Goal: Task Accomplishment & Management: Complete application form

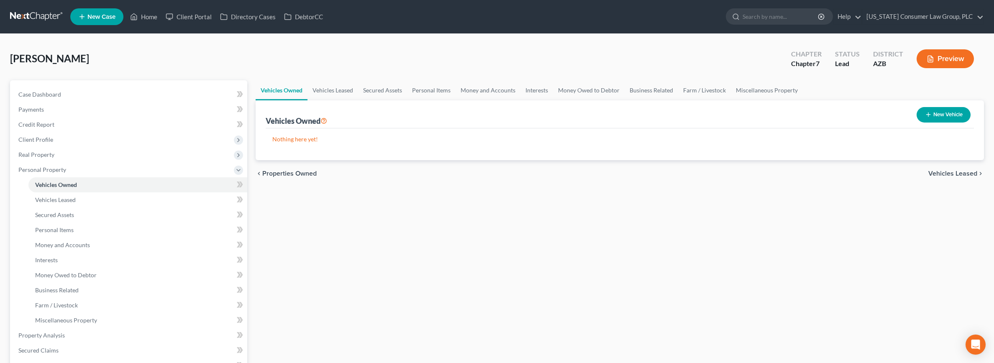
click at [39, 15] on link at bounding box center [37, 16] width 54 height 15
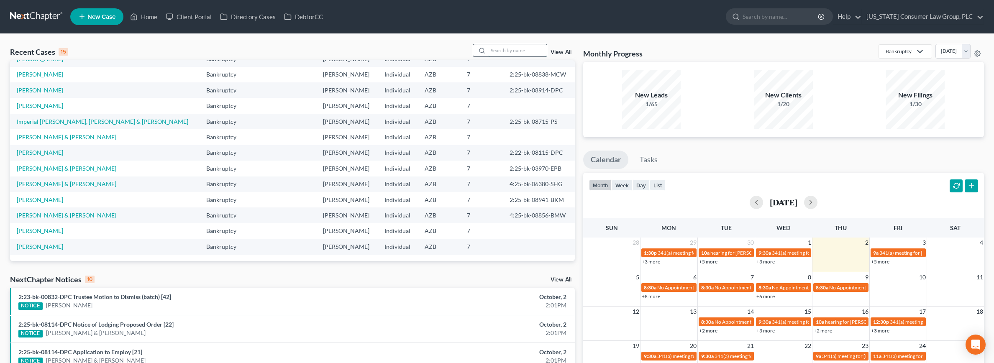
click at [509, 52] on input "search" at bounding box center [517, 50] width 59 height 12
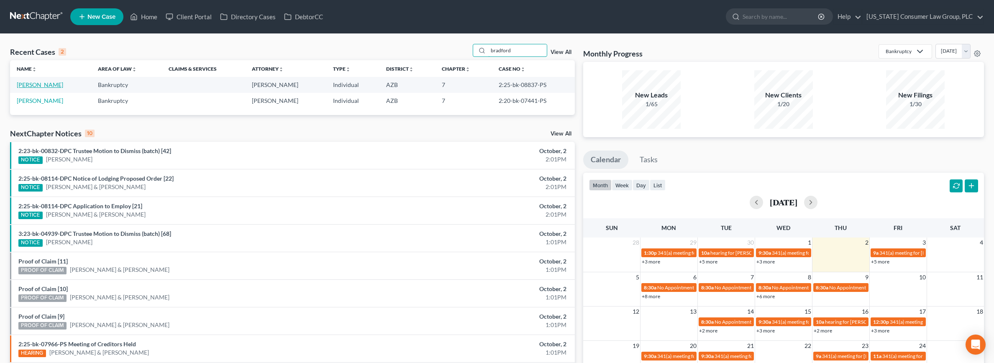
type input "bradford"
click at [31, 86] on link "[PERSON_NAME]" at bounding box center [40, 84] width 46 height 7
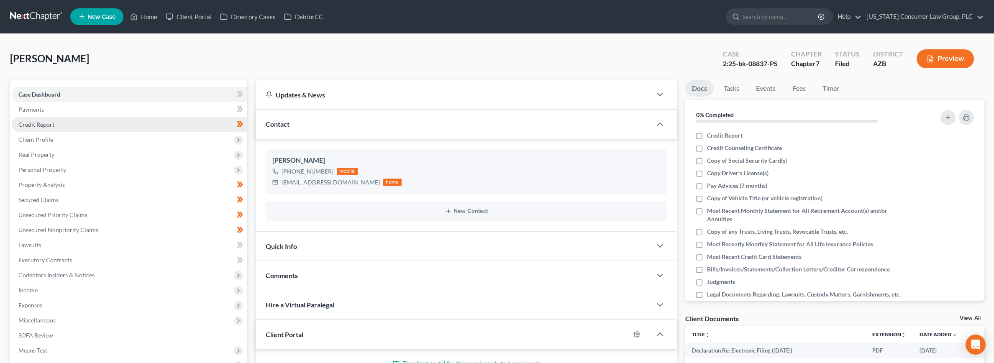
click at [33, 124] on span "Credit Report" at bounding box center [36, 124] width 36 height 7
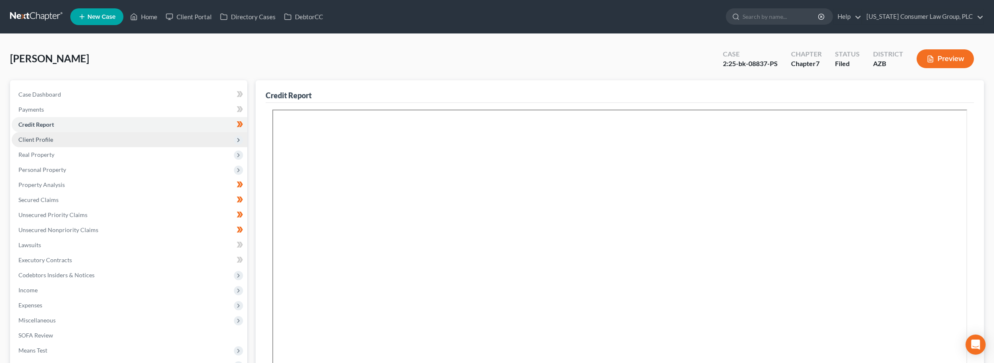
click at [51, 139] on span "Client Profile" at bounding box center [35, 139] width 35 height 7
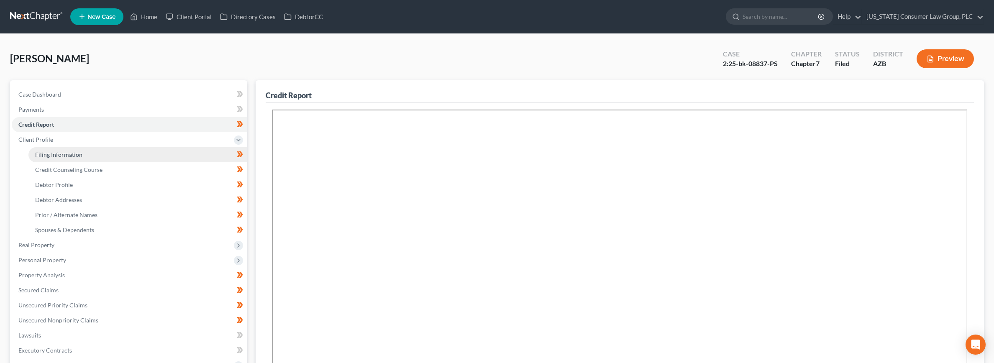
click at [56, 152] on span "Filing Information" at bounding box center [58, 154] width 47 height 7
select select "1"
select select "0"
select select "3"
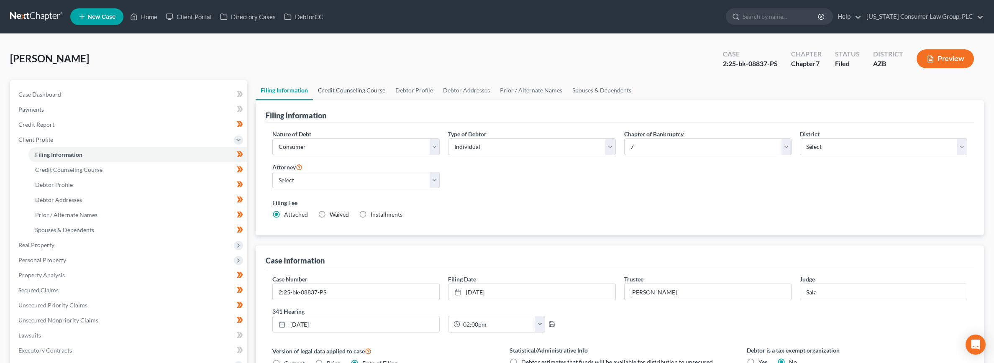
click at [349, 88] on link "Credit Counseling Course" at bounding box center [351, 90] width 77 height 20
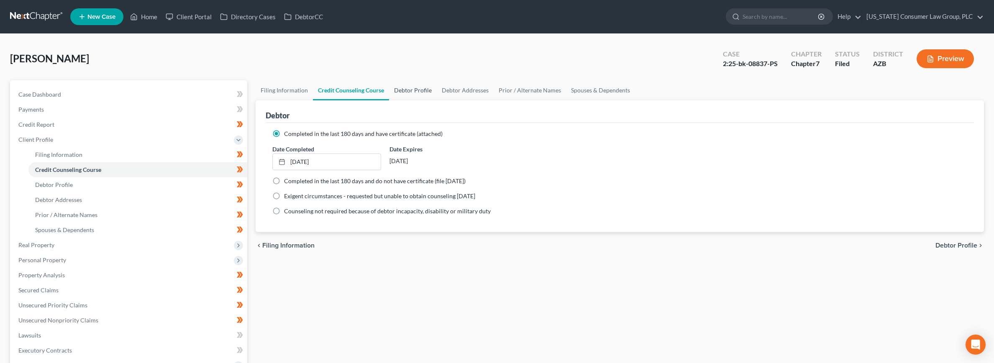
click at [410, 90] on link "Debtor Profile" at bounding box center [413, 90] width 48 height 20
select select "1"
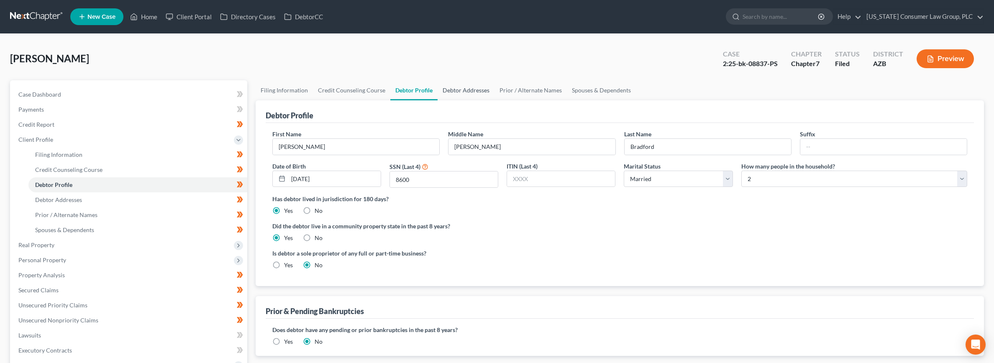
click at [445, 90] on link "Debtor Addresses" at bounding box center [466, 90] width 57 height 20
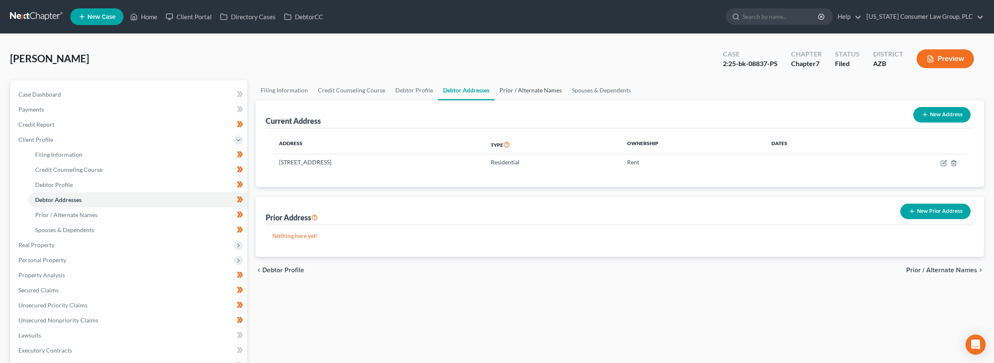
click at [513, 89] on link "Prior / Alternate Names" at bounding box center [531, 90] width 72 height 20
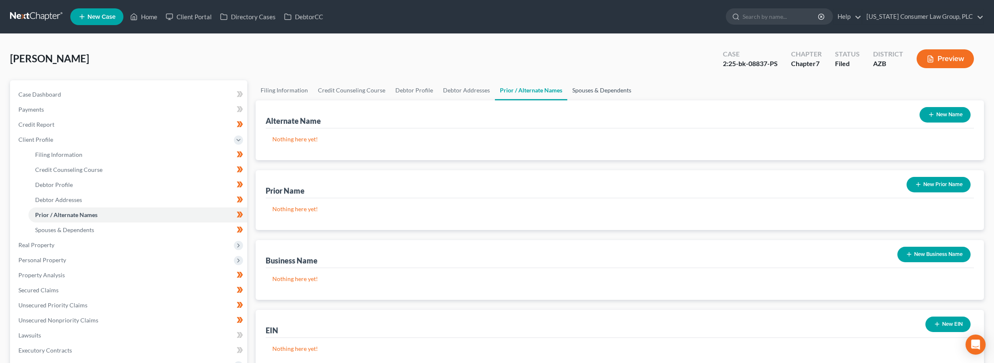
click at [580, 90] on link "Spouses & Dependents" at bounding box center [602, 90] width 69 height 20
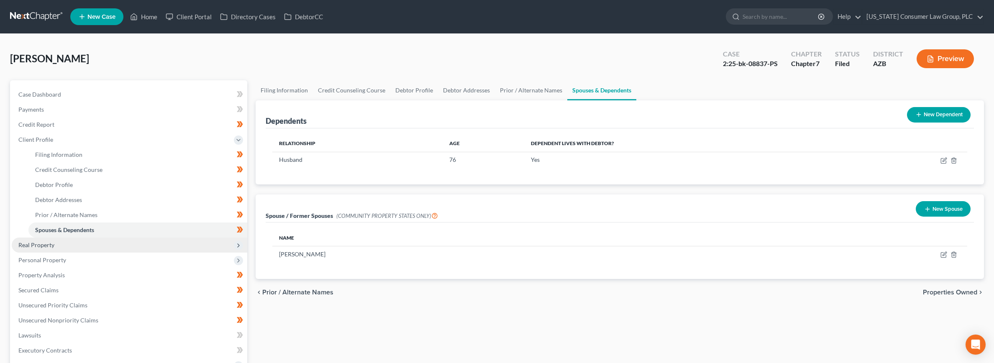
click at [28, 243] on span "Real Property" at bounding box center [36, 244] width 36 height 7
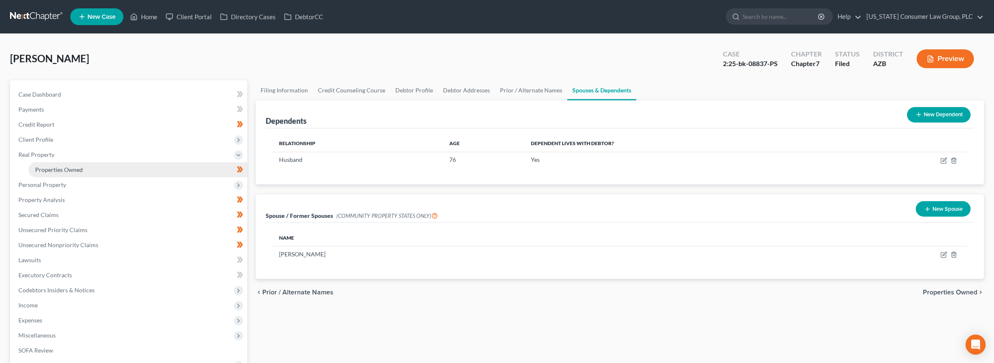
click at [38, 169] on span "Properties Owned" at bounding box center [59, 169] width 48 height 7
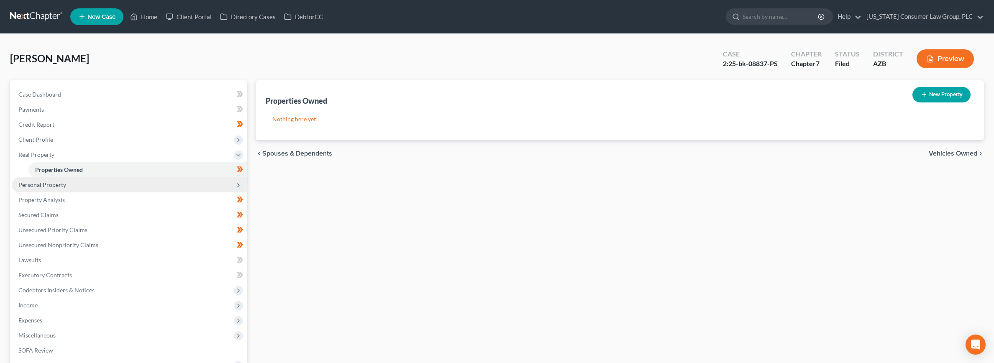
click at [52, 185] on span "Personal Property" at bounding box center [42, 184] width 48 height 7
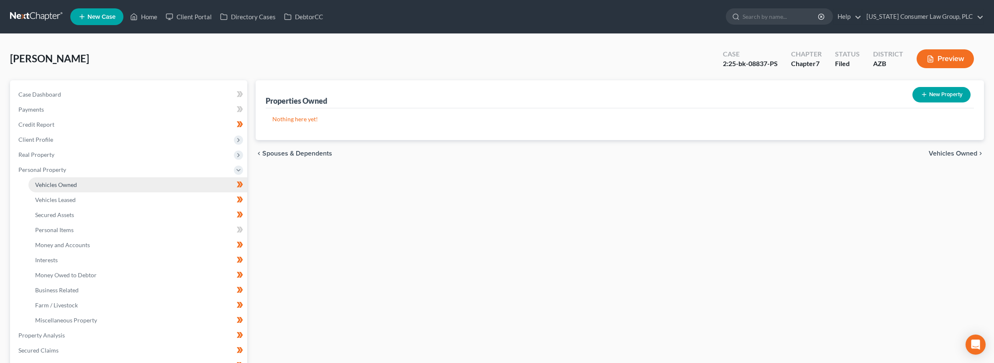
click at [56, 186] on span "Vehicles Owned" at bounding box center [56, 184] width 42 height 7
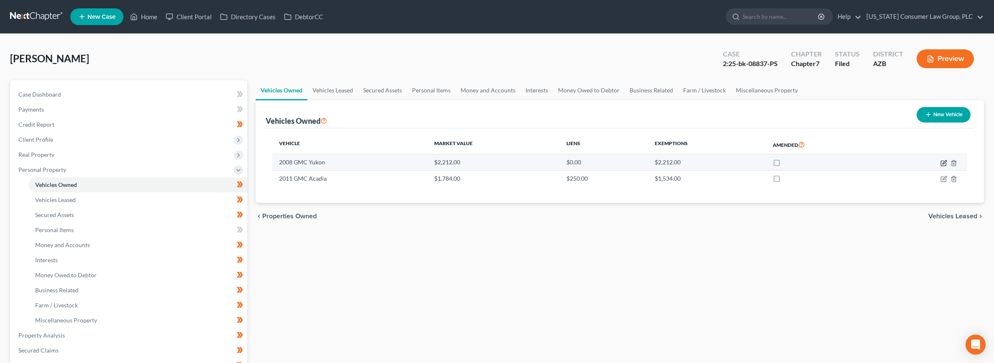
click at [943, 162] on icon "button" at bounding box center [944, 163] width 7 height 7
select select "0"
select select "18"
select select "3"
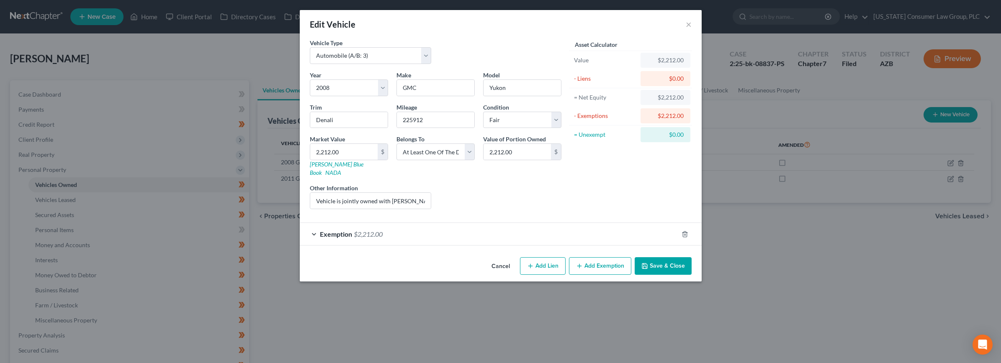
click at [662, 259] on button "Save & Close" at bounding box center [662, 266] width 57 height 18
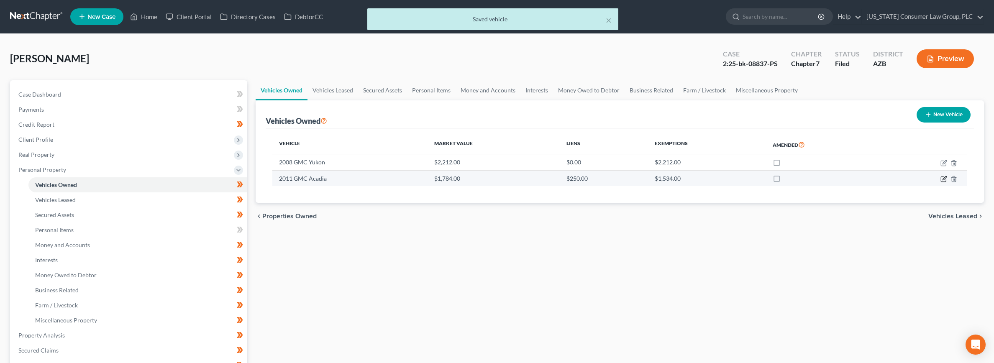
click at [943, 181] on icon "button" at bounding box center [944, 179] width 7 height 7
select select "0"
select select "15"
select select "3"
select select "0"
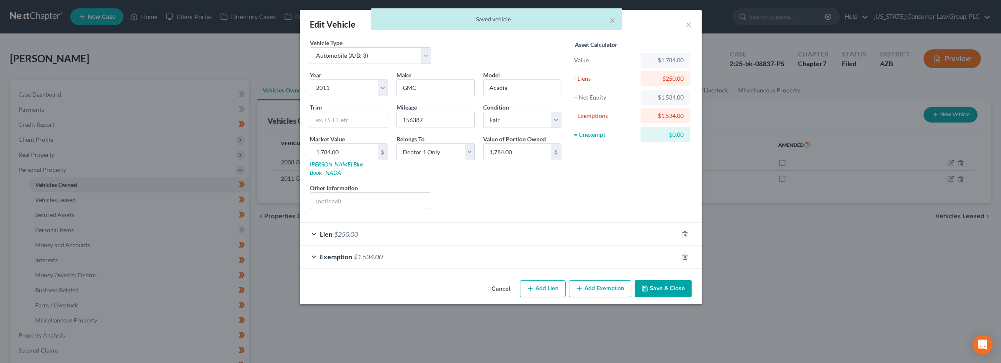
click at [659, 280] on button "Save & Close" at bounding box center [662, 289] width 57 height 18
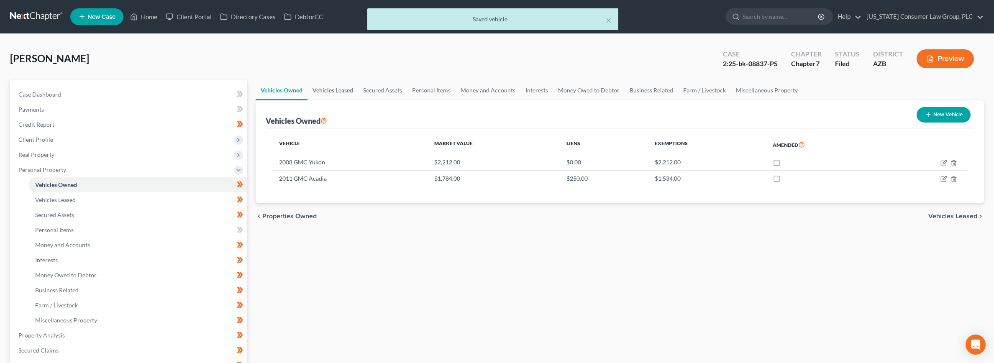
click at [326, 88] on link "Vehicles Leased" at bounding box center [333, 90] width 51 height 20
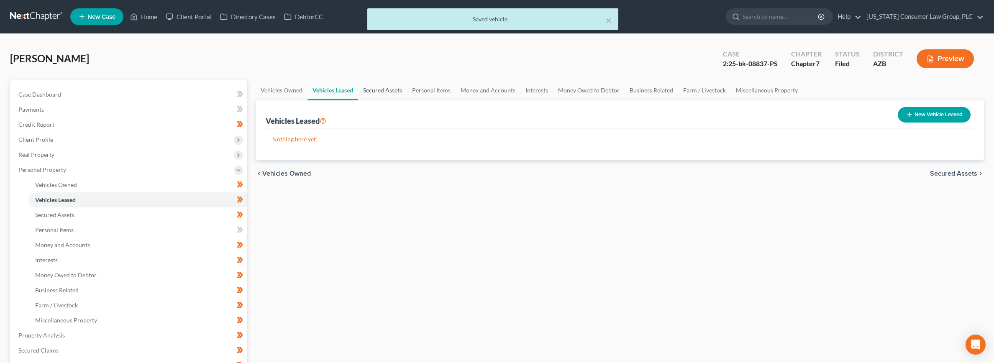
click at [380, 91] on link "Secured Assets" at bounding box center [382, 90] width 49 height 20
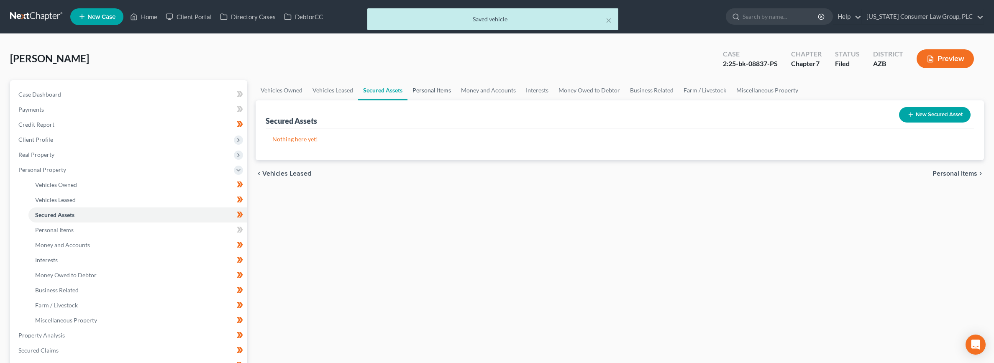
click at [431, 93] on link "Personal Items" at bounding box center [432, 90] width 49 height 20
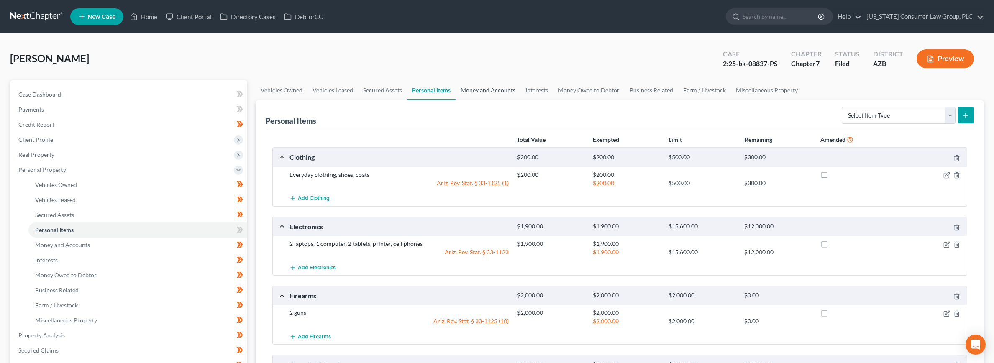
drag, startPoint x: 496, startPoint y: 90, endPoint x: 489, endPoint y: 95, distance: 8.3
click at [495, 90] on link "Money and Accounts" at bounding box center [488, 90] width 65 height 20
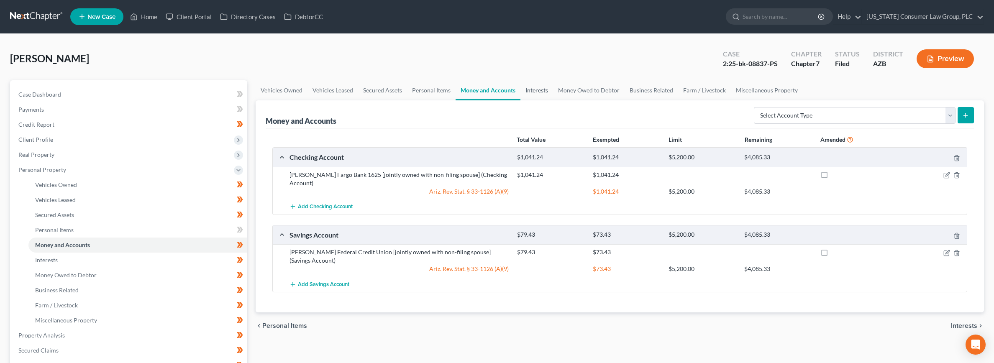
drag, startPoint x: 533, startPoint y: 90, endPoint x: 526, endPoint y: 93, distance: 7.1
click at [533, 90] on link "Interests" at bounding box center [537, 90] width 33 height 20
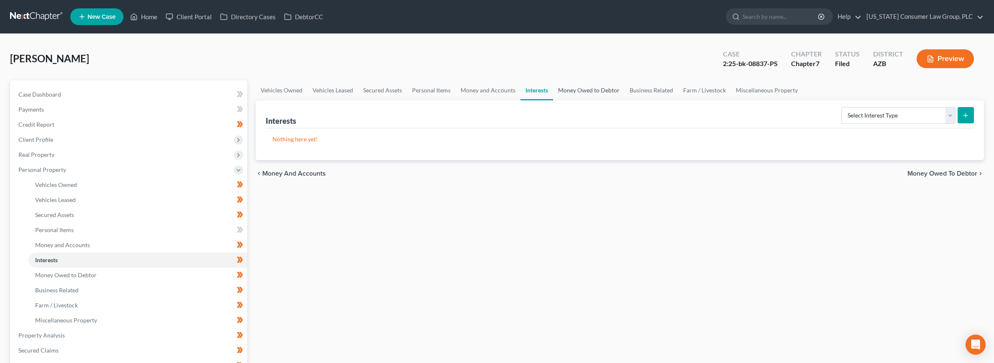
click at [582, 89] on link "Money Owed to Debtor" at bounding box center [589, 90] width 72 height 20
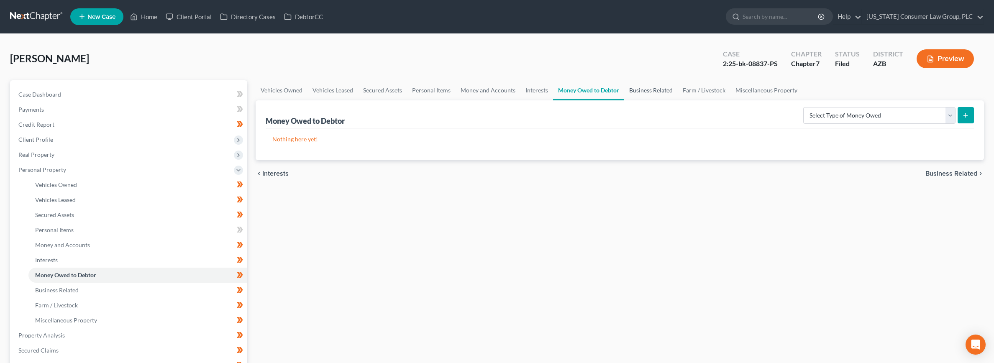
click at [650, 92] on link "Business Related" at bounding box center [651, 90] width 54 height 20
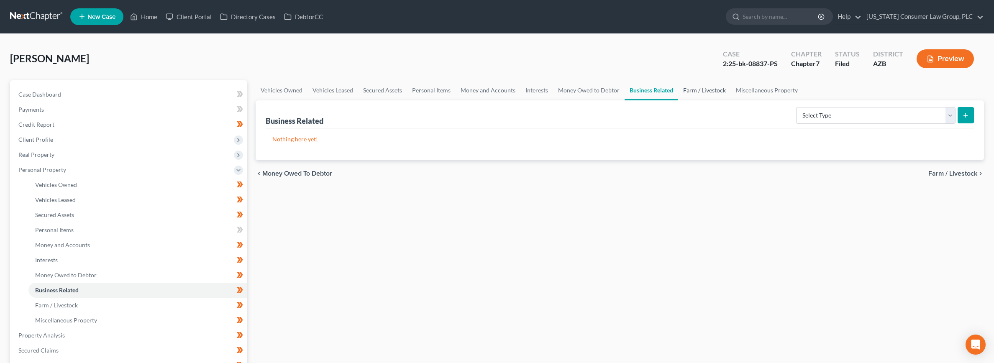
click at [694, 93] on link "Farm / Livestock" at bounding box center [704, 90] width 53 height 20
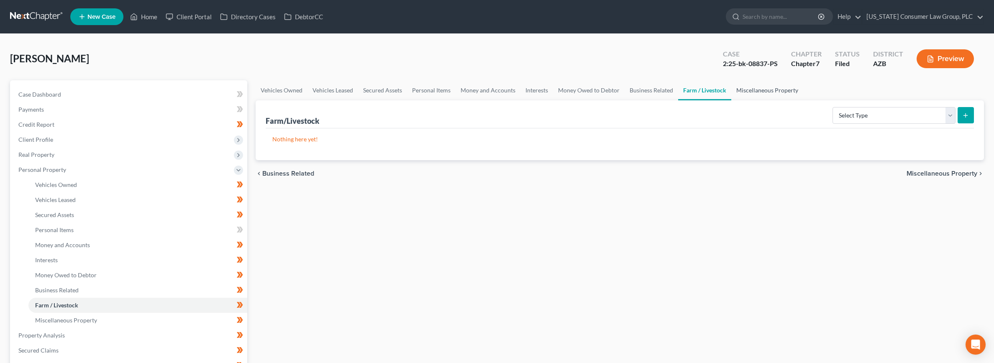
click at [750, 93] on link "Miscellaneous Property" at bounding box center [768, 90] width 72 height 20
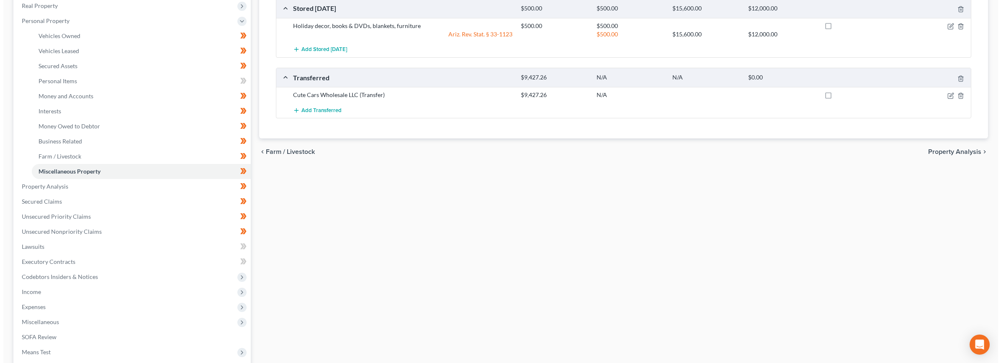
scroll to position [149, 0]
click at [945, 96] on icon "button" at bounding box center [947, 95] width 7 height 7
select select "Ordinary (within 2 years)"
select select "3"
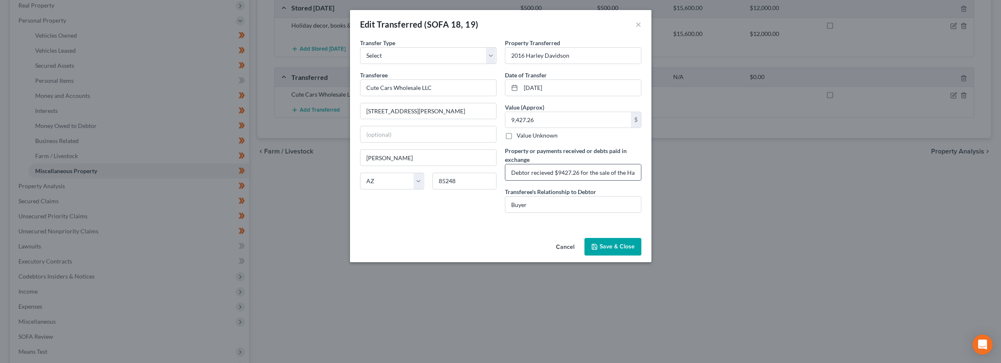
click at [568, 173] on input "Debtor recieved $9427.26 for the sale of the Harley Davidson, which was used to…" at bounding box center [573, 172] width 136 height 16
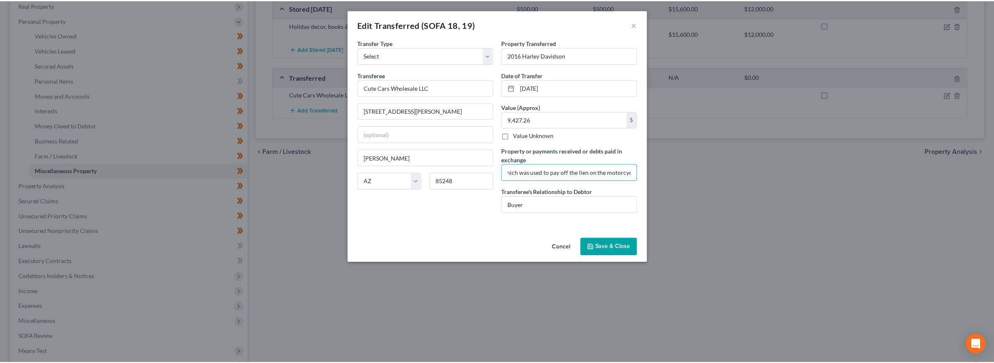
scroll to position [0, 0]
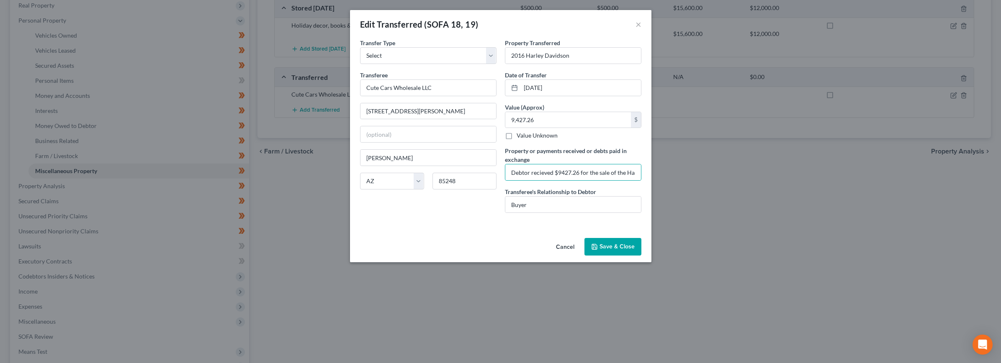
click at [610, 241] on button "Save & Close" at bounding box center [612, 247] width 57 height 18
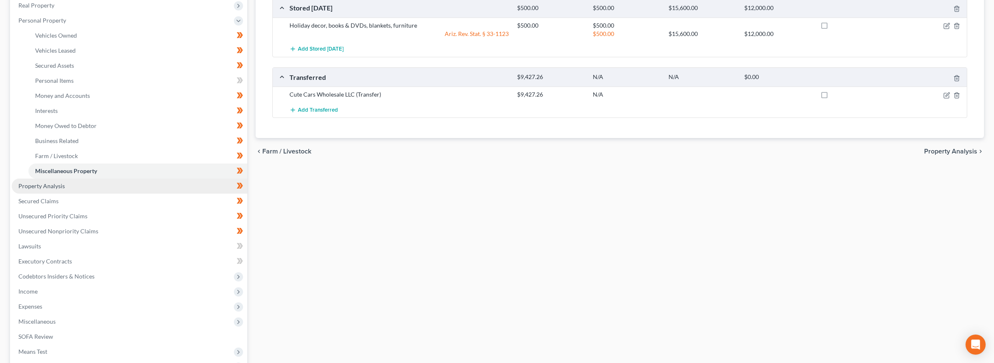
click at [72, 187] on link "Property Analysis" at bounding box center [130, 186] width 236 height 15
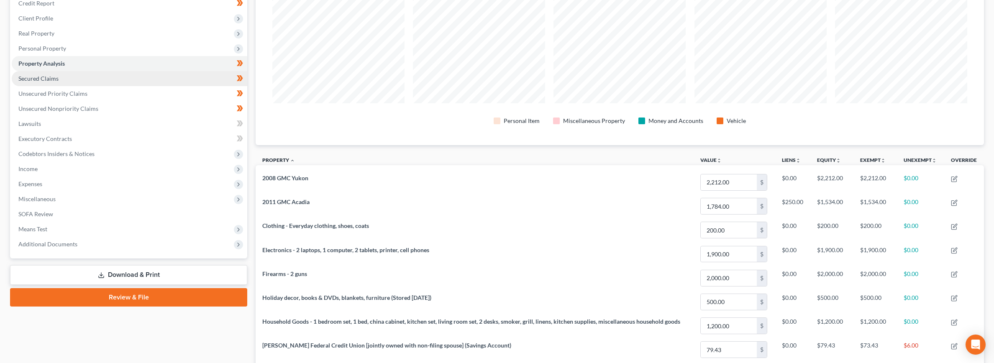
click at [39, 79] on span "Secured Claims" at bounding box center [38, 78] width 40 height 7
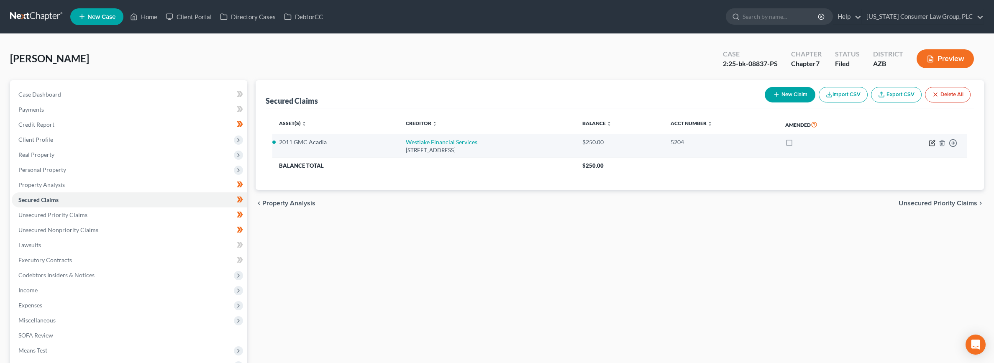
click at [934, 142] on icon "button" at bounding box center [932, 143] width 7 height 7
select select "4"
select select "0"
select select "2"
select select "0"
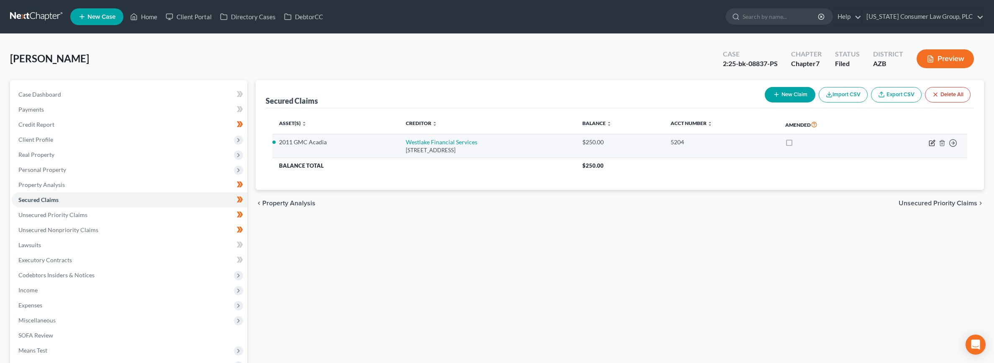
select select "0"
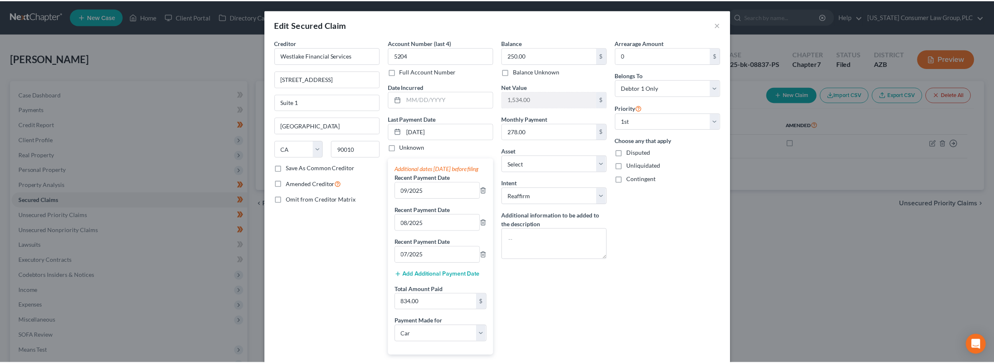
scroll to position [143, 0]
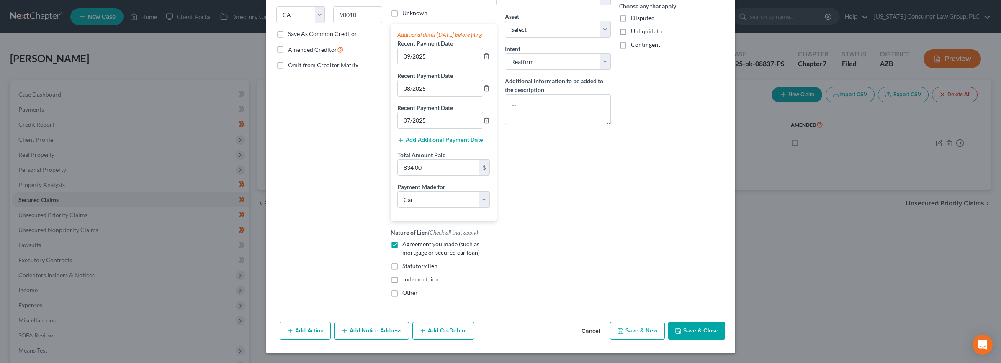
click at [684, 337] on button "Save & Close" at bounding box center [696, 331] width 57 height 18
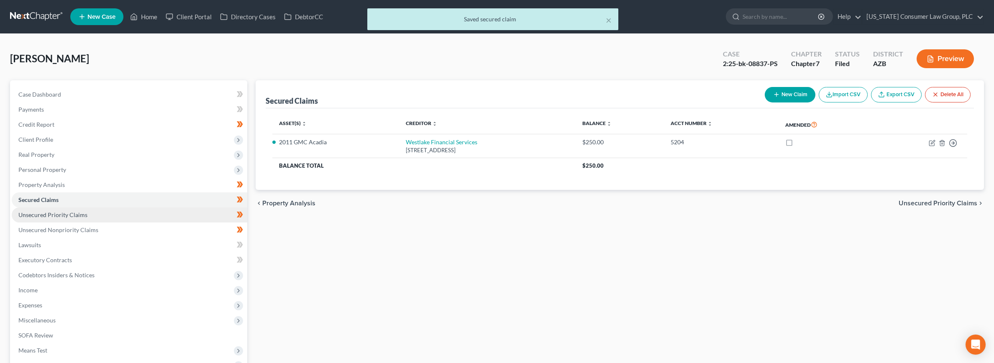
click at [54, 216] on span "Unsecured Priority Claims" at bounding box center [52, 214] width 69 height 7
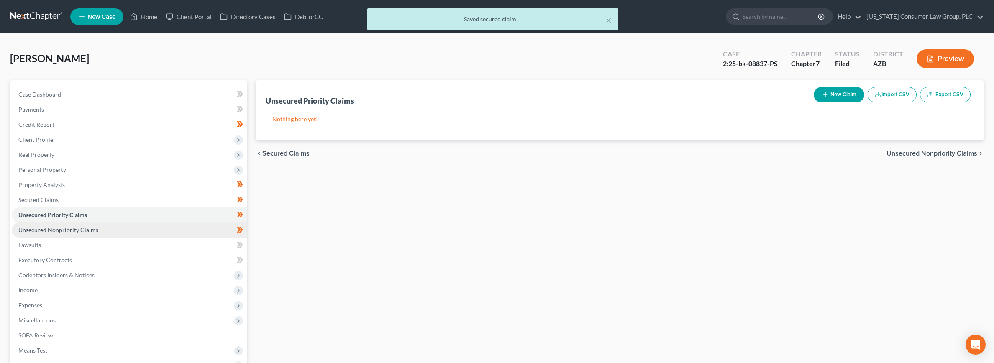
click at [51, 229] on span "Unsecured Nonpriority Claims" at bounding box center [58, 229] width 80 height 7
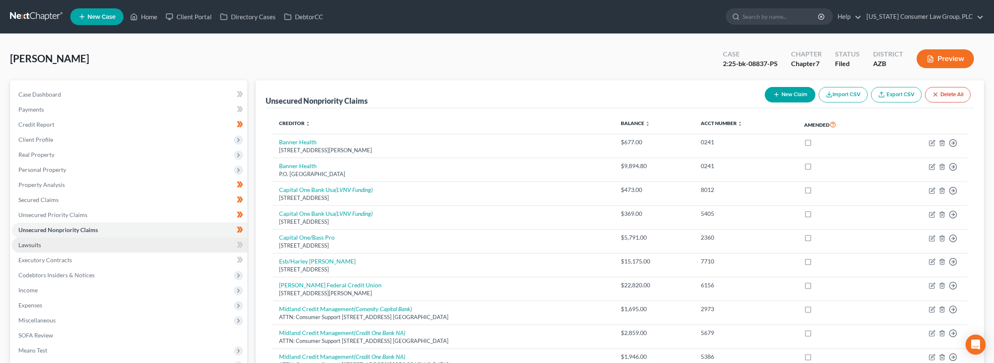
click at [33, 245] on span "Lawsuits" at bounding box center [29, 244] width 23 height 7
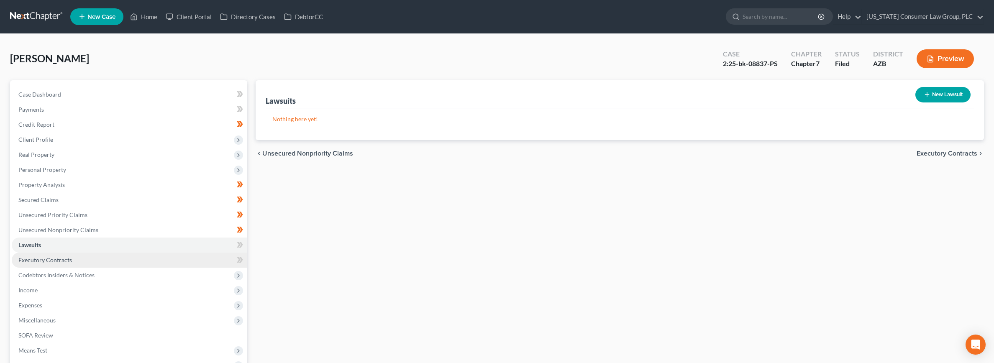
click at [34, 256] on link "Executory Contracts" at bounding box center [130, 260] width 236 height 15
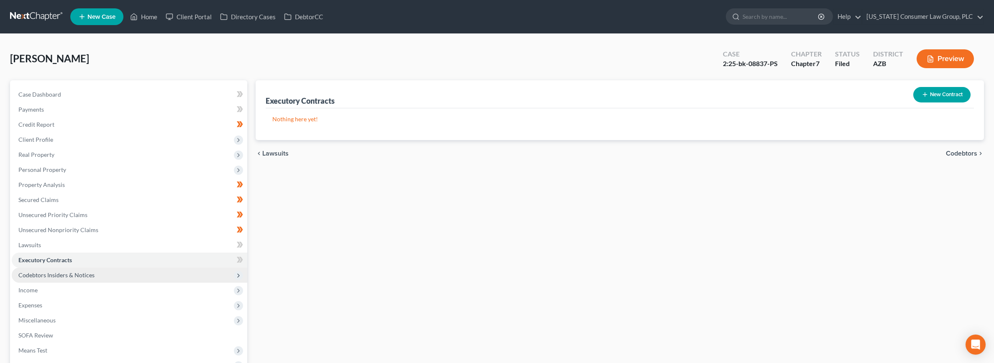
click at [41, 273] on span "Codebtors Insiders & Notices" at bounding box center [56, 275] width 76 height 7
click at [53, 288] on span "Codebtors" at bounding box center [49, 290] width 28 height 7
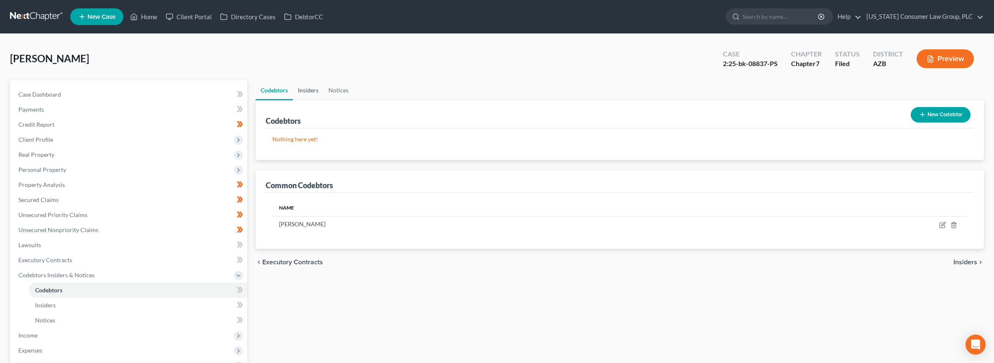
click at [311, 98] on link "Insiders" at bounding box center [308, 90] width 31 height 20
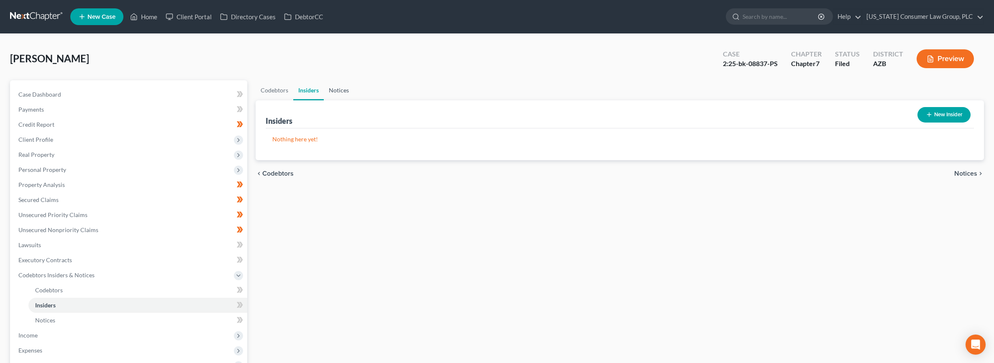
click at [337, 92] on link "Notices" at bounding box center [339, 90] width 30 height 20
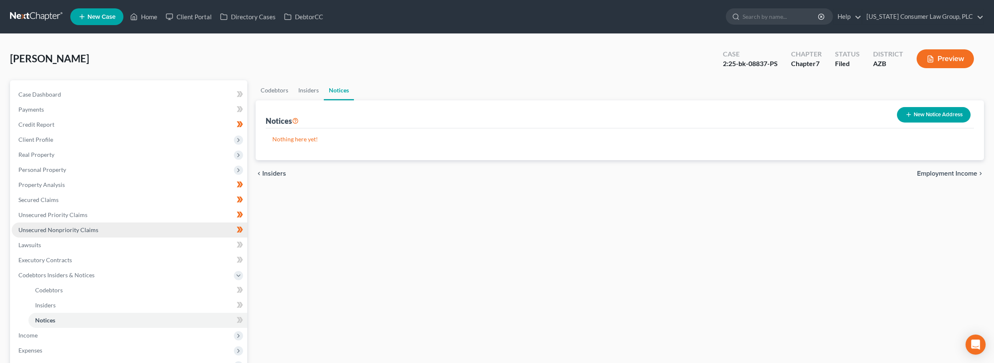
scroll to position [141, 0]
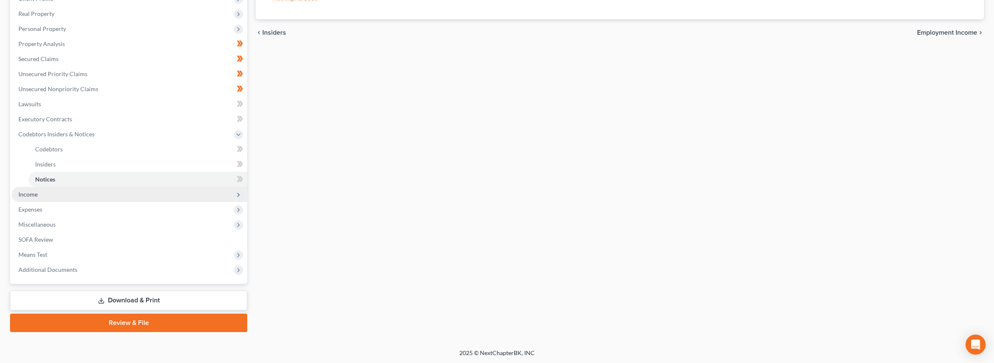
click at [30, 195] on span "Income" at bounding box center [27, 194] width 19 height 7
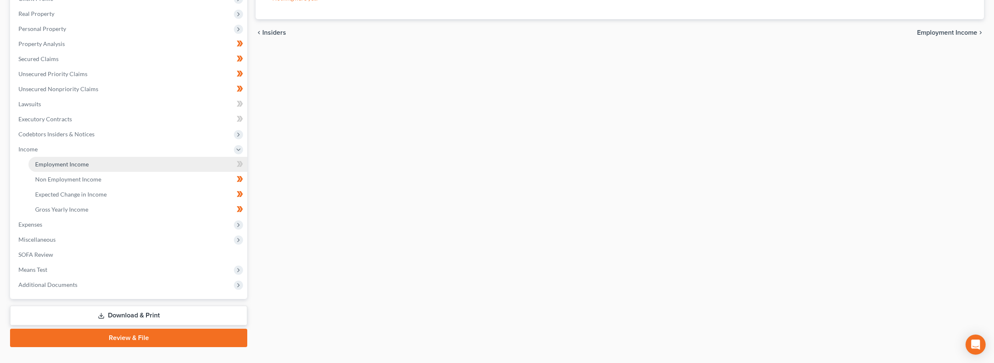
click at [60, 164] on span "Employment Income" at bounding box center [62, 164] width 54 height 7
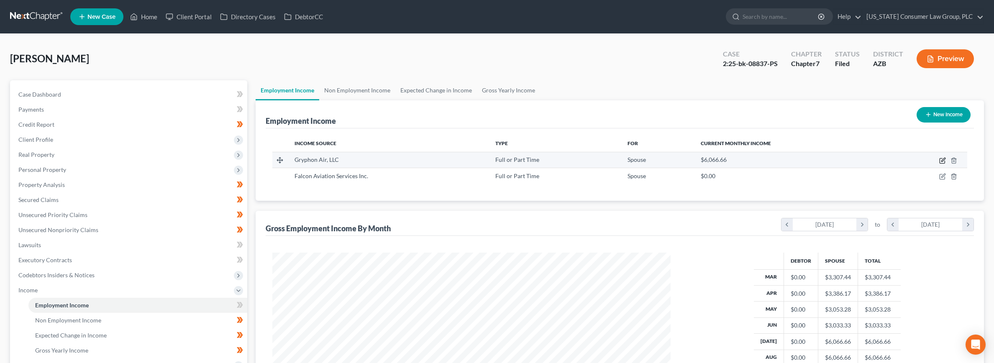
click at [941, 159] on icon "button" at bounding box center [942, 161] width 5 height 5
select select "0"
select select "9"
select select "1"
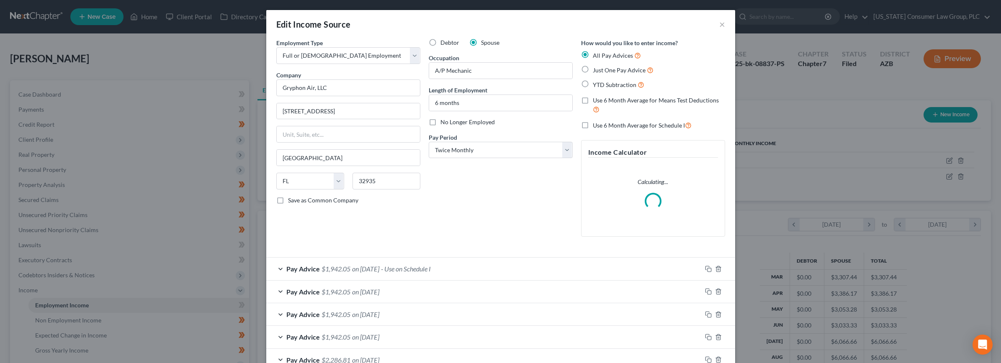
scroll to position [200, 418]
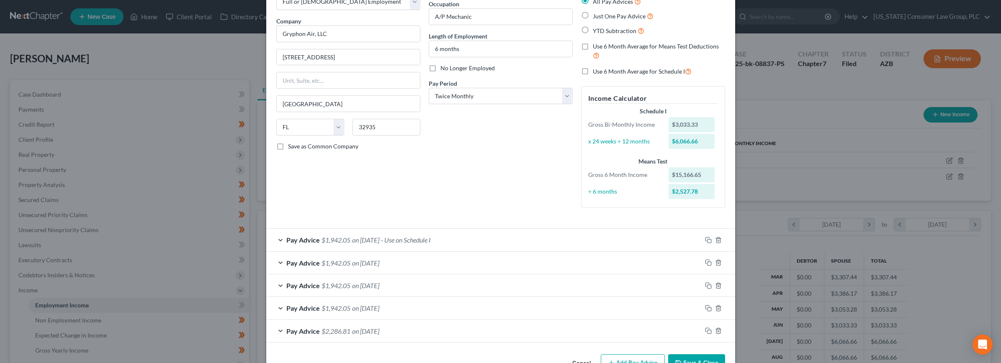
click at [687, 342] on div "Employment Type * Select Full or Part Time Employment Self Employment Company *…" at bounding box center [500, 168] width 469 height 367
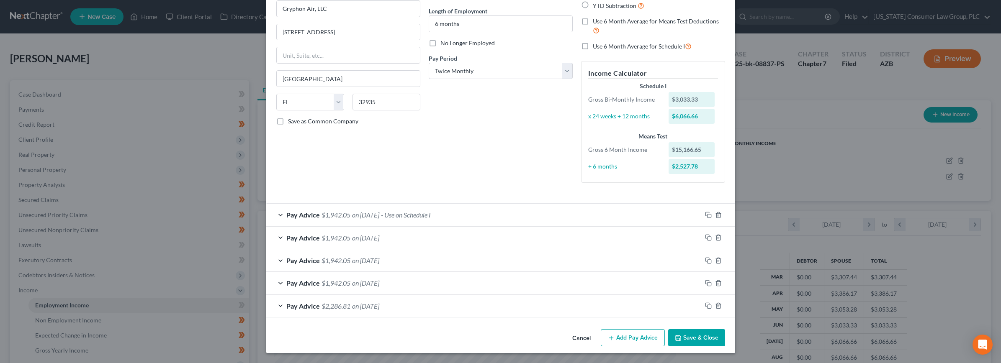
click at [682, 332] on button "Save & Close" at bounding box center [696, 338] width 57 height 18
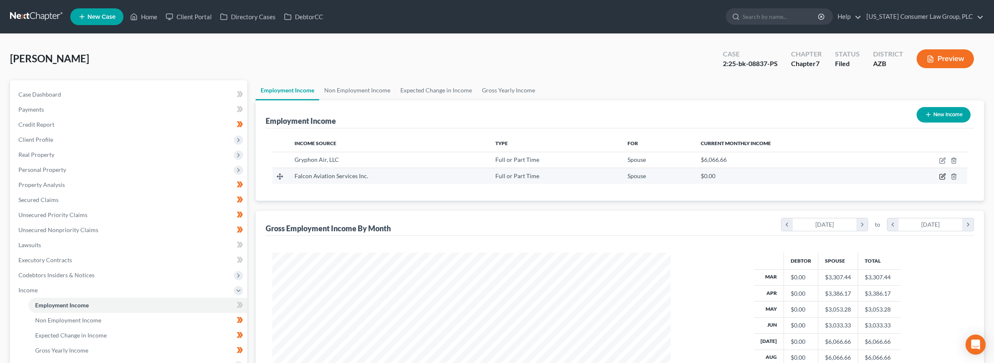
click at [943, 176] on icon "button" at bounding box center [943, 176] width 7 height 7
select select "0"
select select "3"
select select "2"
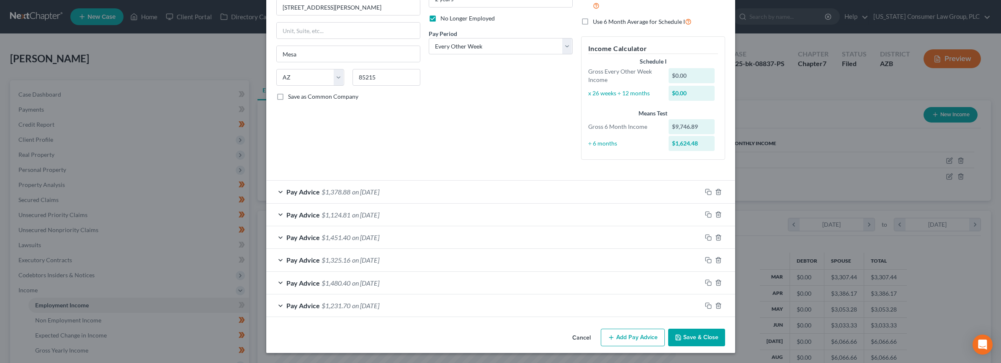
click at [691, 335] on button "Save & Close" at bounding box center [696, 338] width 57 height 18
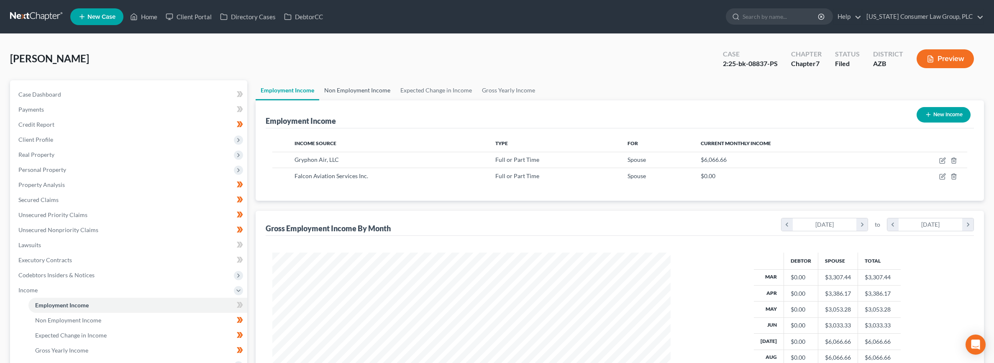
click at [363, 87] on link "Non Employment Income" at bounding box center [357, 90] width 76 height 20
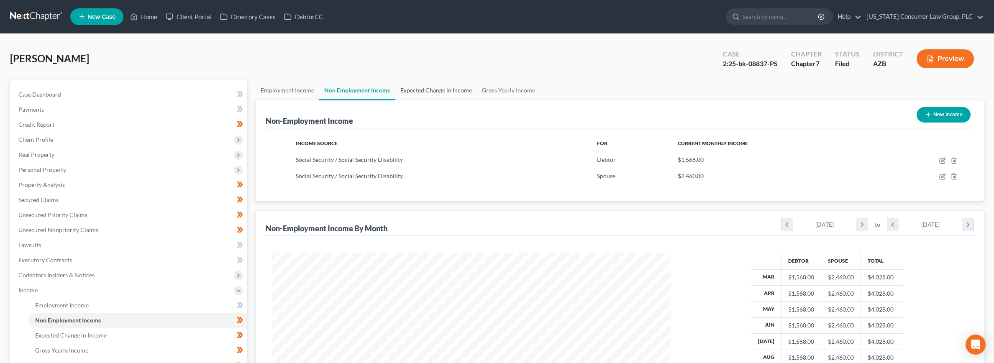
drag, startPoint x: 416, startPoint y: 91, endPoint x: 427, endPoint y: 94, distance: 11.7
click at [416, 91] on link "Expected Change in Income" at bounding box center [437, 90] width 82 height 20
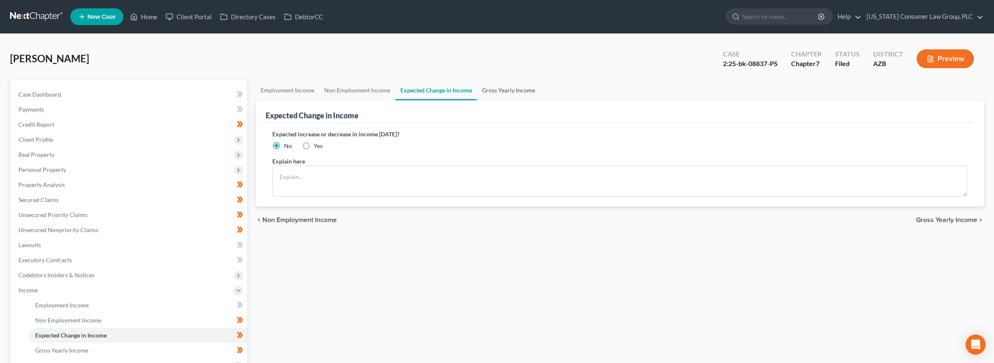
click at [506, 93] on link "Gross Yearly Income" at bounding box center [508, 90] width 63 height 20
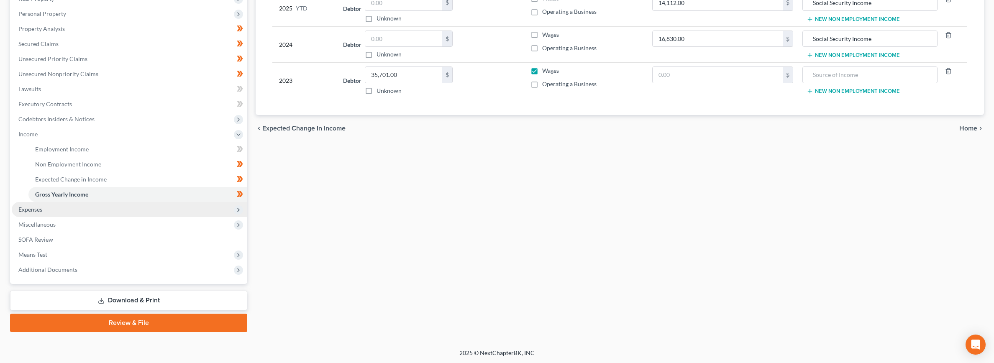
click at [54, 206] on span "Expenses" at bounding box center [130, 209] width 236 height 15
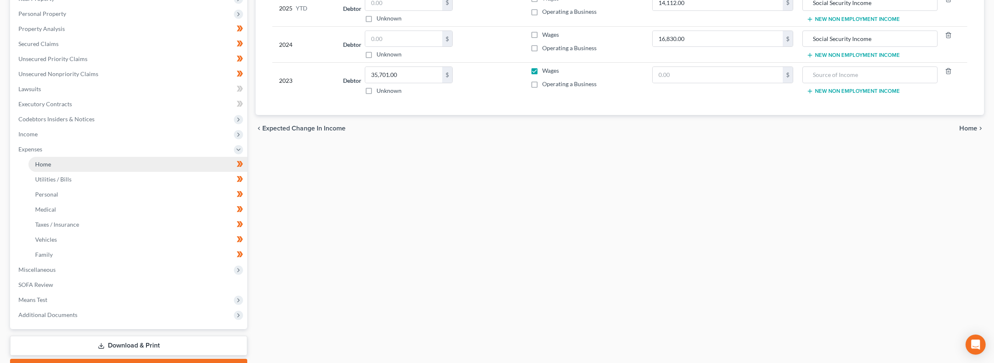
click at [57, 159] on link "Home" at bounding box center [137, 164] width 219 height 15
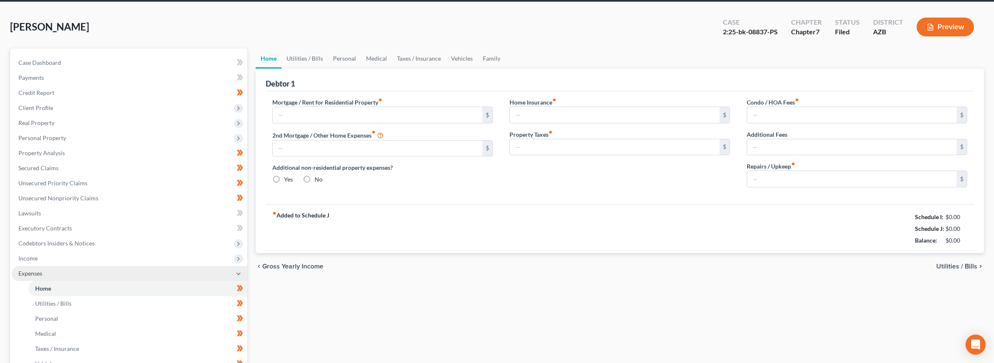
type input "1,430.50"
type input "0.00"
radio input "true"
type input "0.00"
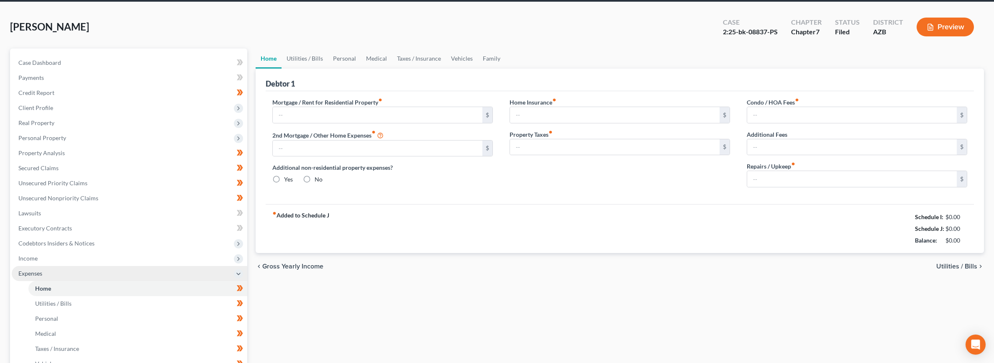
type input "0.00"
type input "100.00"
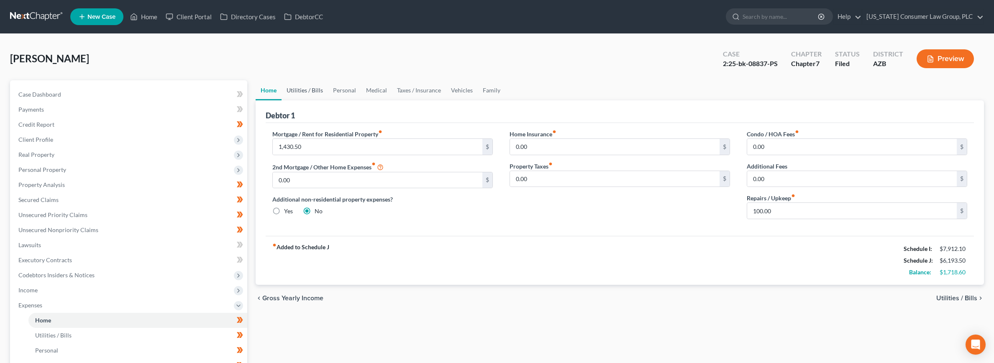
click at [300, 92] on link "Utilities / Bills" at bounding box center [305, 90] width 46 height 20
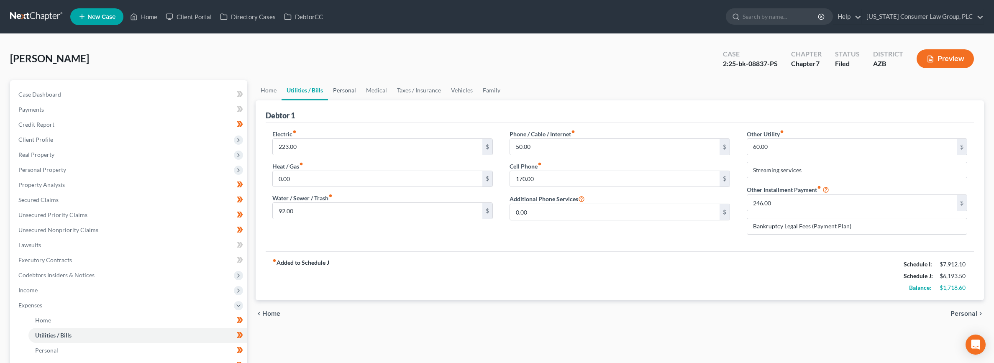
click at [340, 92] on link "Personal" at bounding box center [344, 90] width 33 height 20
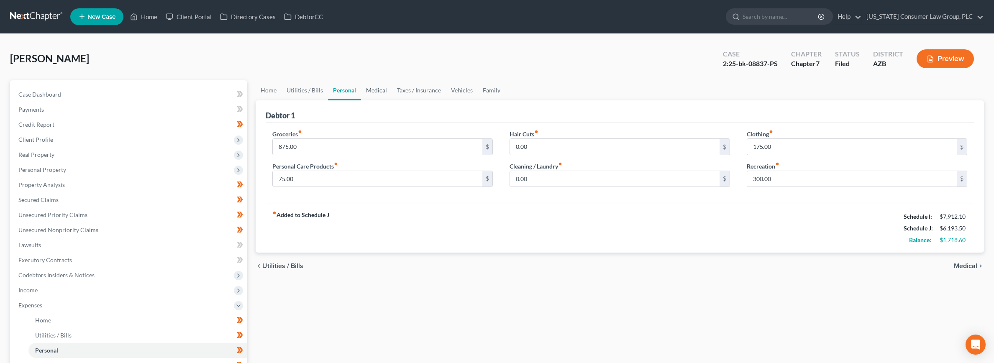
click at [380, 91] on link "Medical" at bounding box center [376, 90] width 31 height 20
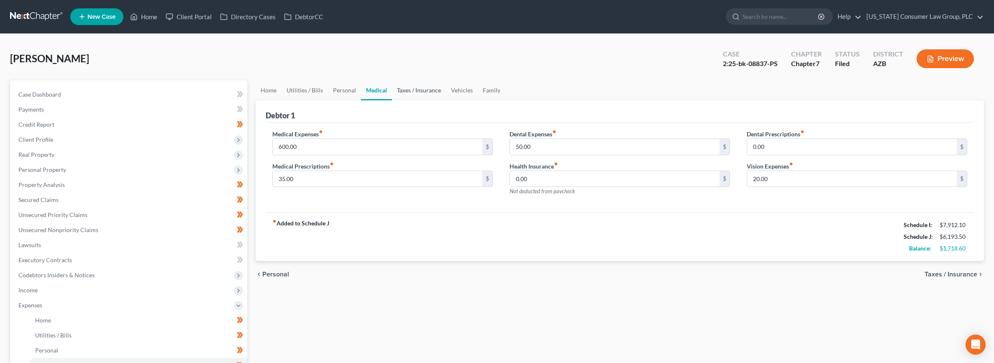
click at [407, 91] on link "Taxes / Insurance" at bounding box center [419, 90] width 54 height 20
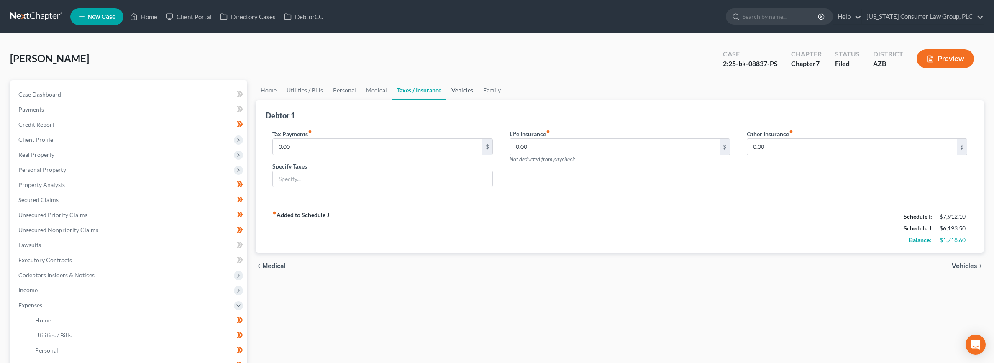
click at [453, 88] on link "Vehicles" at bounding box center [463, 90] width 32 height 20
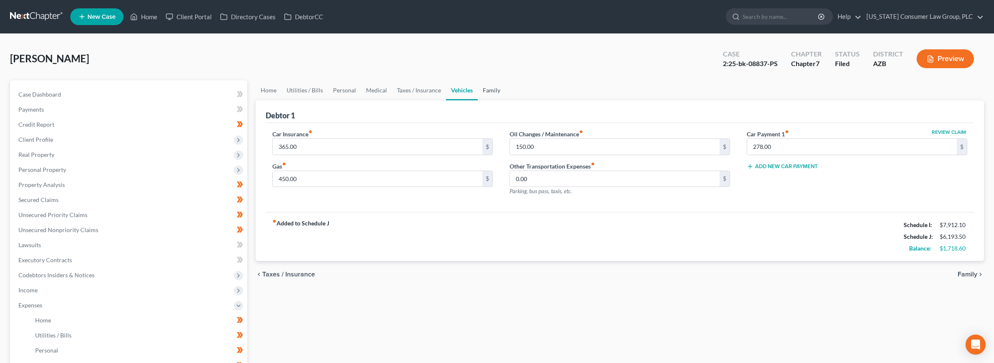
click at [490, 91] on link "Family" at bounding box center [492, 90] width 28 height 20
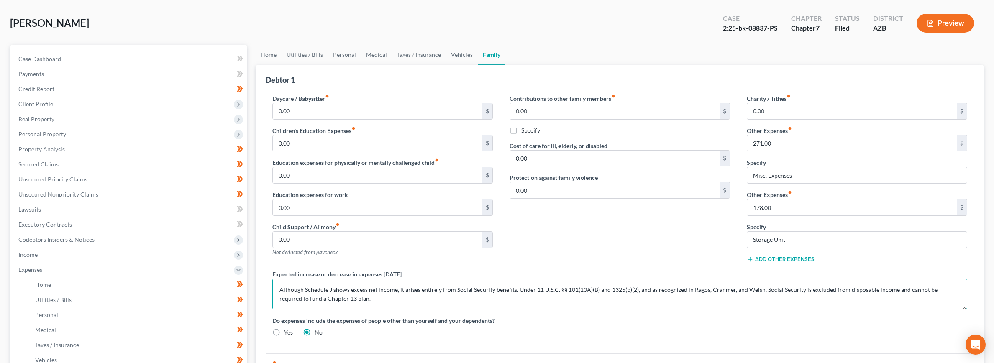
drag, startPoint x: 637, startPoint y: 290, endPoint x: 761, endPoint y: 292, distance: 123.9
click at [761, 292] on textarea "Although Schedule J shows excess net income, it arises entirely from Social Sec…" at bounding box center [619, 294] width 695 height 31
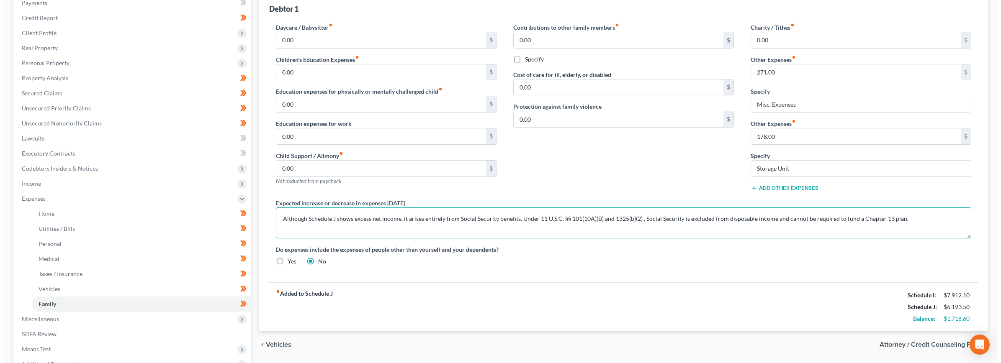
scroll to position [134, 0]
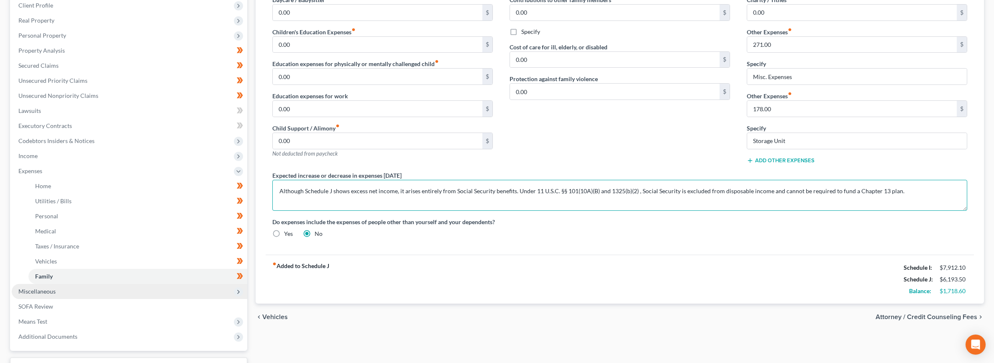
type textarea "Although Schedule J shows excess net income, it arises entirely from Social Sec…"
click at [54, 292] on span "Miscellaneous" at bounding box center [36, 291] width 37 height 7
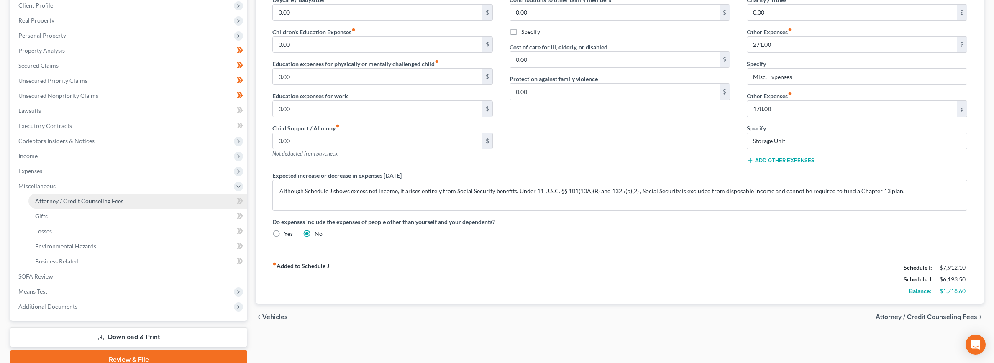
click at [86, 199] on span "Attorney / Credit Counseling Fees" at bounding box center [79, 201] width 88 height 7
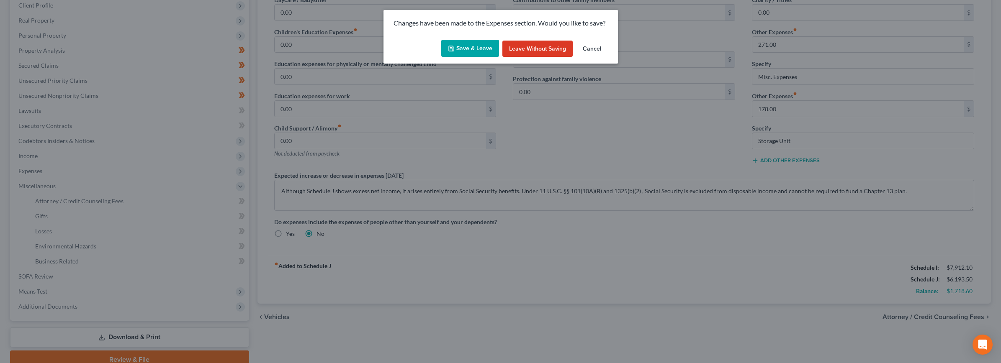
click at [485, 47] on button "Save & Leave" at bounding box center [470, 49] width 58 height 18
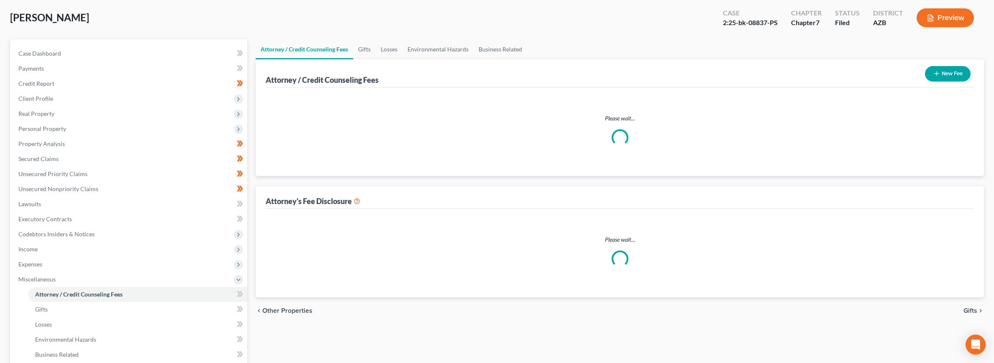
select select "6"
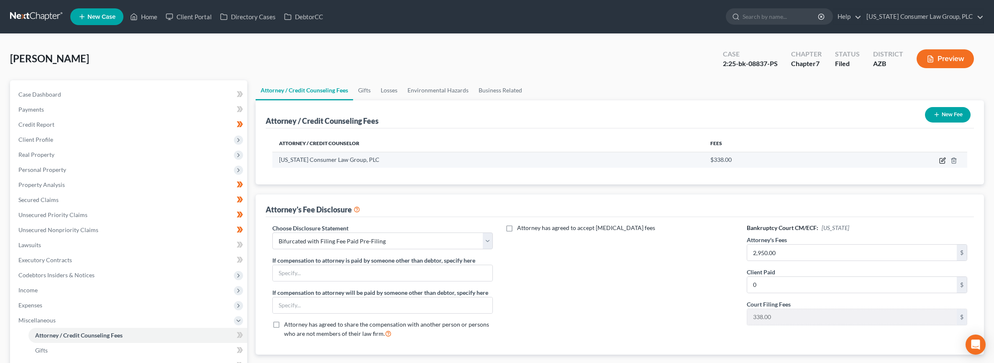
click at [941, 160] on icon "button" at bounding box center [943, 160] width 7 height 7
select select "3"
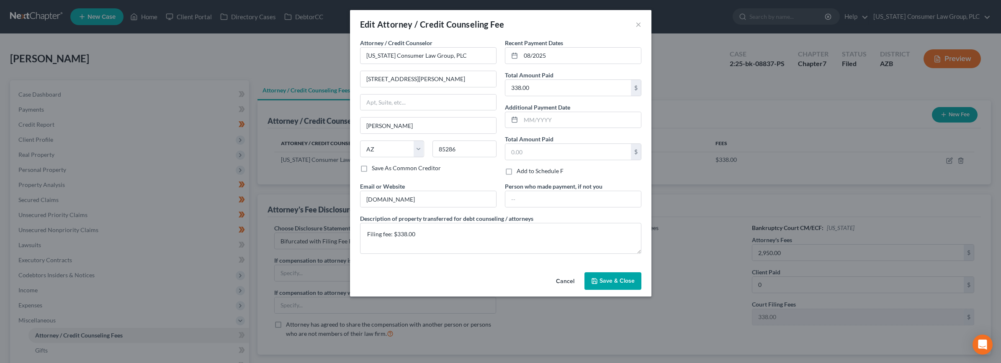
click at [622, 278] on span "Save & Close" at bounding box center [616, 280] width 35 height 7
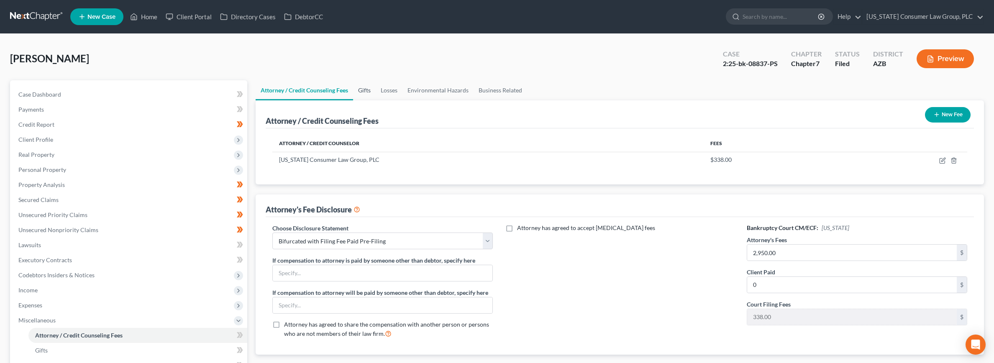
click at [373, 90] on link "Gifts" at bounding box center [364, 90] width 23 height 20
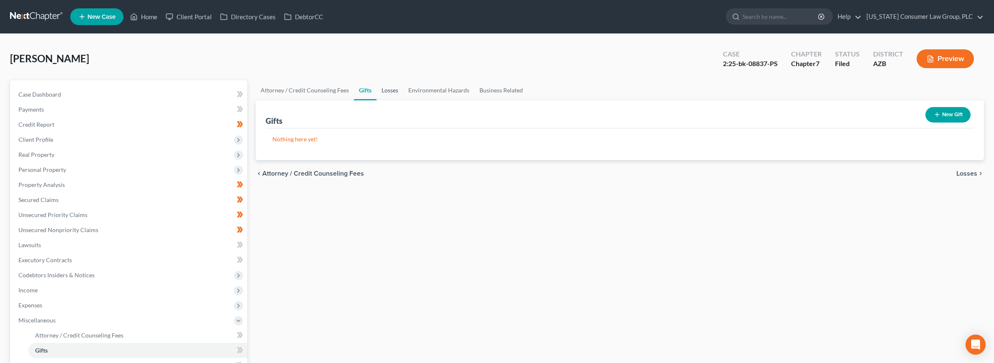
click at [385, 88] on link "Losses" at bounding box center [390, 90] width 27 height 20
click at [424, 87] on link "Environmental Hazards" at bounding box center [438, 90] width 71 height 20
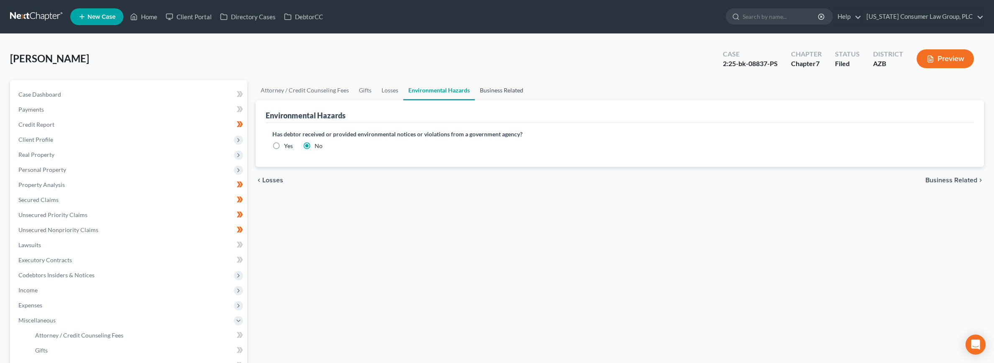
click at [501, 90] on link "Business Related" at bounding box center [502, 90] width 54 height 20
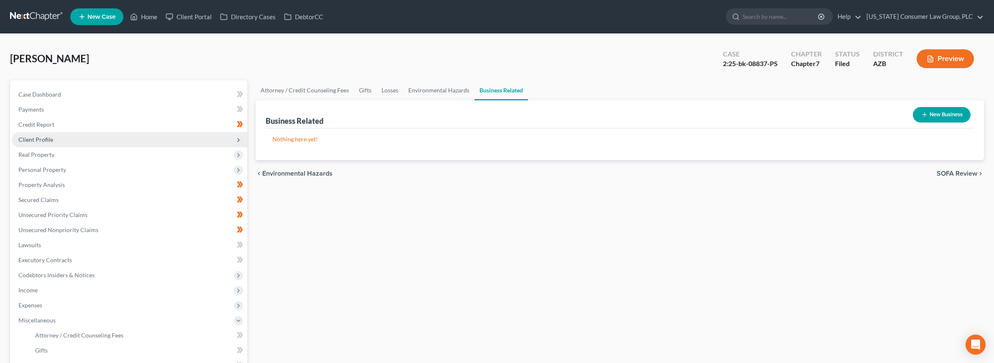
click at [47, 141] on span "Client Profile" at bounding box center [35, 139] width 35 height 7
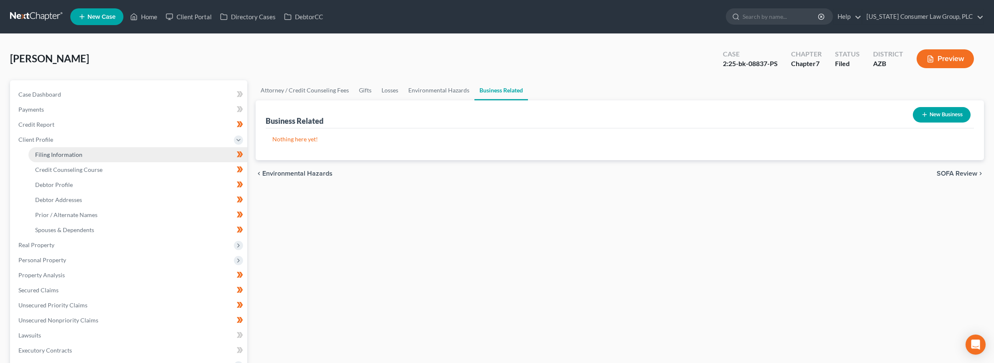
click at [58, 149] on link "Filing Information" at bounding box center [137, 154] width 219 height 15
select select "1"
select select "0"
select select "4"
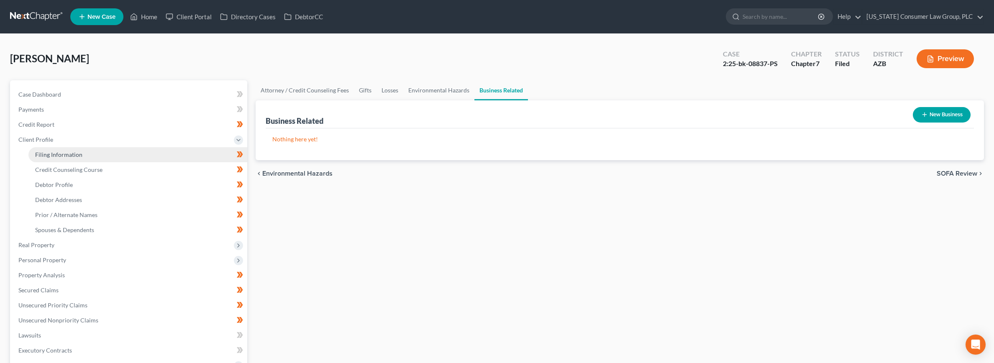
select select "0"
select select "3"
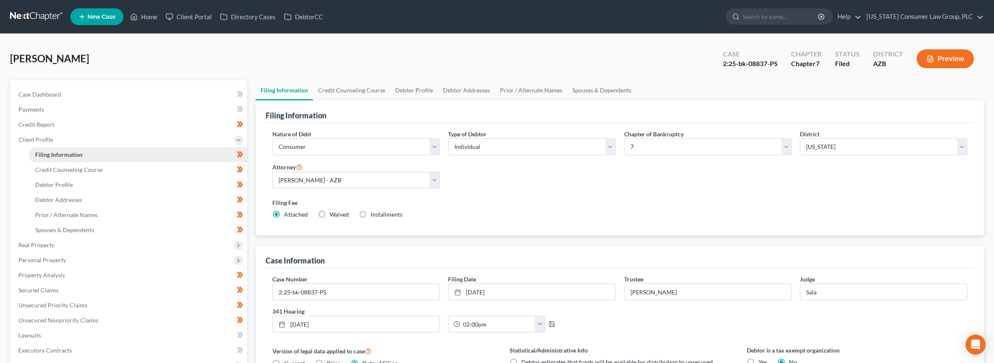
scroll to position [188, 0]
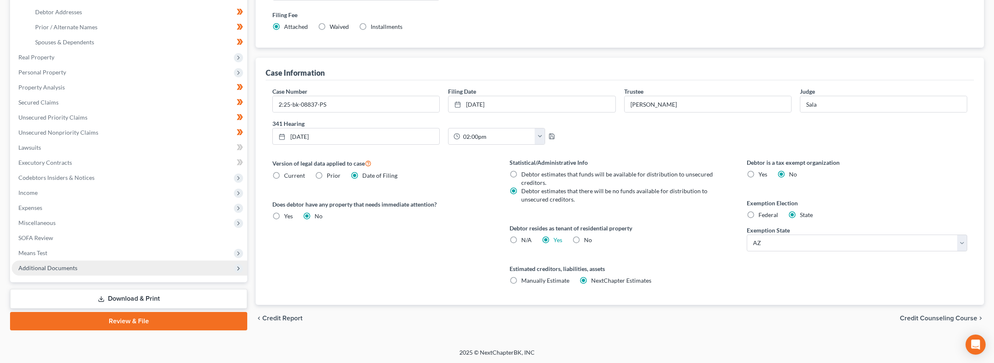
click at [46, 269] on span "Additional Documents" at bounding box center [47, 268] width 59 height 7
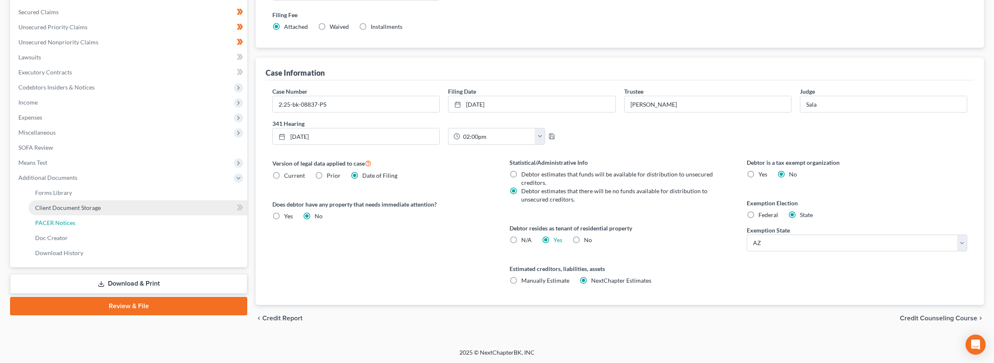
drag, startPoint x: 53, startPoint y: 226, endPoint x: 94, endPoint y: 224, distance: 41.0
click at [53, 226] on span "PACER Notices" at bounding box center [55, 222] width 40 height 7
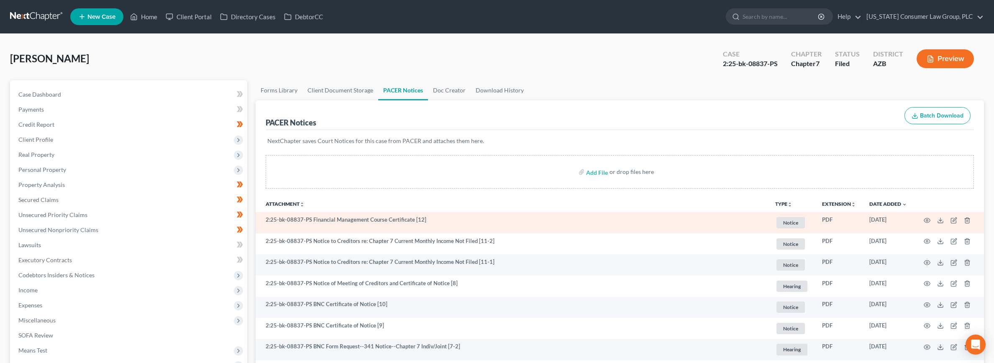
scroll to position [283, 0]
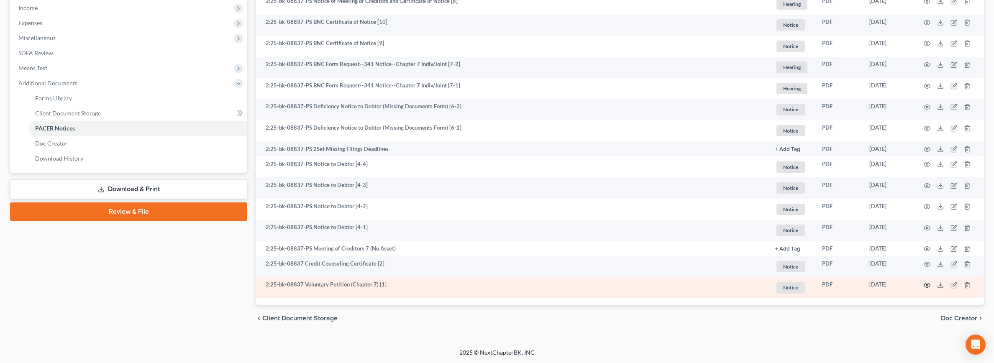
click at [927, 285] on icon "button" at bounding box center [927, 285] width 7 height 7
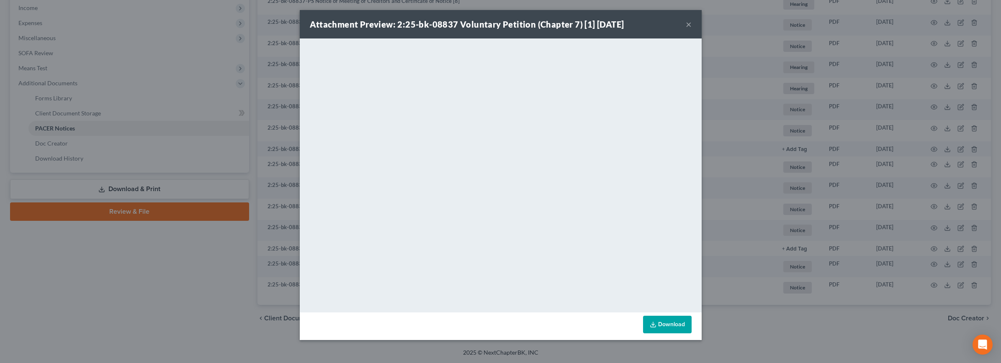
click at [689, 25] on button "×" at bounding box center [689, 24] width 6 height 10
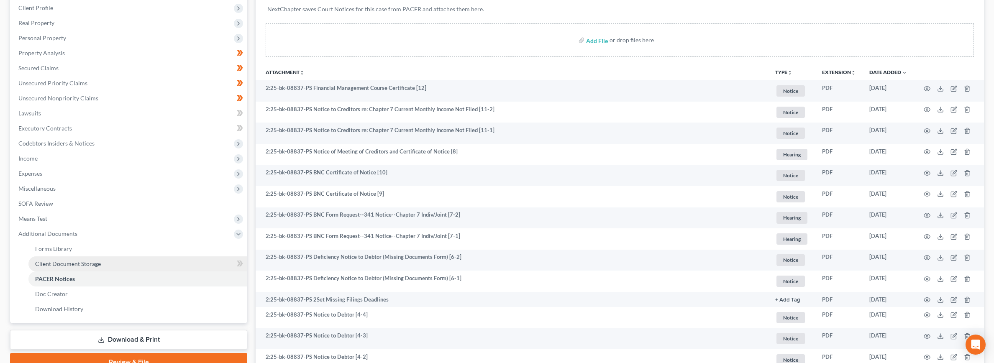
scroll to position [120, 0]
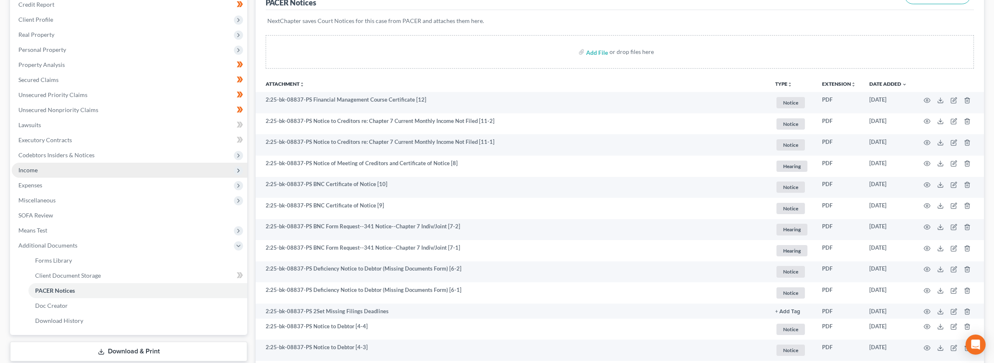
click at [34, 168] on span "Income" at bounding box center [27, 170] width 19 height 7
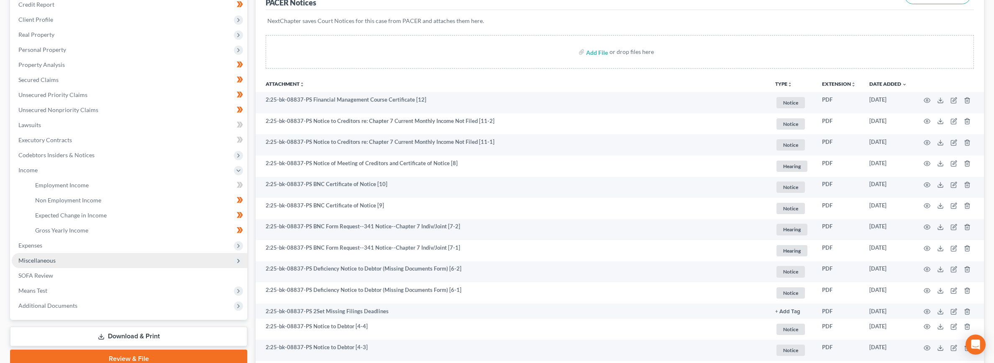
click at [36, 263] on span "Miscellaneous" at bounding box center [36, 260] width 37 height 7
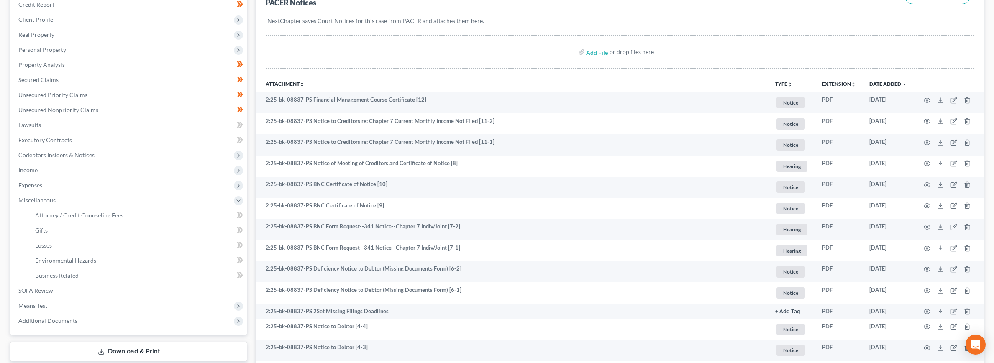
click at [31, 178] on li "Expenses Home Utilities / Bills Personal Medical" at bounding box center [130, 185] width 236 height 15
click at [39, 210] on link "Attorney / Credit Counseling Fees" at bounding box center [137, 215] width 219 height 15
select select "6"
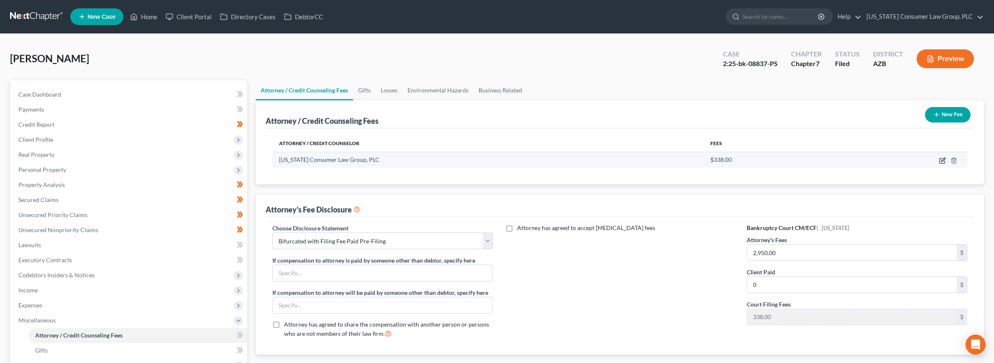
click at [943, 161] on icon "button" at bounding box center [944, 160] width 4 height 4
select select "3"
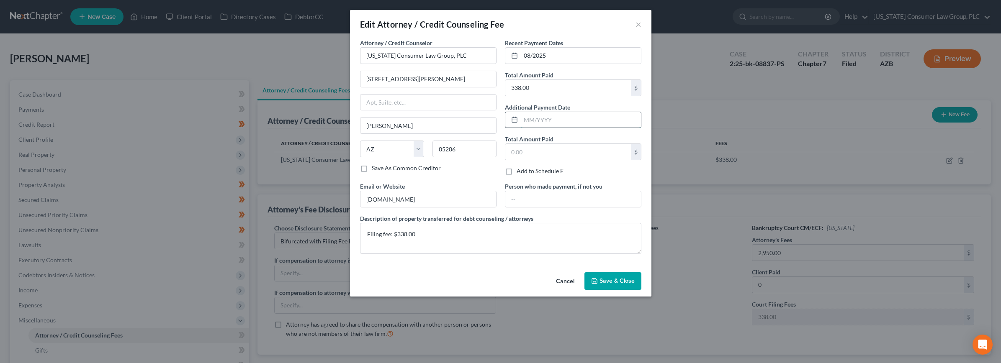
click at [543, 118] on input "text" at bounding box center [581, 120] width 120 height 16
type input "[DATE]"
type input "246"
click at [430, 236] on textarea "Filing fee: $338.00" at bounding box center [500, 238] width 281 height 31
type textarea "Filing fee: $338.00 Attorney's Fee: $246.00"
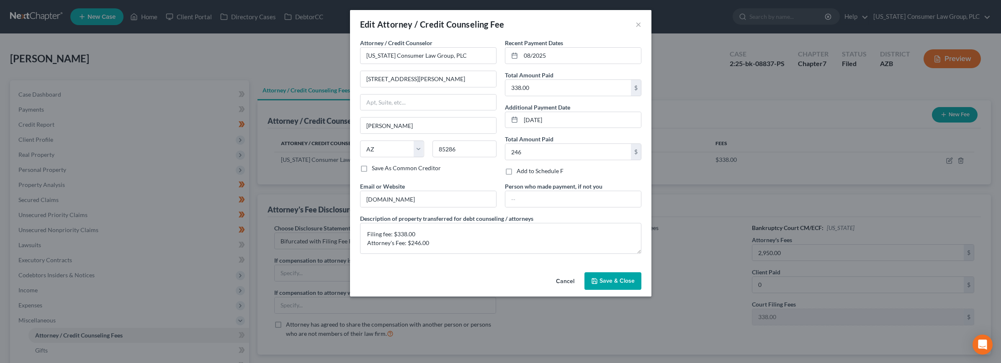
click at [617, 279] on span "Save & Close" at bounding box center [616, 280] width 35 height 7
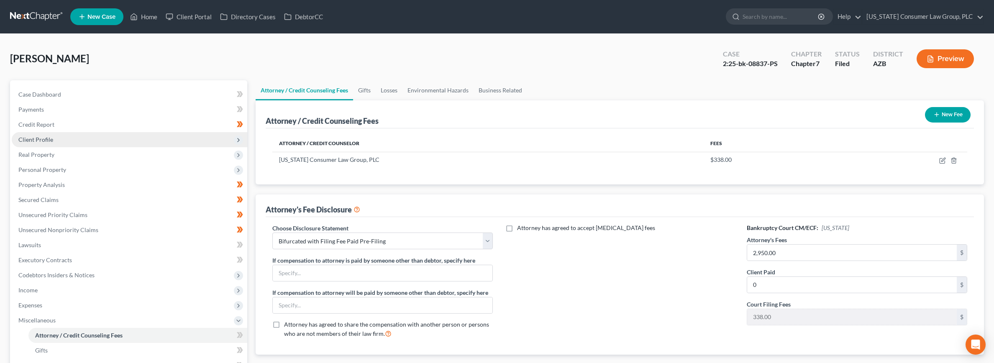
click at [54, 139] on span "Client Profile" at bounding box center [130, 139] width 236 height 15
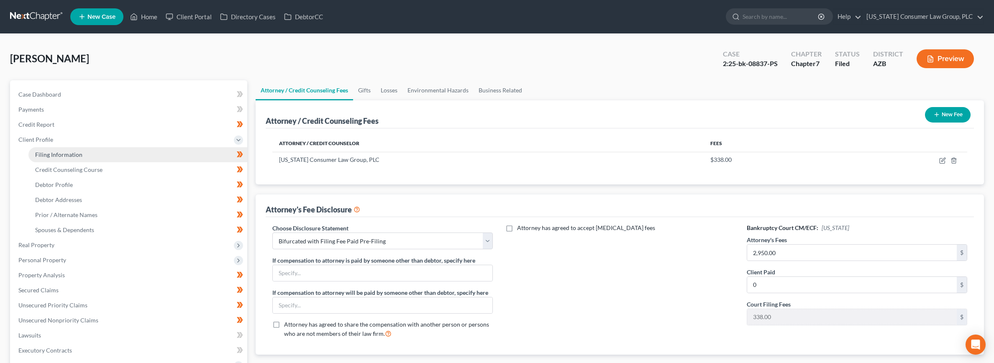
click at [56, 152] on span "Filing Information" at bounding box center [58, 154] width 47 height 7
select select "1"
select select "0"
select select "4"
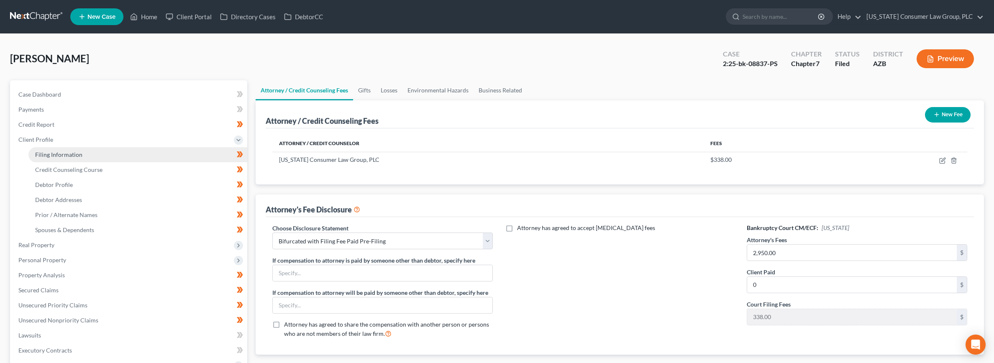
select select "0"
select select "3"
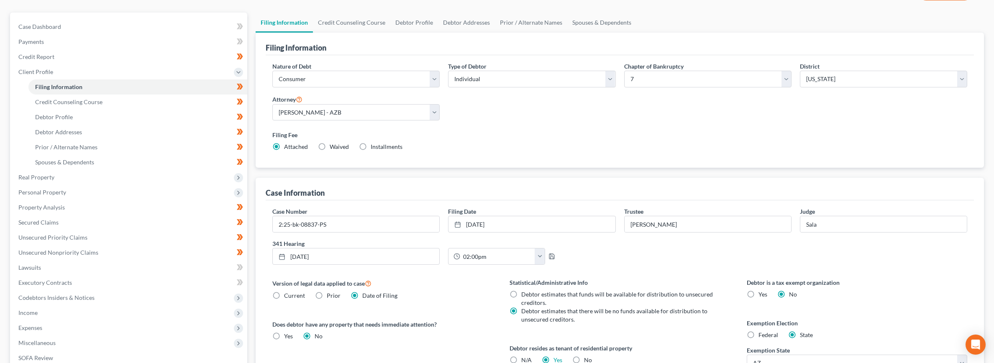
scroll to position [180, 0]
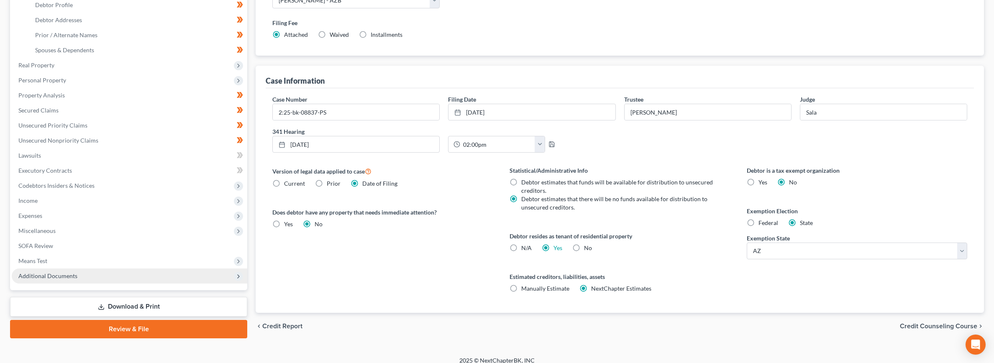
click at [31, 275] on span "Additional Documents" at bounding box center [47, 275] width 59 height 7
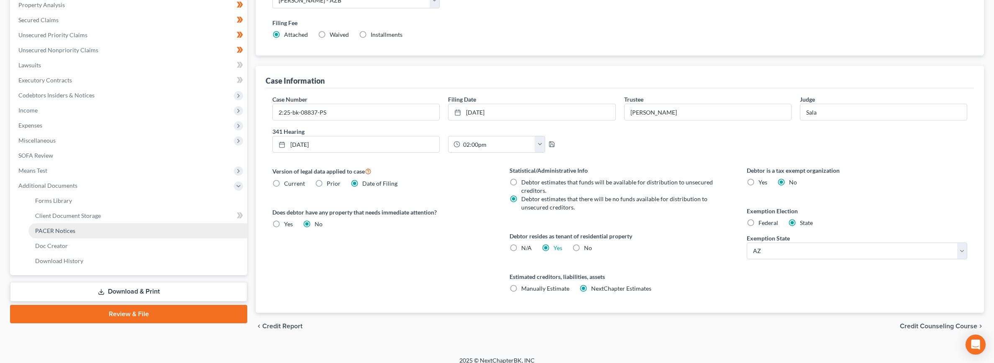
click at [57, 231] on span "PACER Notices" at bounding box center [55, 230] width 40 height 7
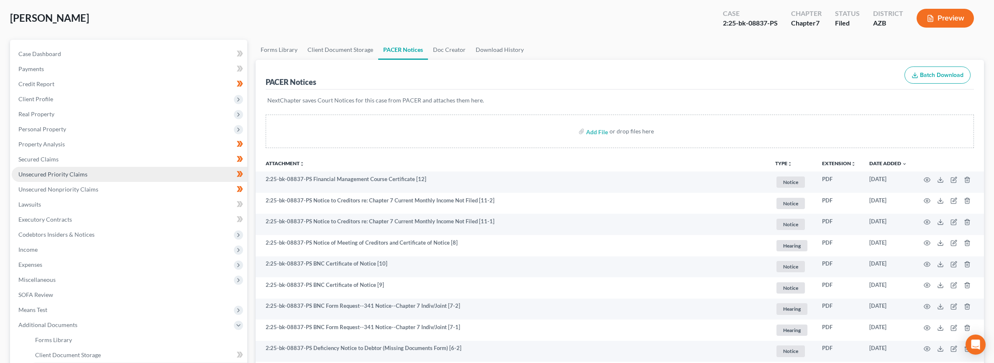
scroll to position [176, 0]
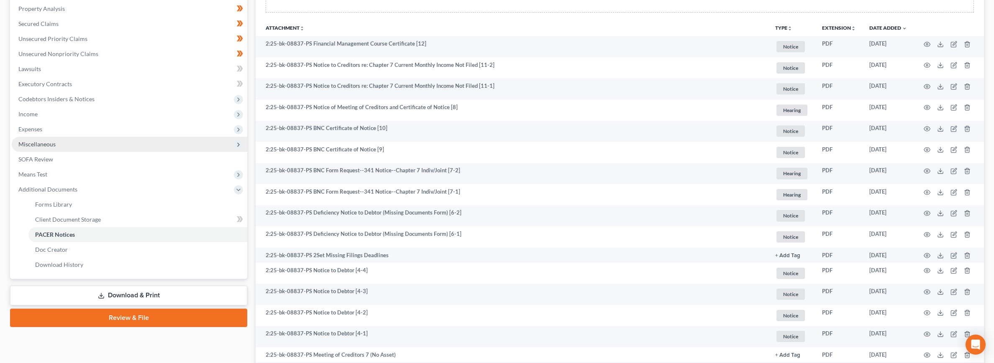
click at [37, 144] on span "Miscellaneous" at bounding box center [36, 144] width 37 height 7
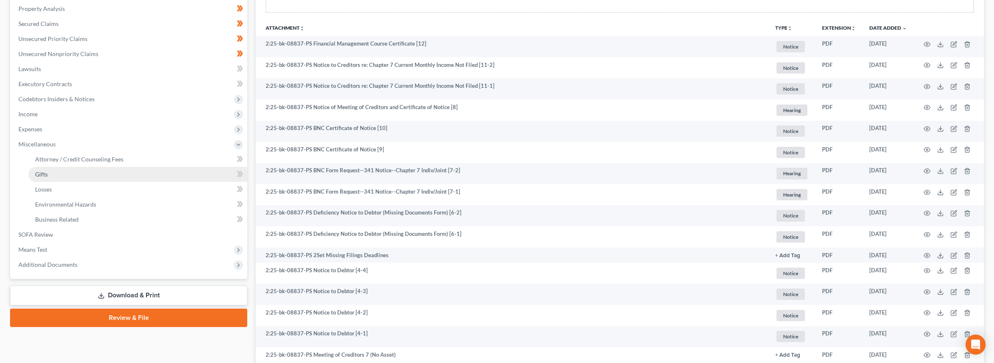
click at [42, 172] on span "Gifts" at bounding box center [41, 174] width 13 height 7
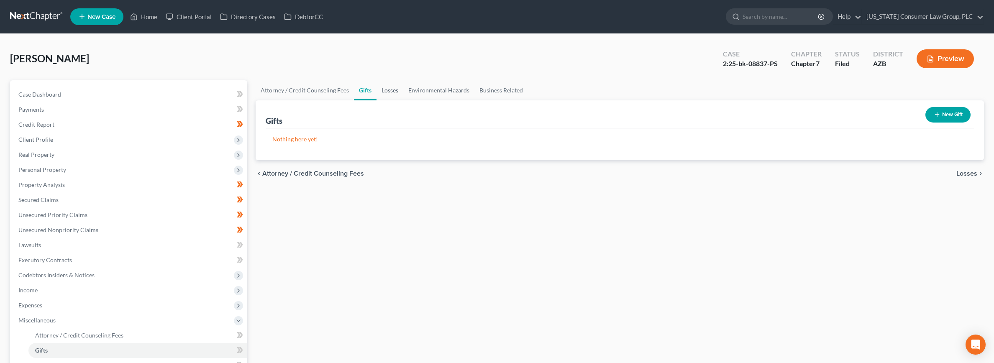
click at [392, 89] on link "Losses" at bounding box center [390, 90] width 27 height 20
click at [439, 91] on link "Environmental Hazards" at bounding box center [438, 90] width 71 height 20
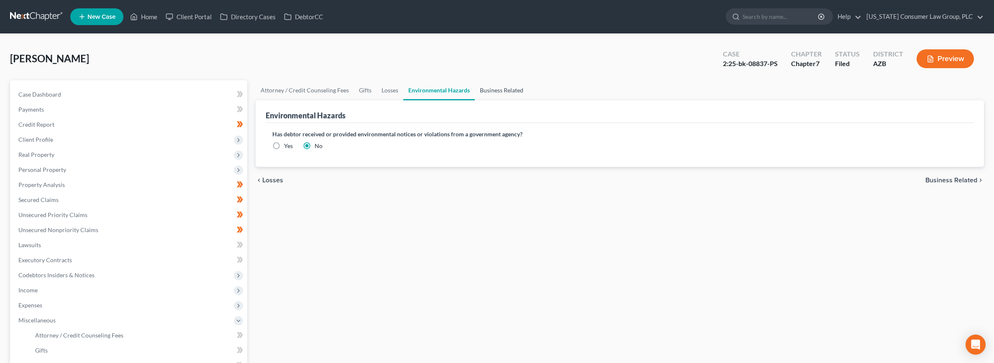
click at [498, 89] on link "Business Related" at bounding box center [502, 90] width 54 height 20
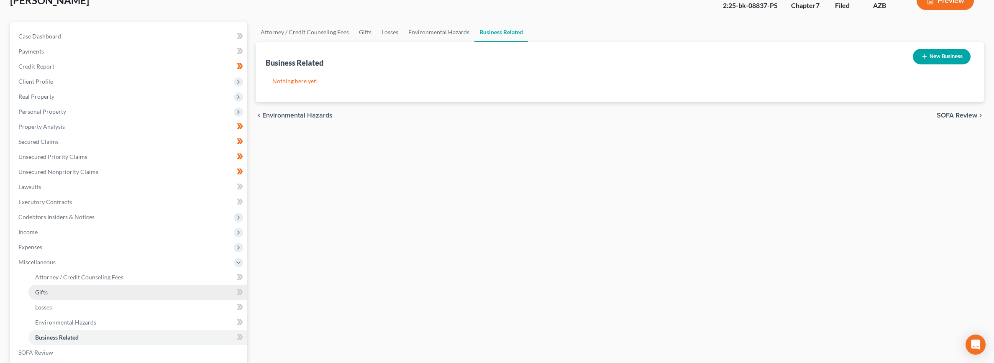
scroll to position [171, 0]
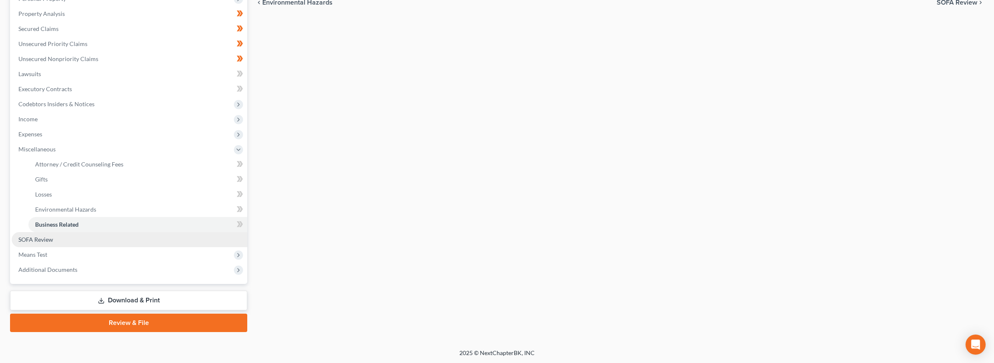
click at [40, 237] on span "SOFA Review" at bounding box center [35, 239] width 35 height 7
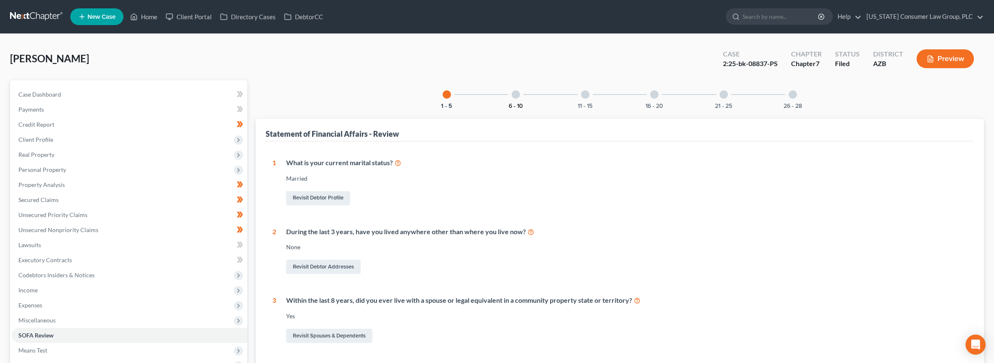
click at [509, 105] on button "6 - 10" at bounding box center [516, 106] width 14 height 6
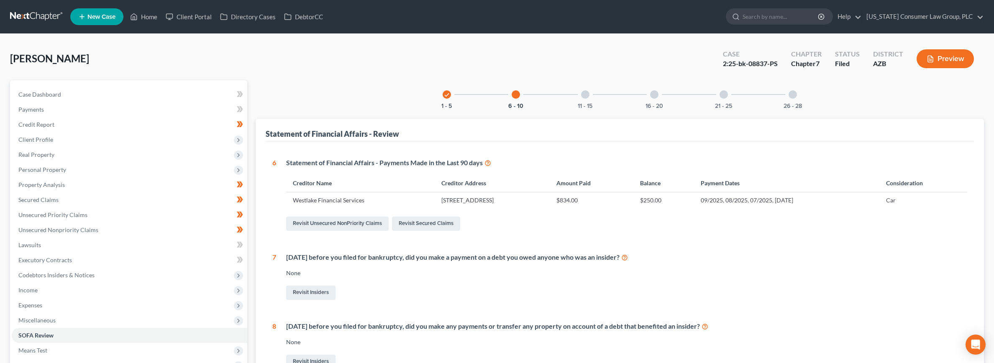
click at [592, 90] on div "11 - 15" at bounding box center [585, 94] width 28 height 28
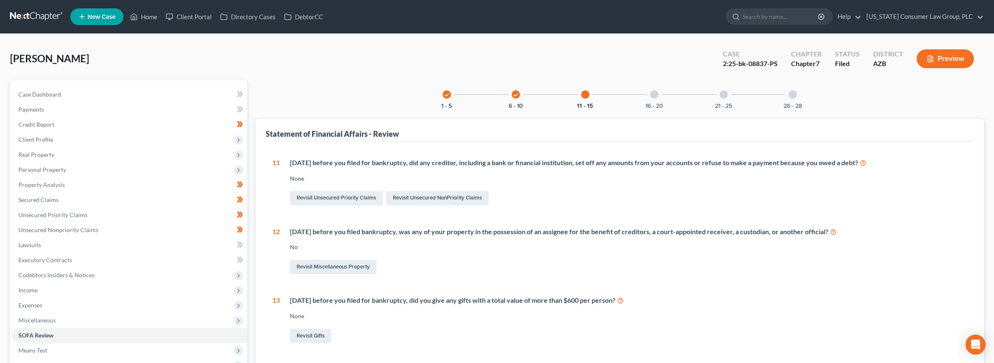
click at [653, 101] on div "16 - 20" at bounding box center [654, 94] width 28 height 28
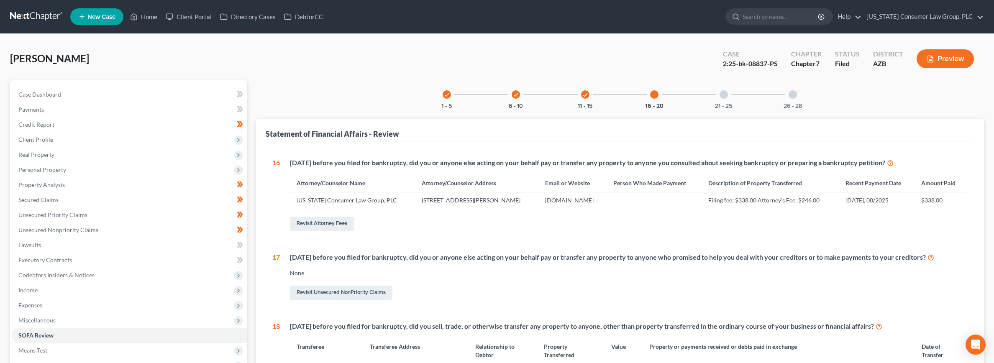
click at [722, 92] on div at bounding box center [724, 94] width 8 height 8
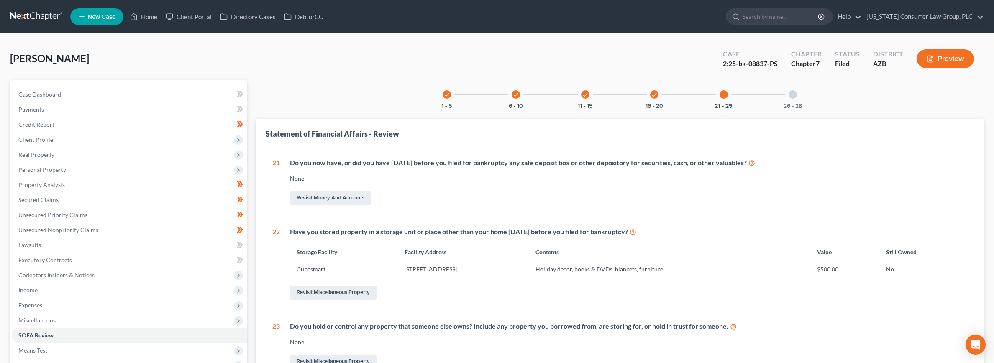
click at [799, 96] on div "26 - 28" at bounding box center [793, 94] width 28 height 28
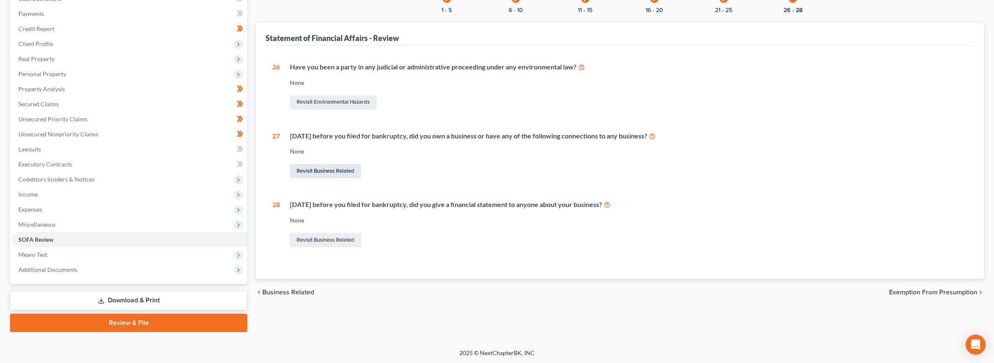
scroll to position [96, 0]
click at [48, 254] on span "Means Test" at bounding box center [130, 254] width 236 height 15
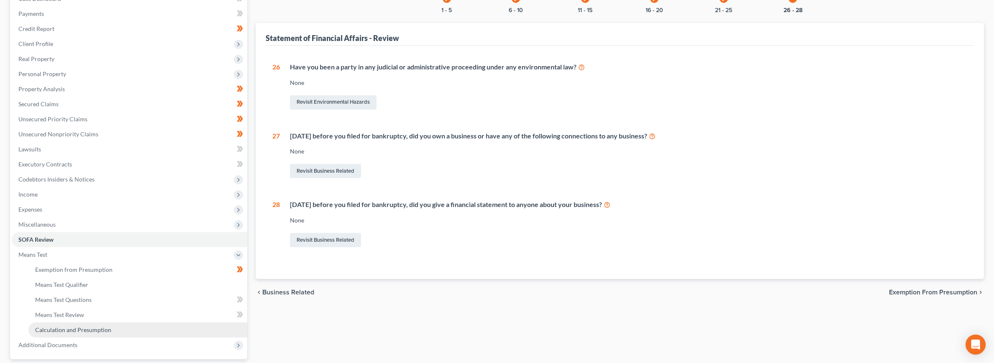
click at [62, 331] on span "Calculation and Presumption" at bounding box center [73, 329] width 76 height 7
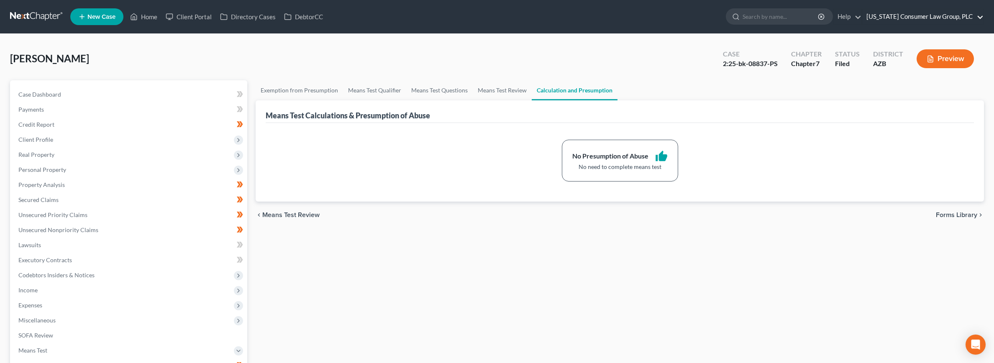
click at [938, 19] on link "[US_STATE] Consumer Law Group, PLC" at bounding box center [923, 16] width 121 height 15
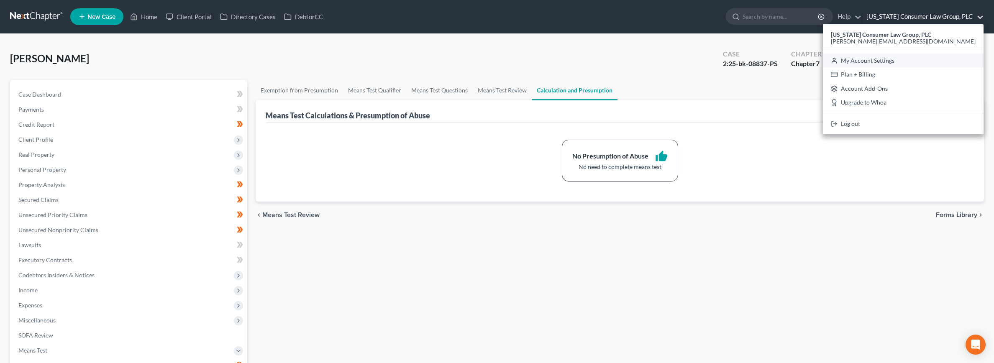
click at [912, 62] on link "My Account Settings" at bounding box center [903, 61] width 161 height 14
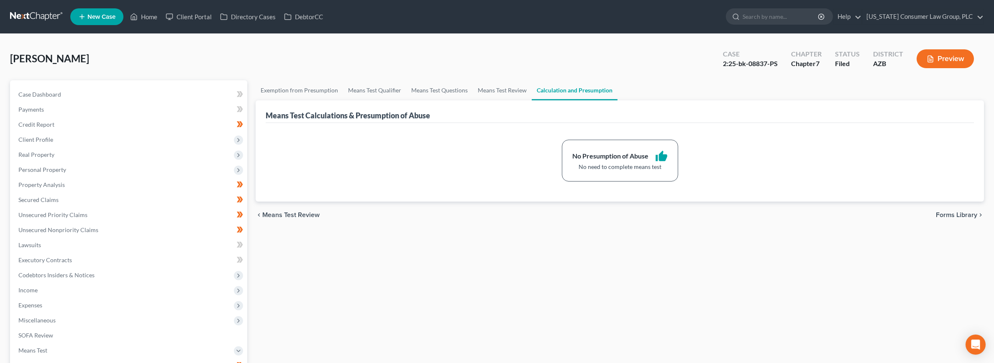
select select "4"
select select "22"
select select "3"
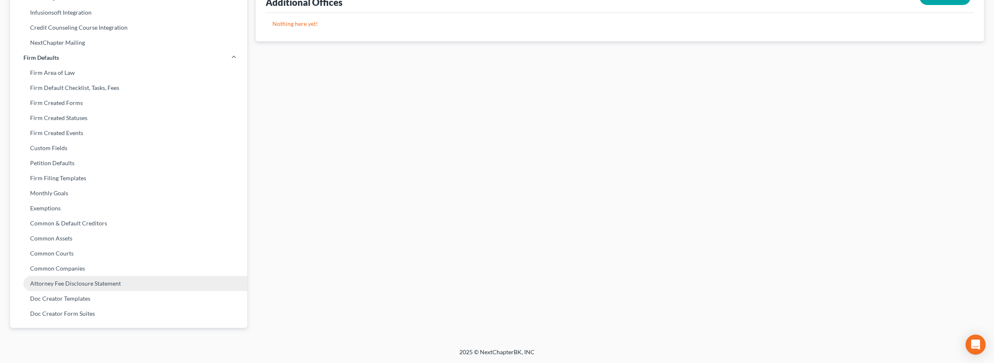
click at [61, 285] on link "Attorney Fee Disclosure Statement" at bounding box center [128, 283] width 237 height 15
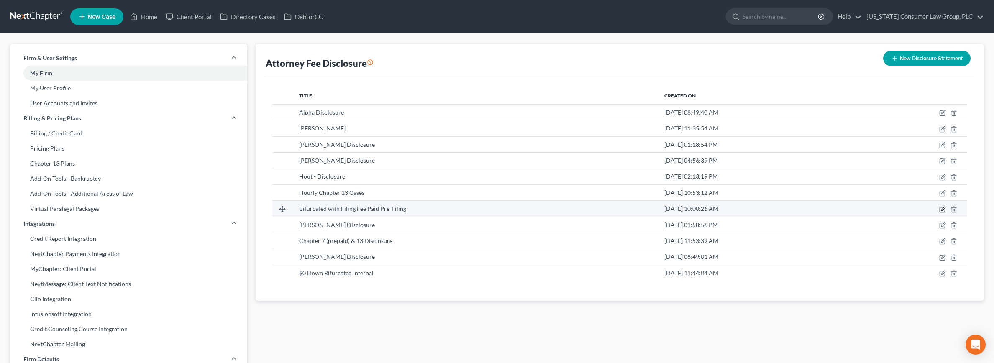
click at [941, 210] on icon "button" at bounding box center [943, 209] width 7 height 7
select select "4"
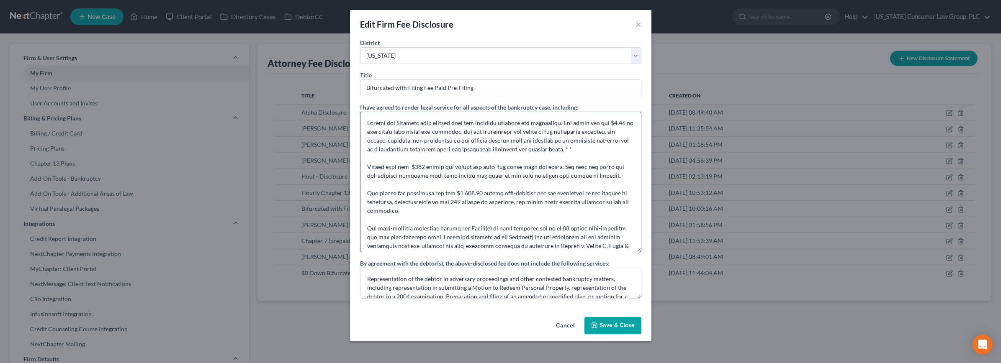
drag, startPoint x: 639, startPoint y: 141, endPoint x: 639, endPoint y: 241, distance: 100.0
click at [652, 255] on div "Edit Firm Fee Disclosure × District Alabama - Middle Alabama - Northern Alabama…" at bounding box center [500, 181] width 1001 height 363
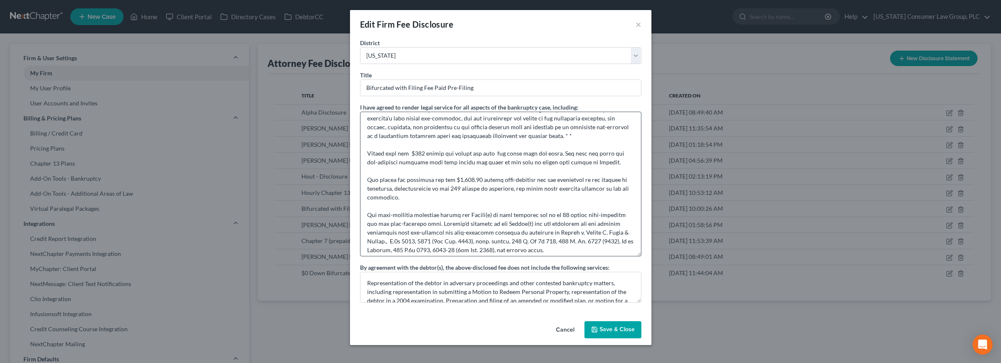
scroll to position [14, 0]
click at [410, 154] on textarea at bounding box center [500, 184] width 281 height 145
drag, startPoint x: 547, startPoint y: 154, endPoint x: 547, endPoint y: 143, distance: 11.3
click at [547, 154] on textarea at bounding box center [500, 184] width 281 height 145
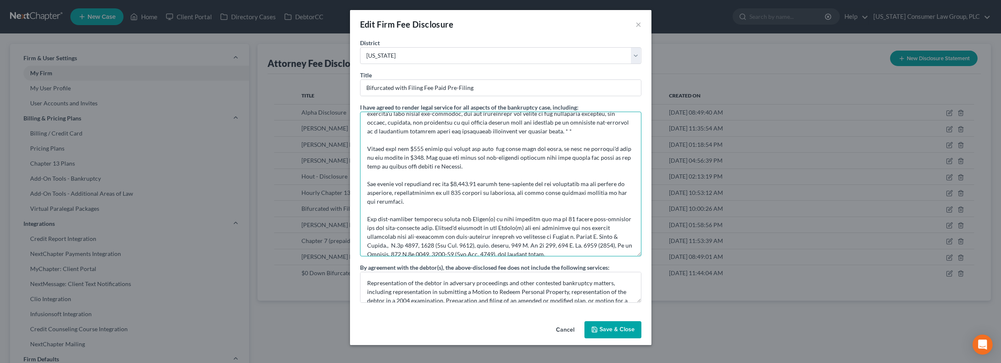
scroll to position [30, 0]
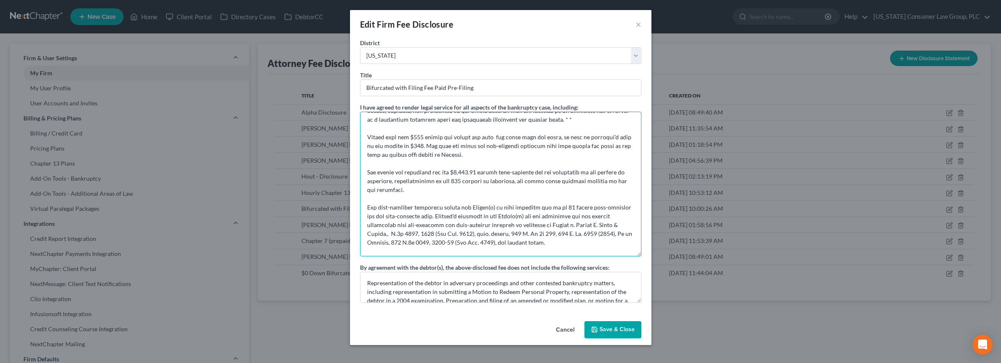
drag, startPoint x: 482, startPoint y: 172, endPoint x: 482, endPoint y: 151, distance: 20.5
click at [482, 171] on textarea at bounding box center [500, 184] width 281 height 145
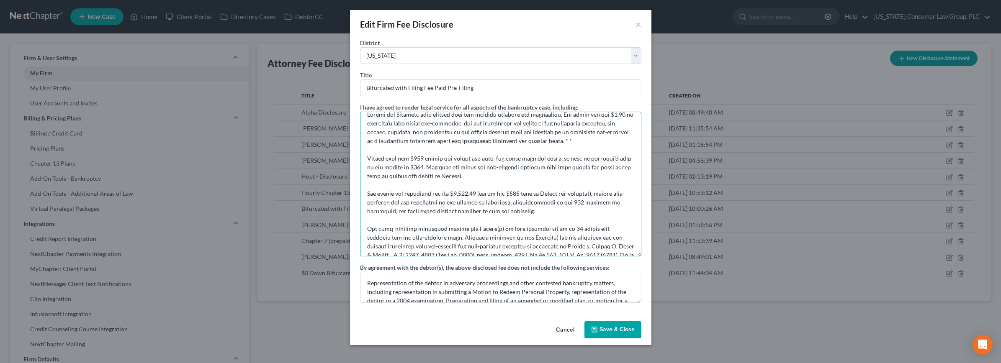
scroll to position [0, 0]
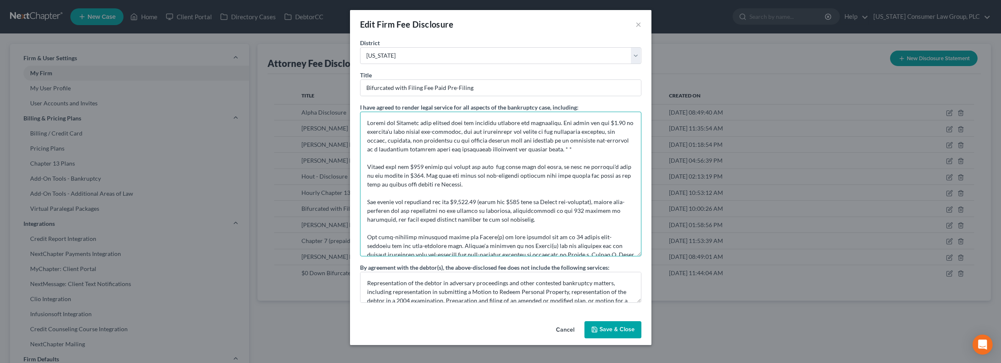
drag, startPoint x: 367, startPoint y: 167, endPoint x: 568, endPoint y: 223, distance: 208.6
click at [568, 223] on textarea at bounding box center [500, 184] width 281 height 145
click at [527, 241] on textarea at bounding box center [500, 184] width 281 height 145
type textarea "Debtor and Attorney have entered into two separate attorney fee agreements. The…"
drag, startPoint x: 565, startPoint y: 333, endPoint x: 545, endPoint y: 319, distance: 24.4
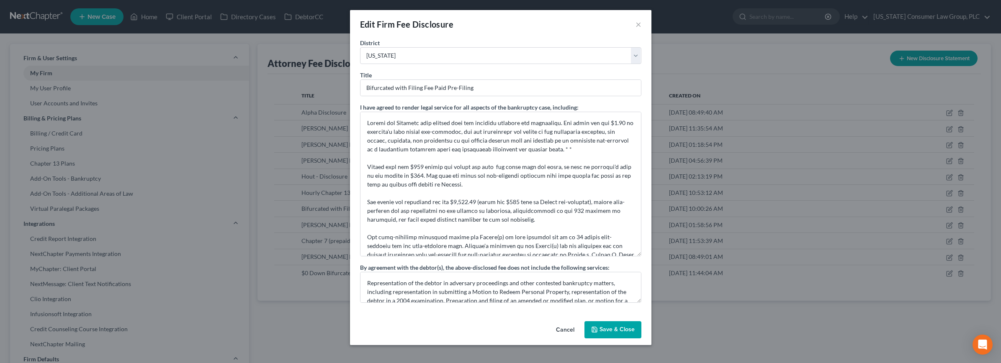
click at [565, 333] on button "Cancel" at bounding box center [565, 330] width 32 height 17
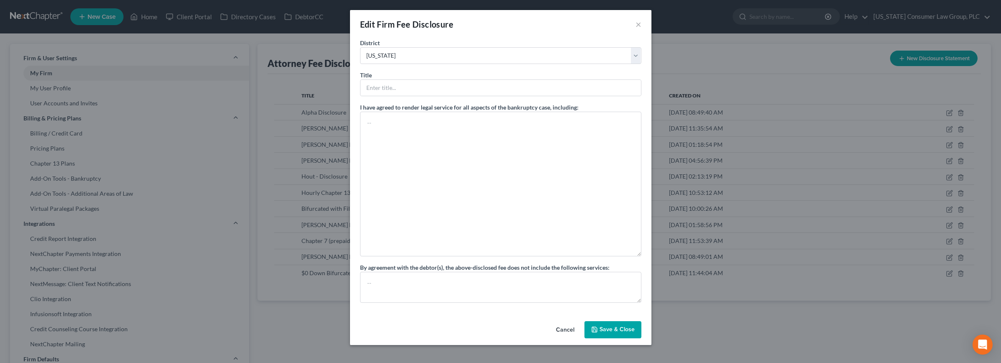
select select "?"
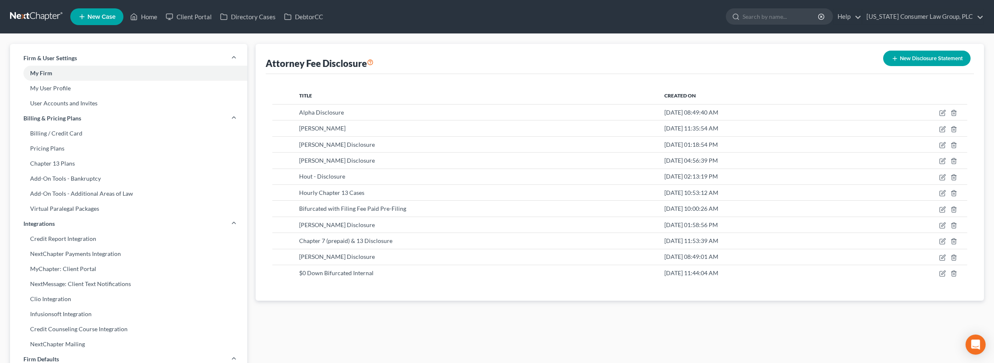
click at [896, 57] on icon "button" at bounding box center [895, 58] width 7 height 7
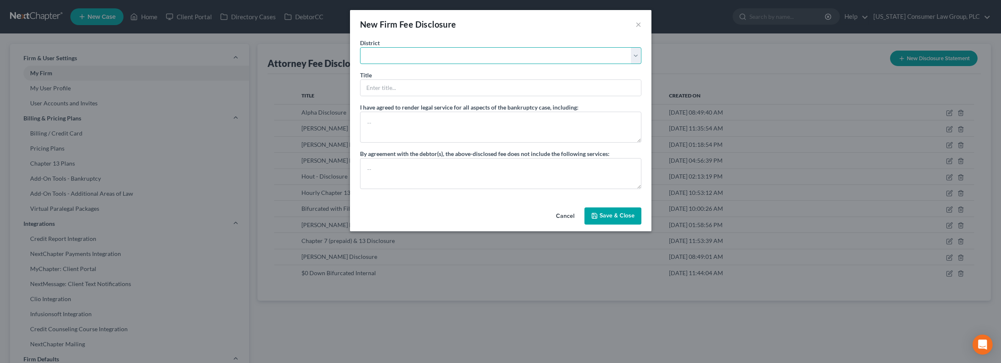
click at [414, 57] on select "Alabama - Middle Alabama - Northern Alabama - Southern Alaska Arizona Arkansas …" at bounding box center [500, 55] width 281 height 17
select select "4"
click at [360, 47] on select "Alabama - Middle Alabama - Northern Alabama - Southern Alaska Arizona Arkansas …" at bounding box center [500, 55] width 281 height 17
click at [412, 87] on input "text" at bounding box center [500, 88] width 280 height 16
type input "Bradford"
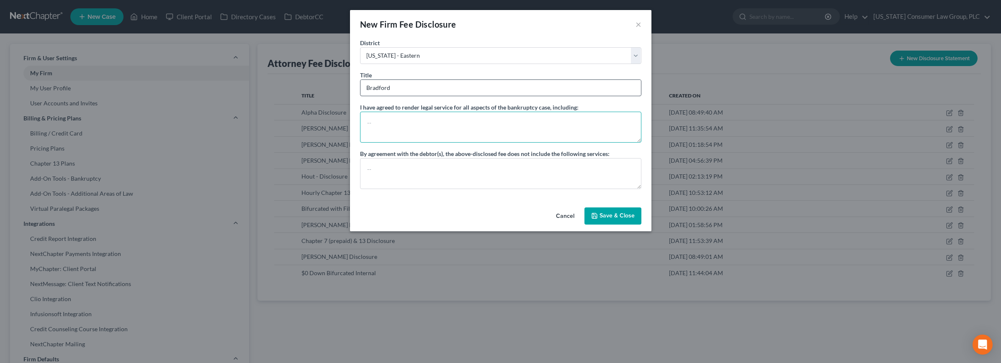
paste textarea "Debtor paid the $338 filing fee before the case was filed with the court, as we…"
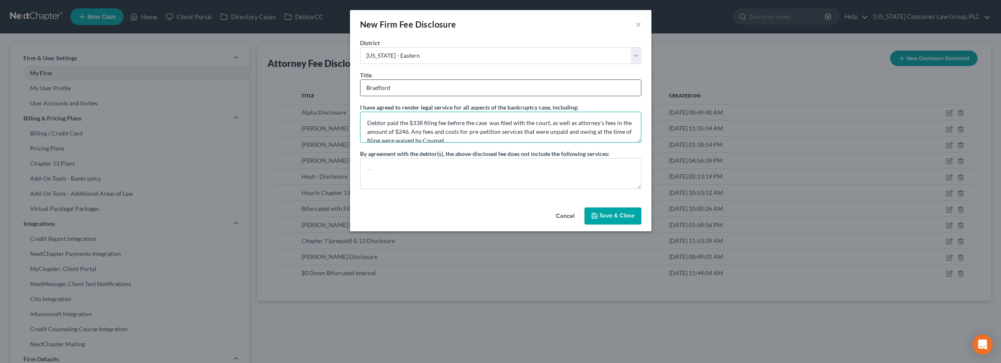
scroll to position [37, 0]
type textarea "Debtor paid the $338 filing fee before the case was filed with the court, as we…"
click at [619, 214] on button "Save & Close" at bounding box center [612, 217] width 57 height 18
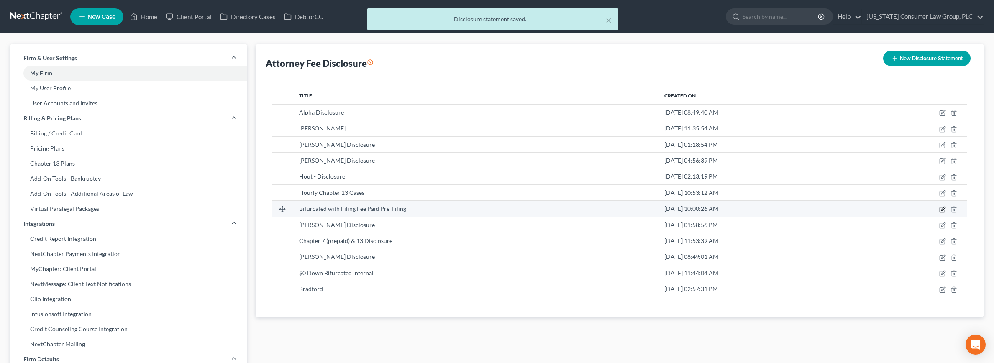
click at [941, 208] on icon "button" at bounding box center [943, 209] width 7 height 7
select select "4"
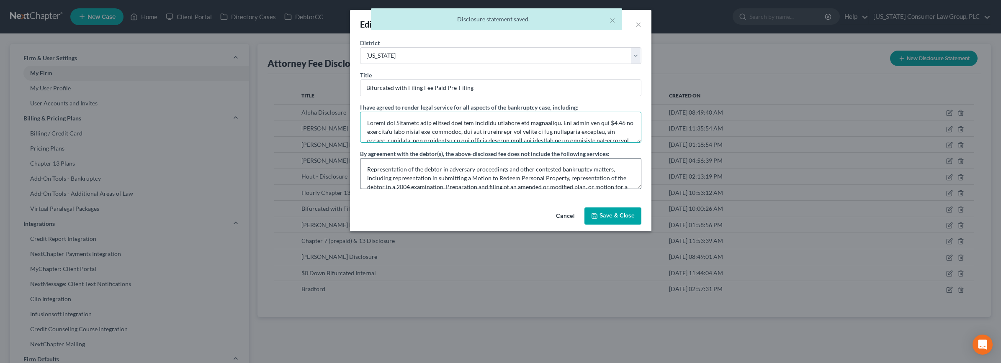
scroll to position [167, 0]
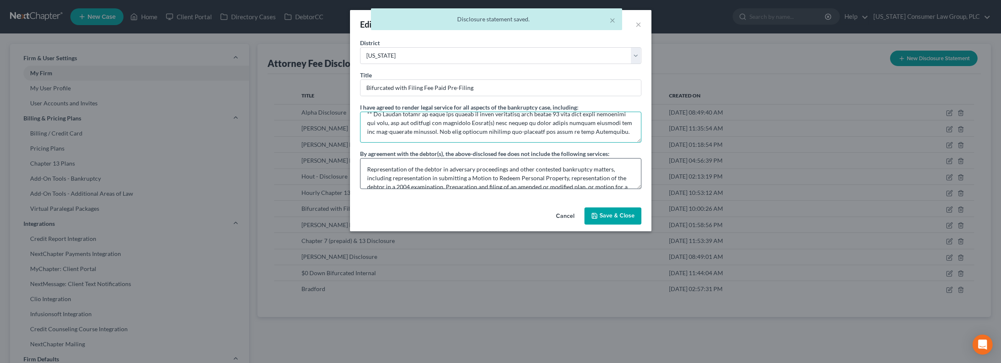
drag, startPoint x: 437, startPoint y: 135, endPoint x: 615, endPoint y: 172, distance: 181.2
click at [615, 172] on div "I have agreed to render legal service for all aspects of the bankruptcy case, i…" at bounding box center [500, 146] width 281 height 86
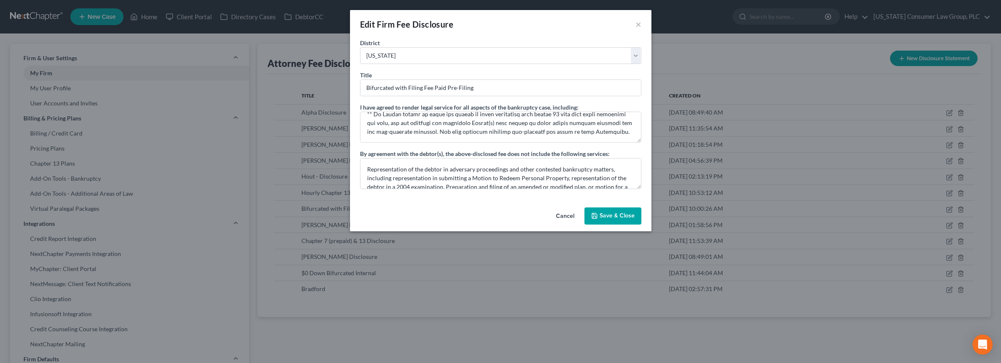
click at [610, 218] on button "Save & Close" at bounding box center [612, 217] width 57 height 18
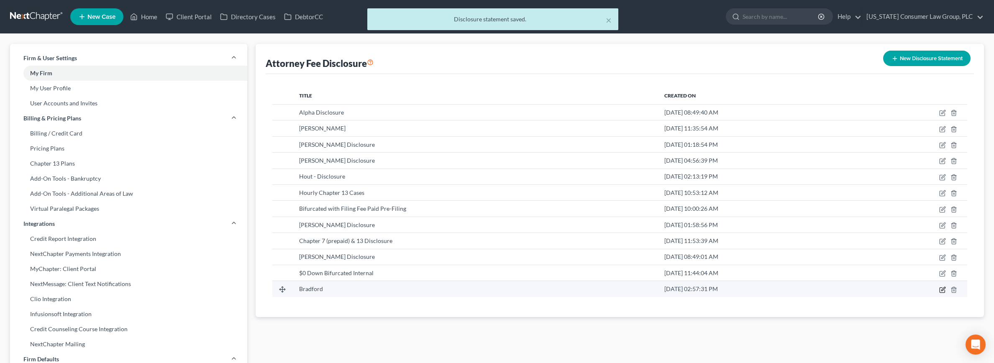
click at [944, 290] on icon "button" at bounding box center [943, 290] width 7 height 7
select select "4"
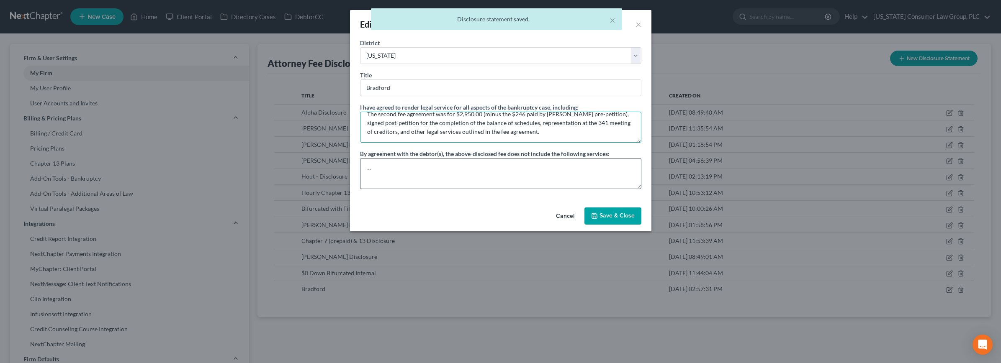
drag, startPoint x: 365, startPoint y: 120, endPoint x: 629, endPoint y: 164, distance: 267.0
click at [629, 164] on div "I have agreed to render legal service for all aspects of the bankruptcy case, i…" at bounding box center [500, 146] width 281 height 86
paste textarea "and Attorney have entered into two separate attorney fee agreements. The first …"
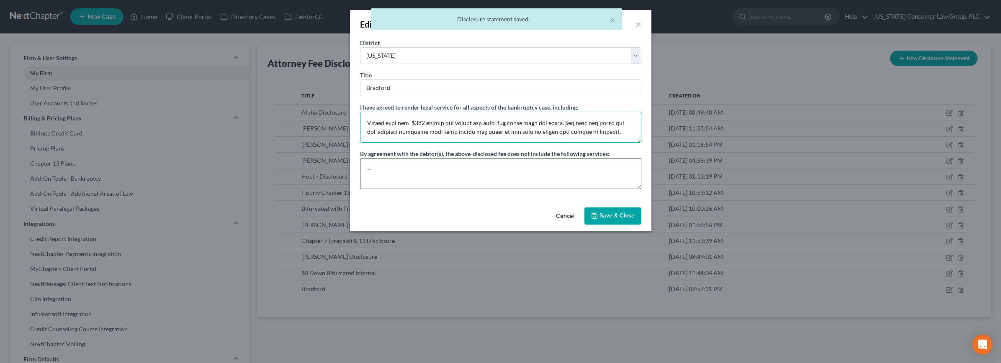
scroll to position [160, 0]
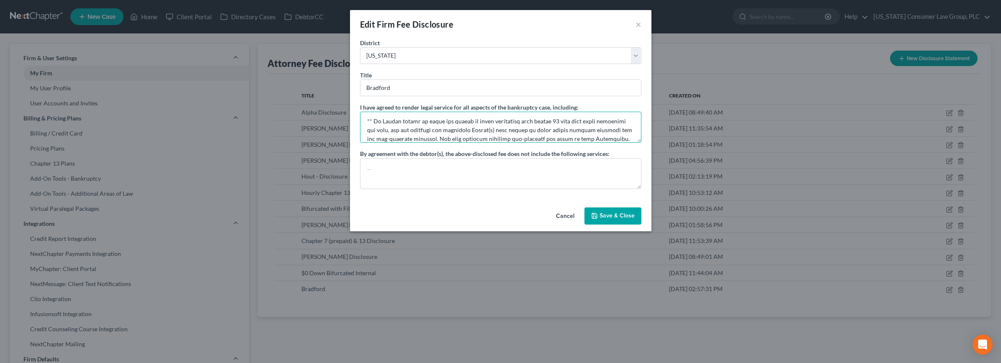
type textarea "Debtor and Attorney have entered into two separate attorney fee agreements. The…"
click at [602, 214] on button "Save & Close" at bounding box center [612, 217] width 57 height 18
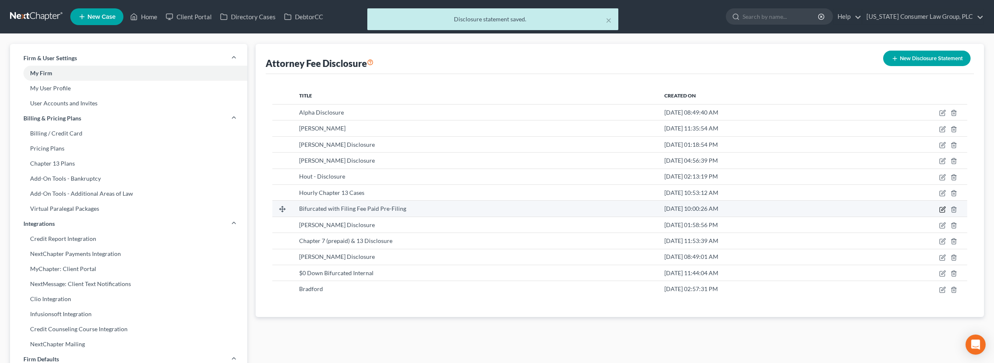
click at [943, 209] on icon "button" at bounding box center [943, 209] width 7 height 7
select select "4"
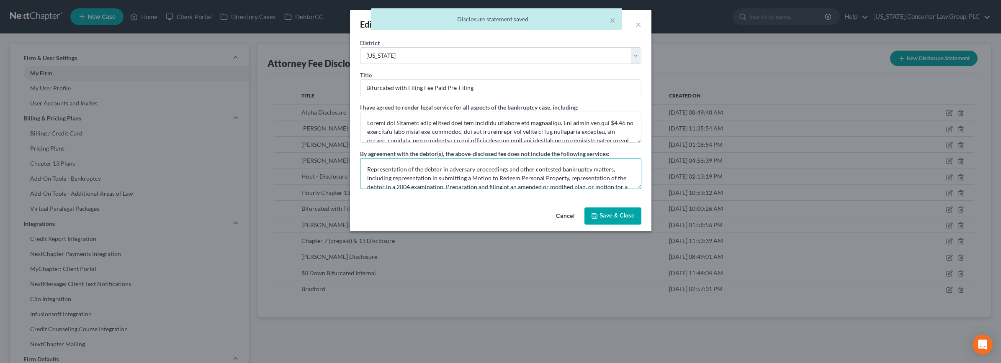
scroll to position [18, 0]
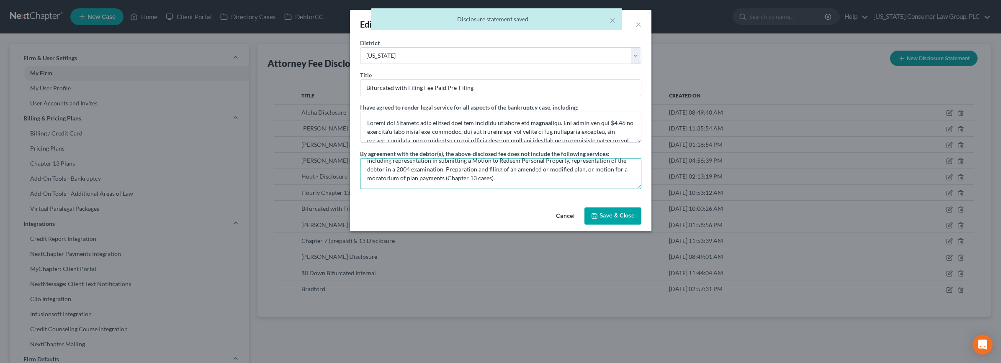
drag, startPoint x: 514, startPoint y: 184, endPoint x: 701, endPoint y: 197, distance: 188.0
click at [701, 197] on div "Edit Firm Fee Disclosure × District Alabama - Middle Alabama - Northern Alabama…" at bounding box center [500, 181] width 1001 height 363
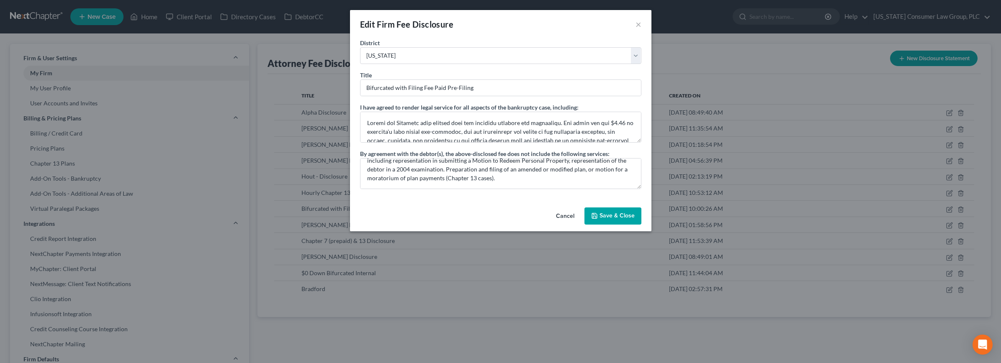
drag, startPoint x: 603, startPoint y: 212, endPoint x: 594, endPoint y: 207, distance: 10.5
click at [603, 212] on button "Save & Close" at bounding box center [612, 217] width 57 height 18
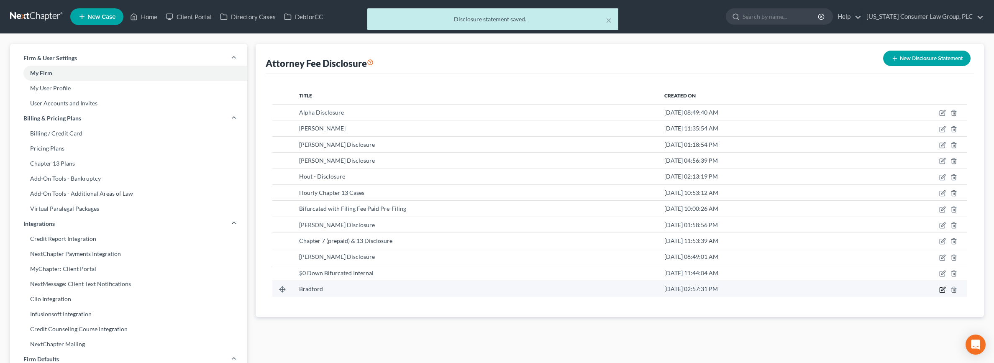
click at [941, 291] on icon "button" at bounding box center [943, 290] width 7 height 7
select select "4"
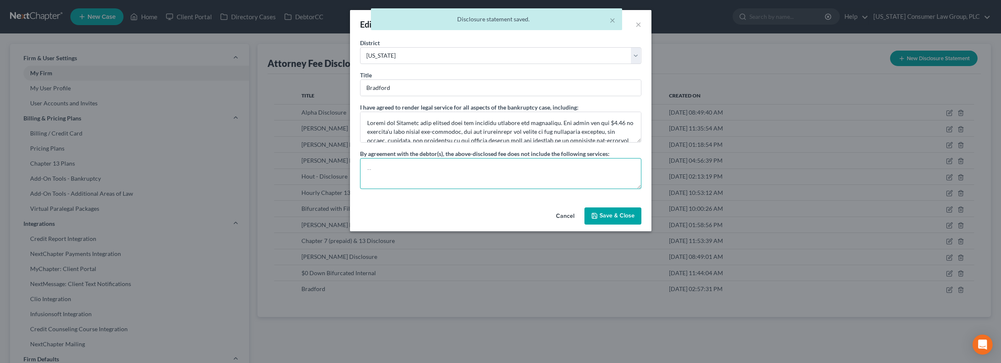
click at [424, 168] on textarea at bounding box center [500, 173] width 281 height 31
paste textarea "Representation of the debtor in adversary proceedings and other contested bankr…"
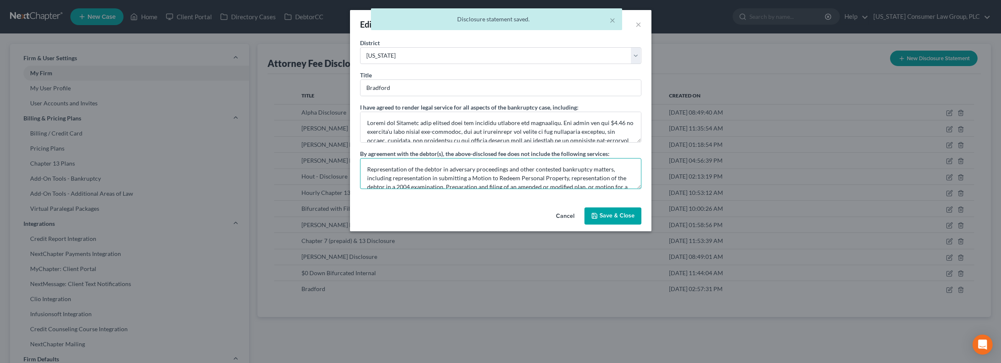
scroll to position [10, 0]
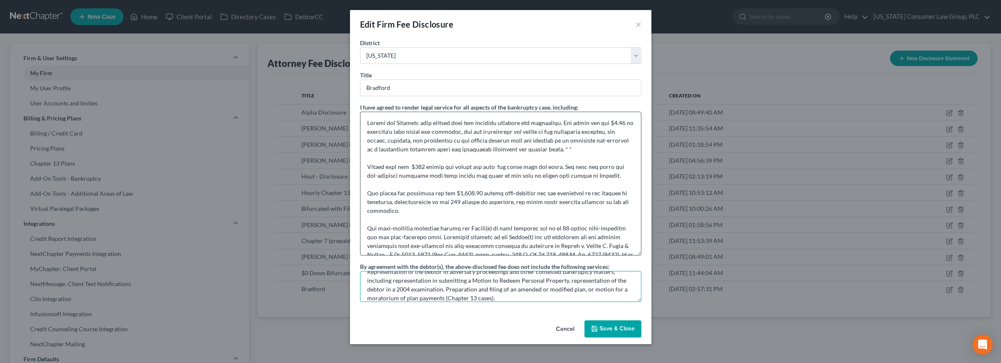
drag, startPoint x: 639, startPoint y: 141, endPoint x: 597, endPoint y: 245, distance: 111.7
click at [625, 256] on textarea at bounding box center [500, 184] width 281 height 144
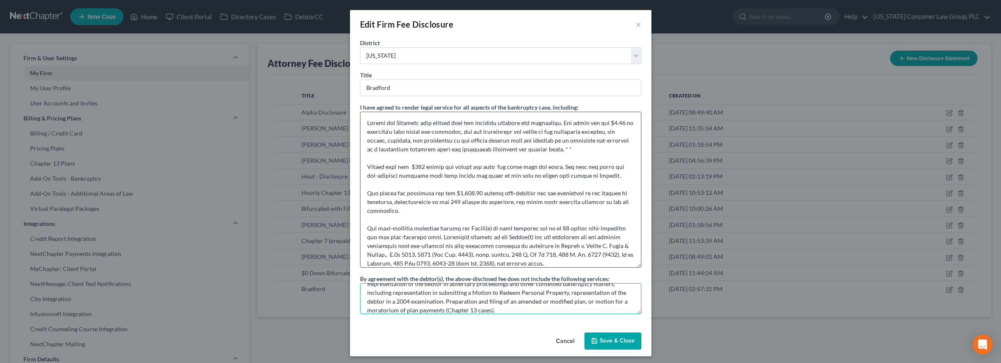
type textarea "Representation of the debtor in adversary proceedings and other contested bankr…"
click at [544, 167] on textarea at bounding box center [500, 190] width 281 height 156
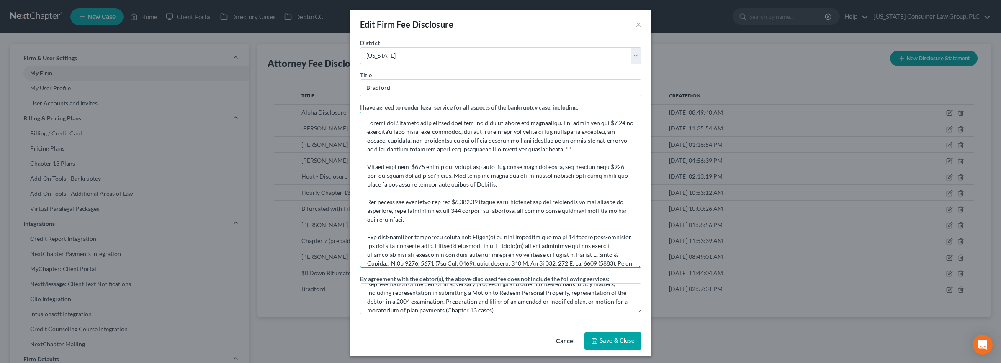
drag, startPoint x: 530, startPoint y: 203, endPoint x: 534, endPoint y: 169, distance: 33.7
click at [531, 201] on textarea at bounding box center [500, 190] width 281 height 156
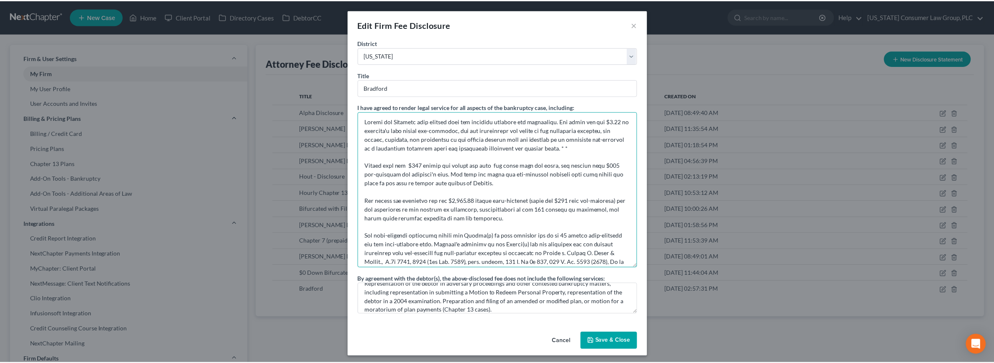
scroll to position [0, 0]
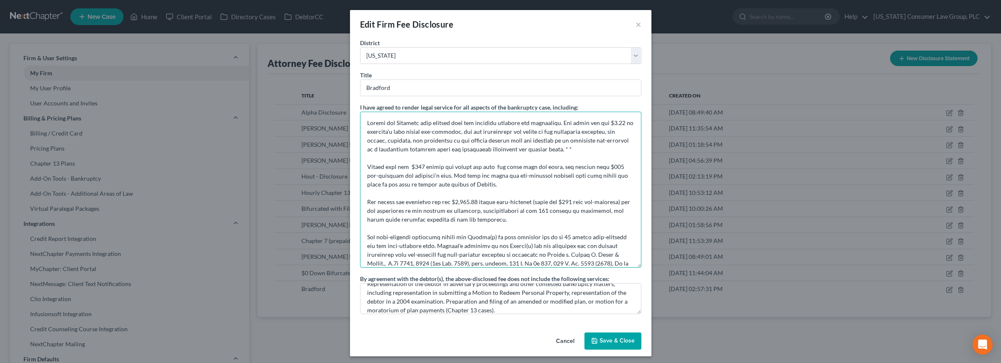
type textarea "Debtor and Attorney have entered into two separate attorney fee agreements. The…"
click at [603, 343] on button "Save & Close" at bounding box center [612, 342] width 57 height 18
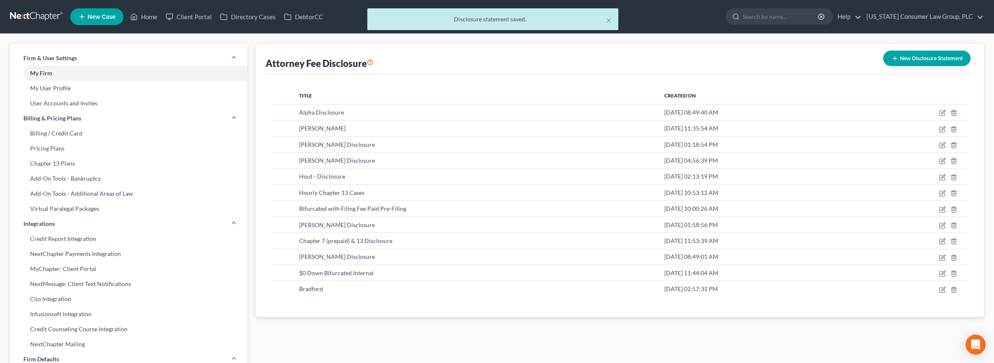
click at [37, 17] on div "× Disclosure statement saved." at bounding box center [493, 21] width 994 height 26
click at [44, 12] on div "× Disclosure statement saved." at bounding box center [493, 21] width 994 height 26
click at [39, 15] on div "× Disclosure statement saved." at bounding box center [493, 21] width 994 height 26
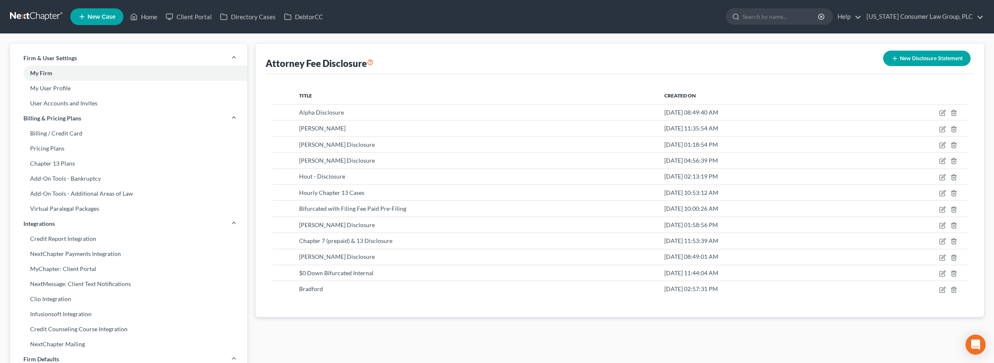
click at [29, 18] on link at bounding box center [37, 16] width 54 height 15
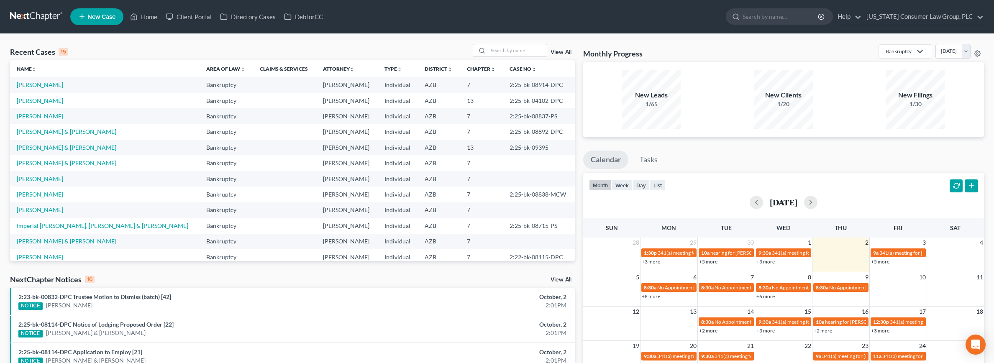
click at [35, 116] on link "[PERSON_NAME]" at bounding box center [40, 116] width 46 height 7
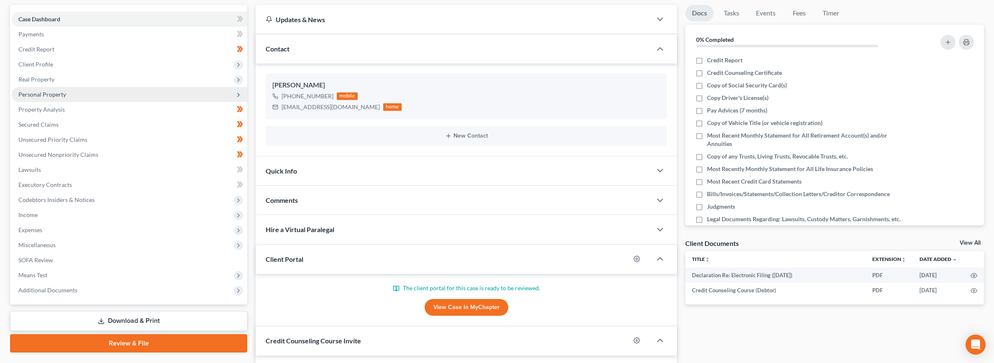
scroll to position [155, 0]
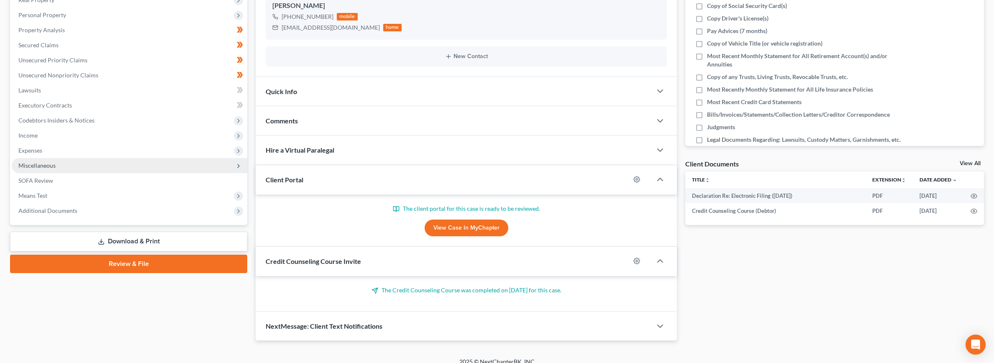
click at [49, 169] on span "Miscellaneous" at bounding box center [130, 165] width 236 height 15
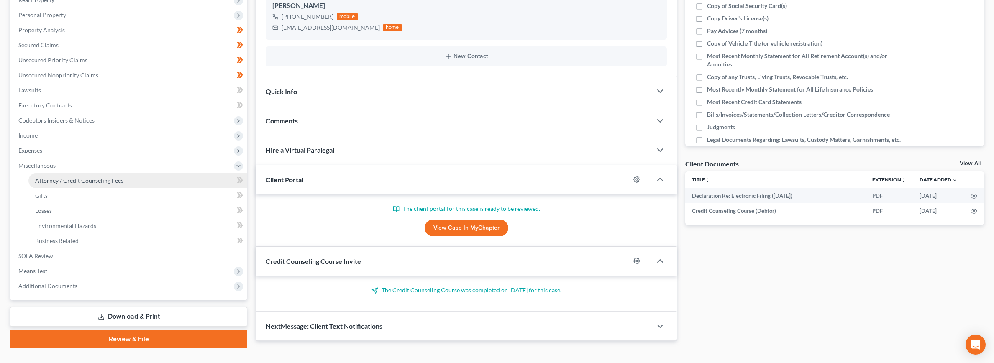
click at [48, 175] on link "Attorney / Credit Counseling Fees" at bounding box center [137, 180] width 219 height 15
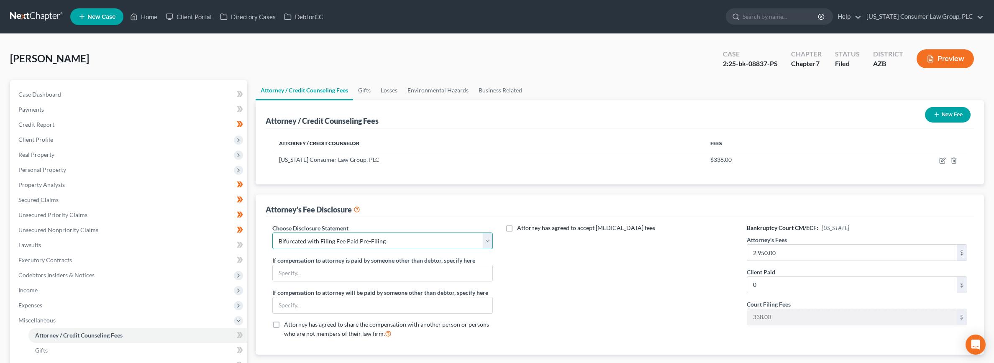
click at [321, 238] on select "Select Bradford Alpha Disclosure [PERSON_NAME] [PERSON_NAME] Disclosure [PERSON…" at bounding box center [382, 241] width 221 height 17
select select "0"
click at [272, 233] on select "Select Bradford Alpha Disclosure [PERSON_NAME] [PERSON_NAME] Disclosure [PERSON…" at bounding box center [382, 241] width 221 height 17
click at [946, 63] on button "Preview" at bounding box center [945, 58] width 57 height 19
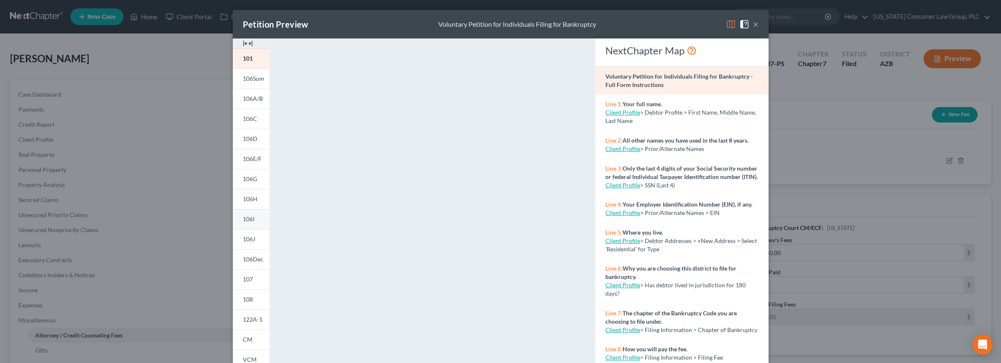
scroll to position [108, 0]
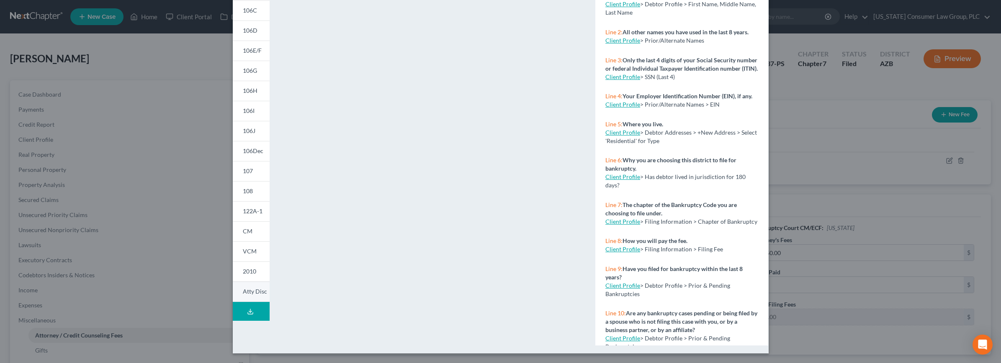
click at [250, 294] on span "Atty Disc" at bounding box center [255, 291] width 24 height 7
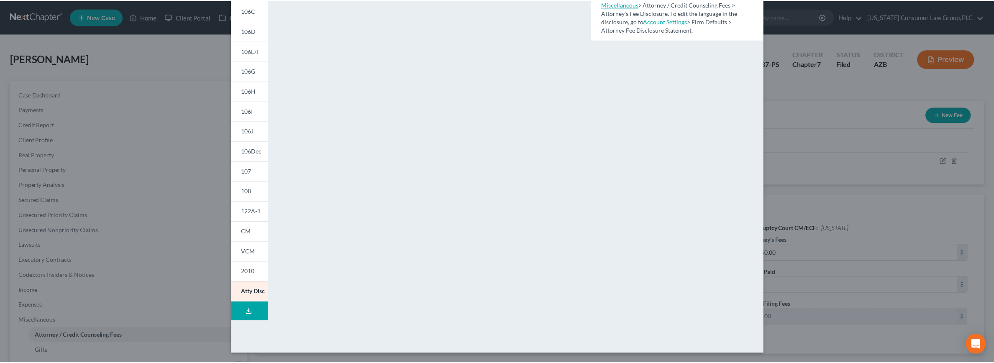
scroll to position [0, 0]
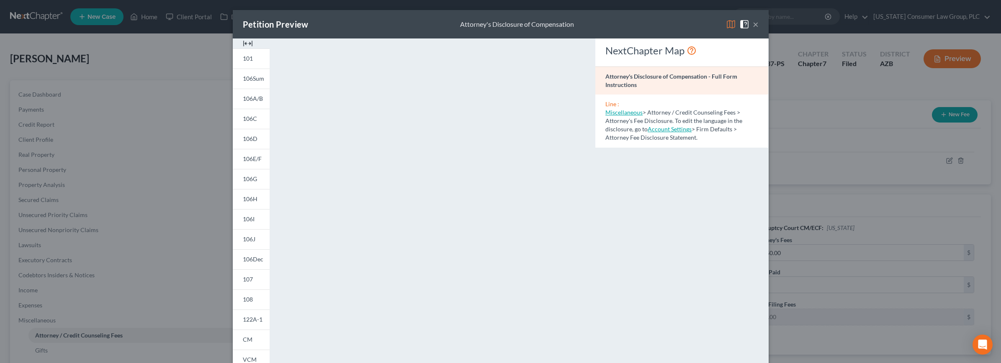
click at [243, 44] on img at bounding box center [248, 44] width 10 height 10
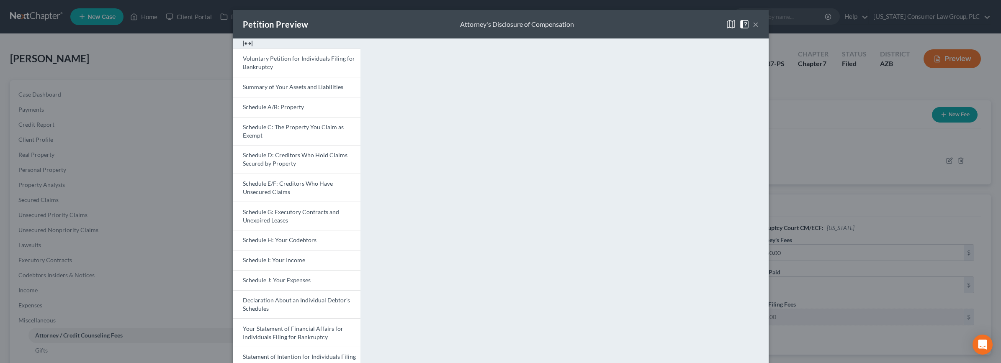
click at [244, 39] on img at bounding box center [248, 44] width 10 height 10
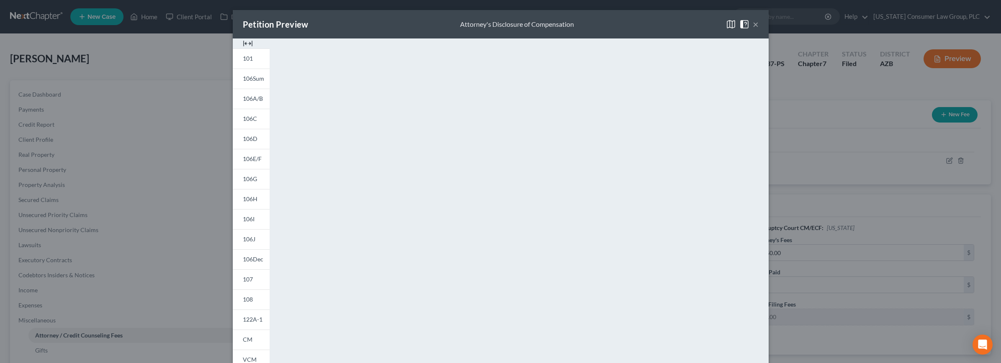
click at [752, 24] on button "×" at bounding box center [755, 24] width 6 height 10
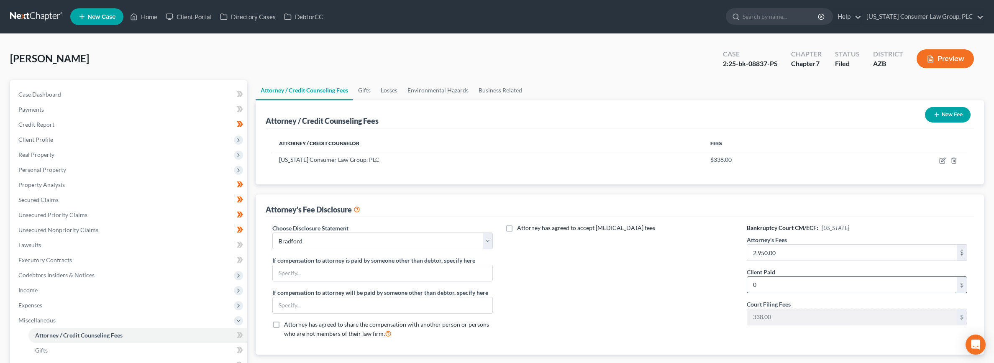
drag, startPoint x: 776, startPoint y: 288, endPoint x: 772, endPoint y: 280, distance: 9.0
click at [771, 281] on input "0" at bounding box center [852, 285] width 210 height 16
type input "246"
click at [940, 62] on button "Preview" at bounding box center [945, 58] width 57 height 19
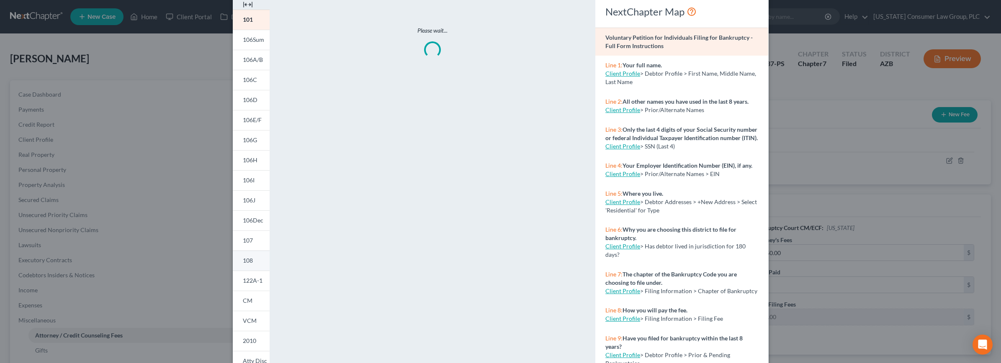
scroll to position [101, 0]
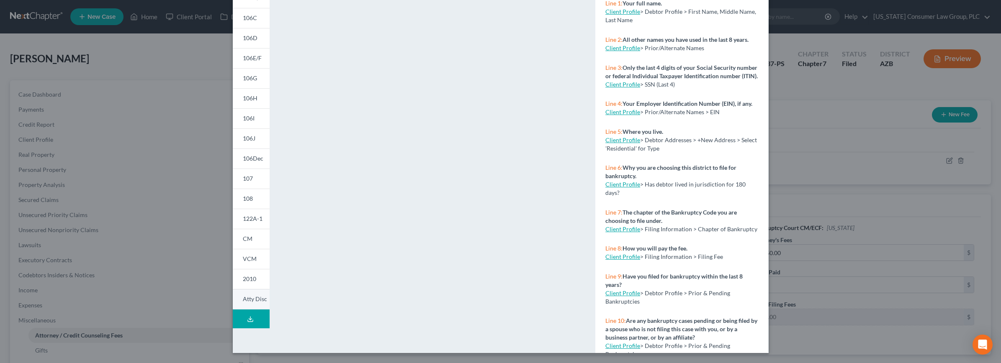
click at [244, 299] on span "Atty Disc" at bounding box center [255, 298] width 24 height 7
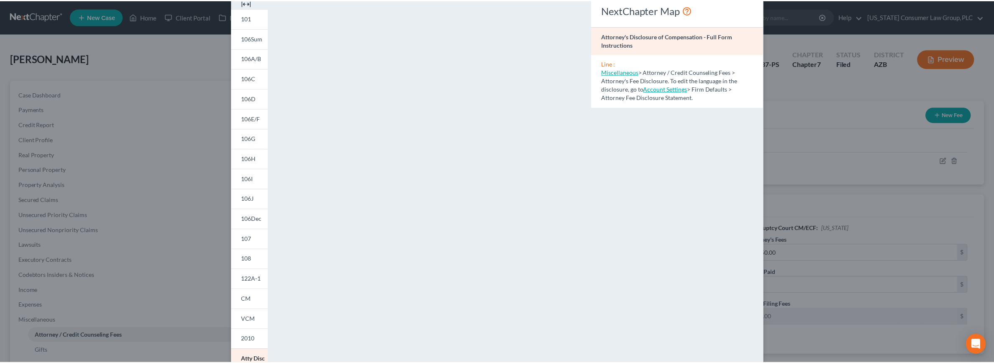
scroll to position [0, 0]
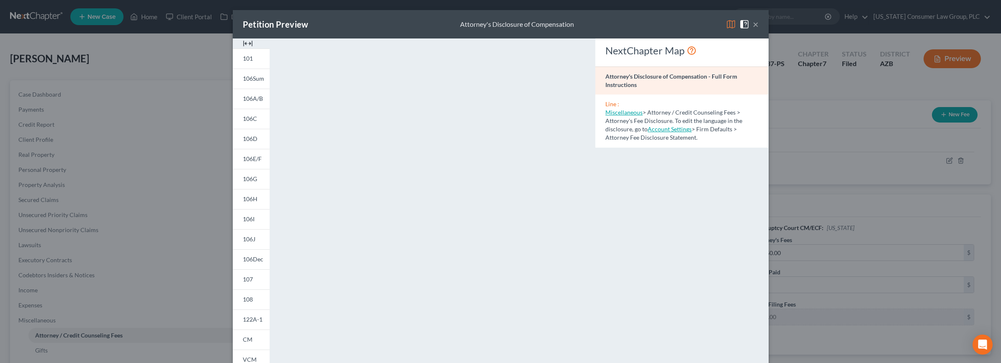
click at [752, 25] on button "×" at bounding box center [755, 24] width 6 height 10
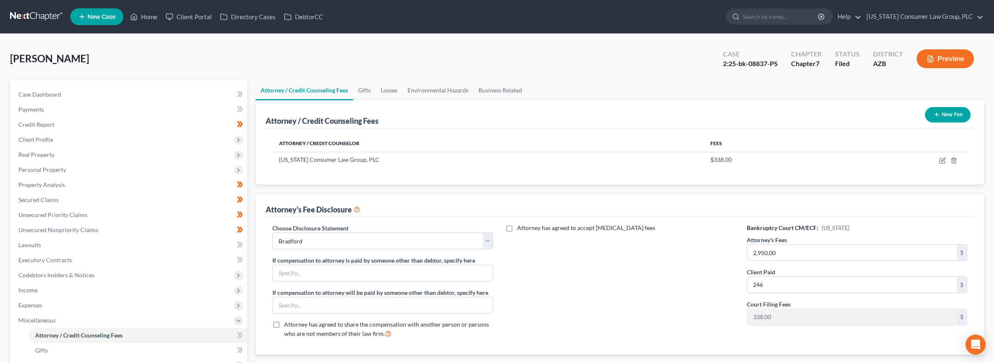
click at [21, 17] on link at bounding box center [37, 16] width 54 height 15
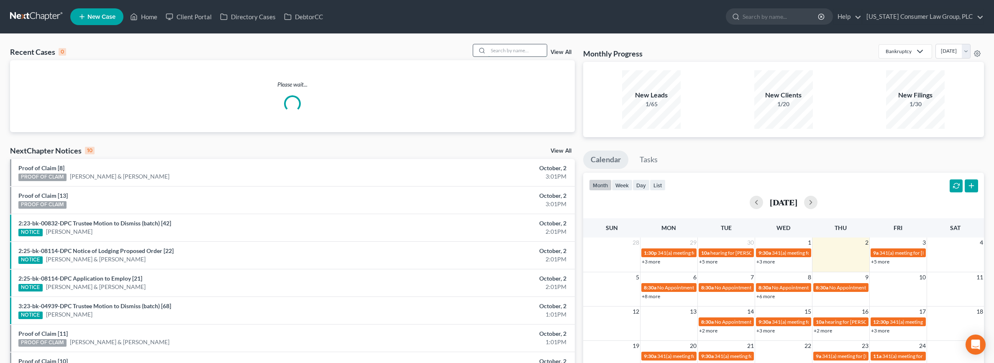
click at [525, 47] on input "search" at bounding box center [517, 50] width 59 height 12
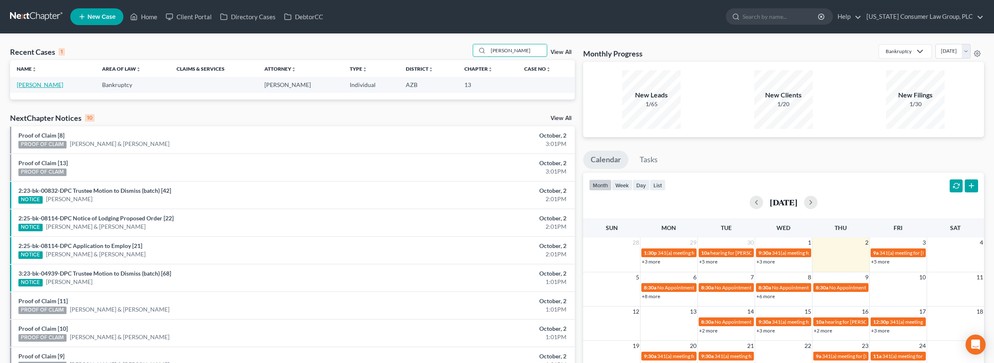
type input "olga"
click at [38, 87] on link "[PERSON_NAME]" at bounding box center [40, 84] width 46 height 7
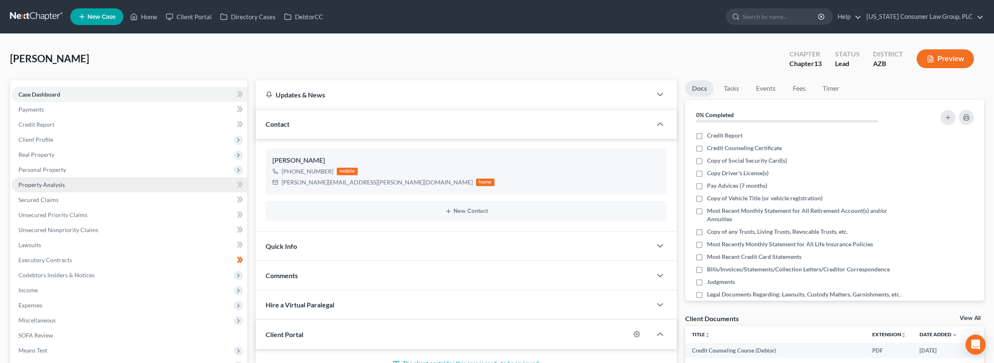
click at [59, 187] on span "Property Analysis" at bounding box center [41, 184] width 46 height 7
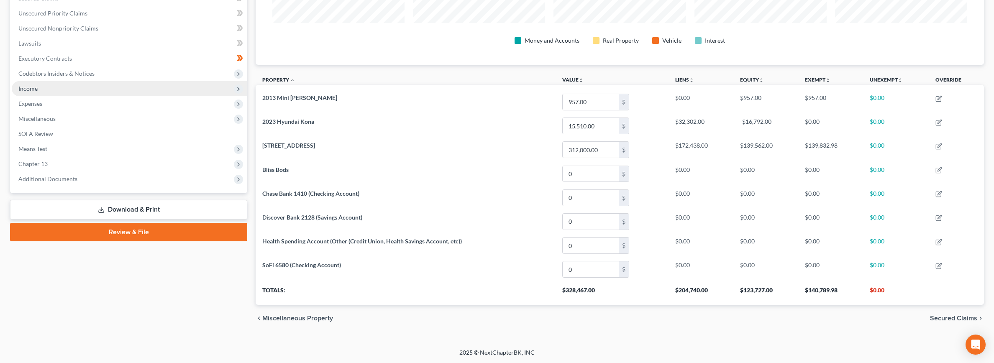
click at [37, 88] on span "Income" at bounding box center [27, 88] width 19 height 7
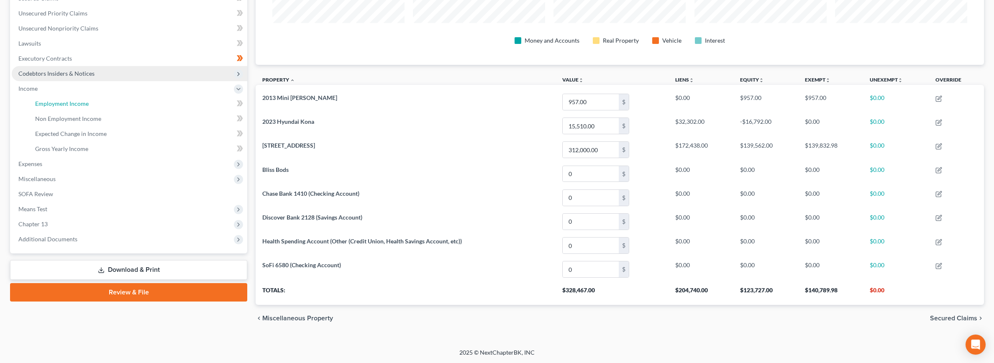
drag, startPoint x: 41, startPoint y: 100, endPoint x: 49, endPoint y: 104, distance: 9.6
click at [41, 100] on span "Employment Income" at bounding box center [62, 103] width 54 height 7
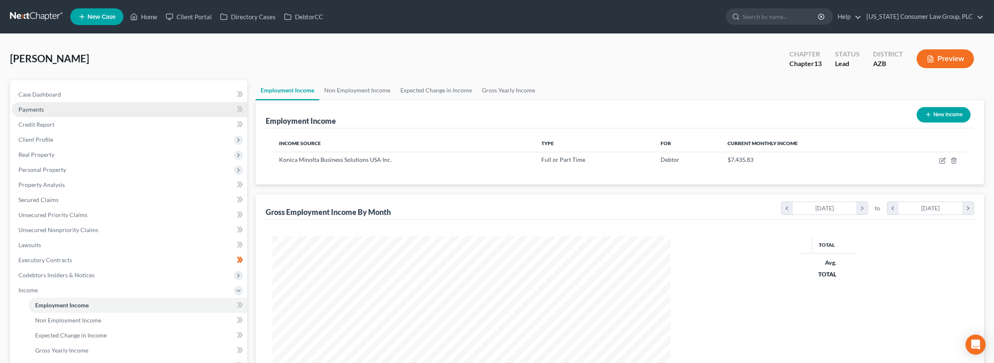
scroll to position [199, 415]
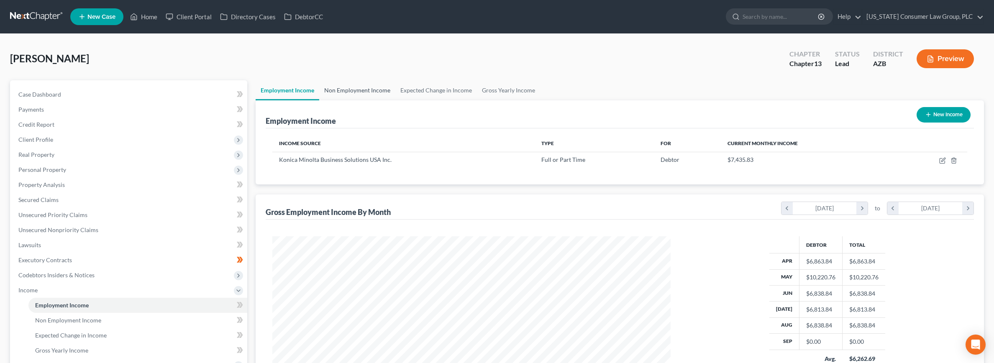
click at [349, 89] on link "Non Employment Income" at bounding box center [357, 90] width 76 height 20
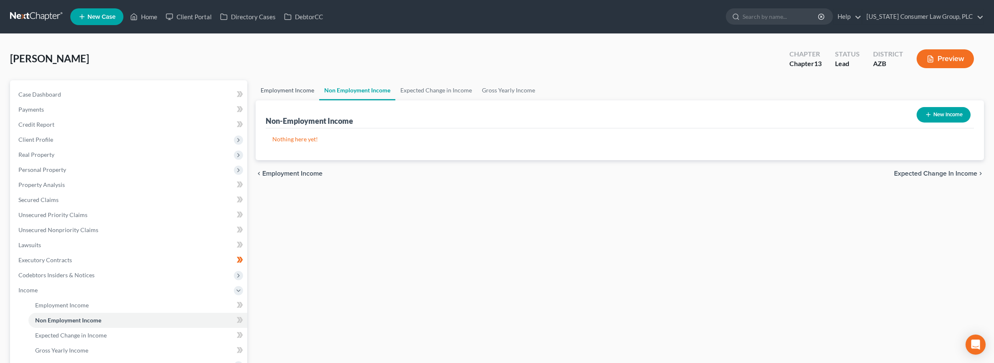
click at [291, 87] on link "Employment Income" at bounding box center [288, 90] width 64 height 20
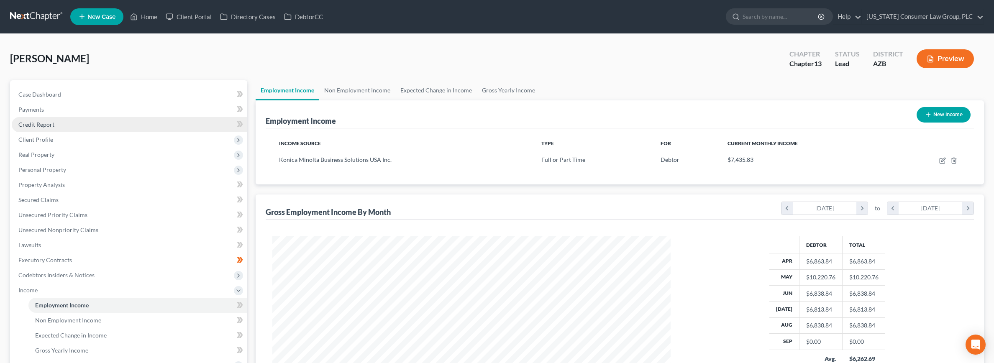
scroll to position [199, 415]
click at [44, 142] on span "Client Profile" at bounding box center [35, 139] width 35 height 7
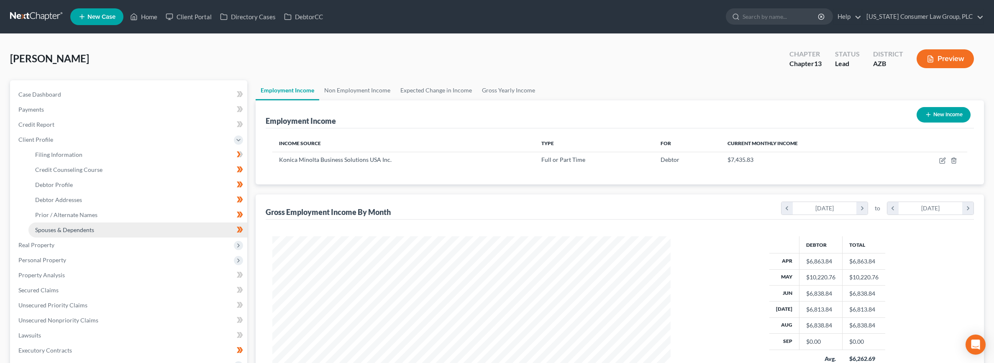
click at [47, 231] on span "Spouses & Dependents" at bounding box center [64, 229] width 59 height 7
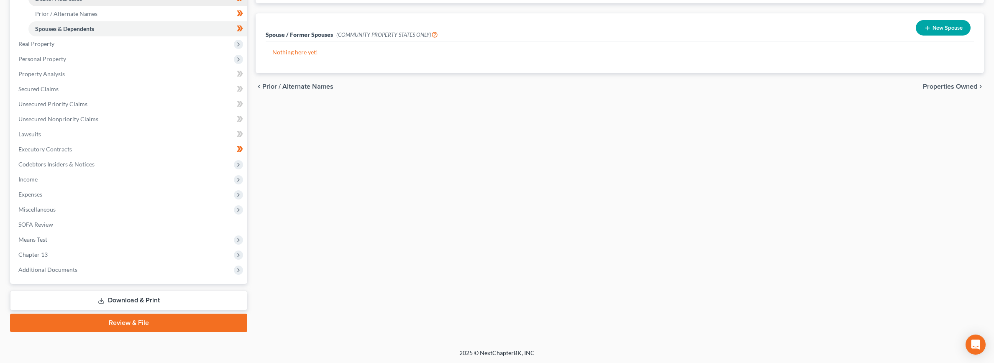
scroll to position [201, 0]
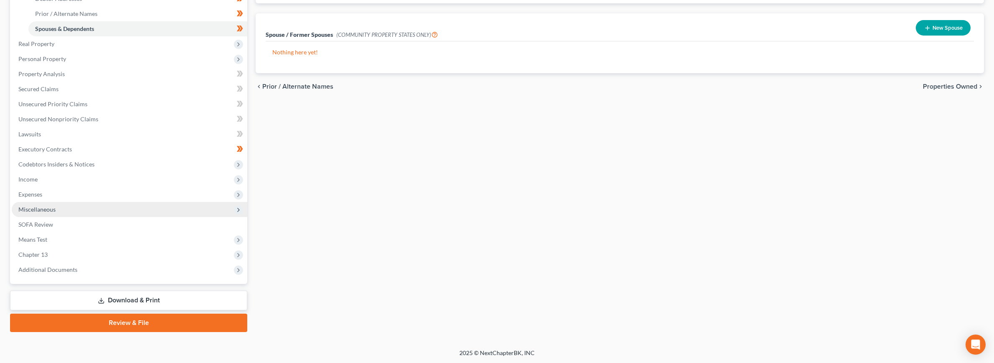
click at [42, 206] on span "Miscellaneous" at bounding box center [36, 209] width 37 height 7
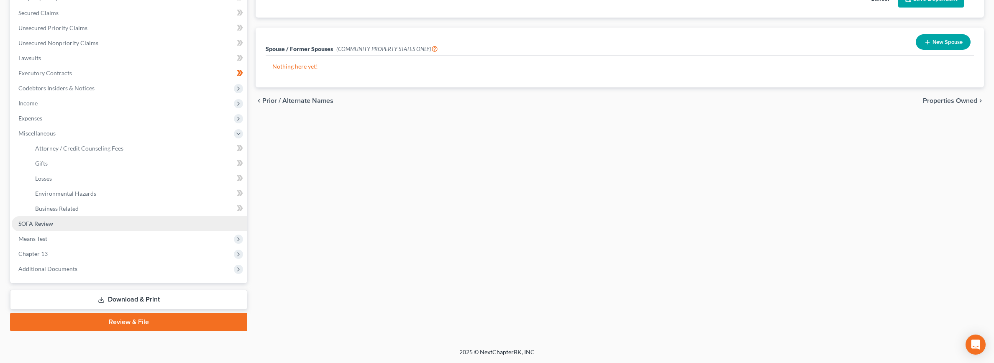
scroll to position [186, 0]
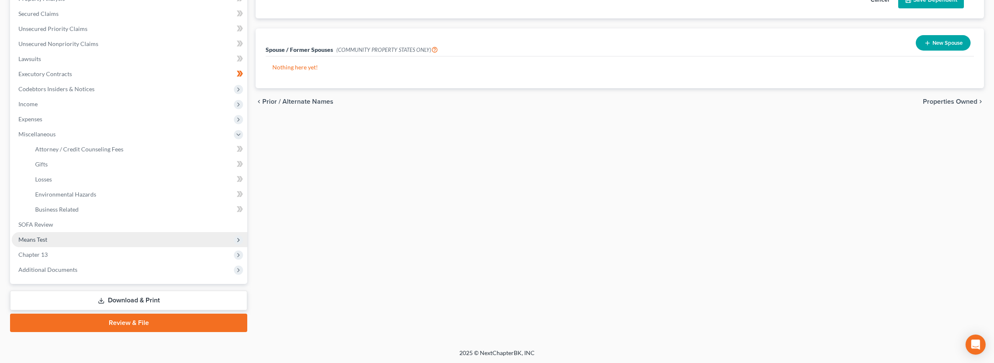
click at [40, 239] on span "Means Test" at bounding box center [32, 239] width 29 height 7
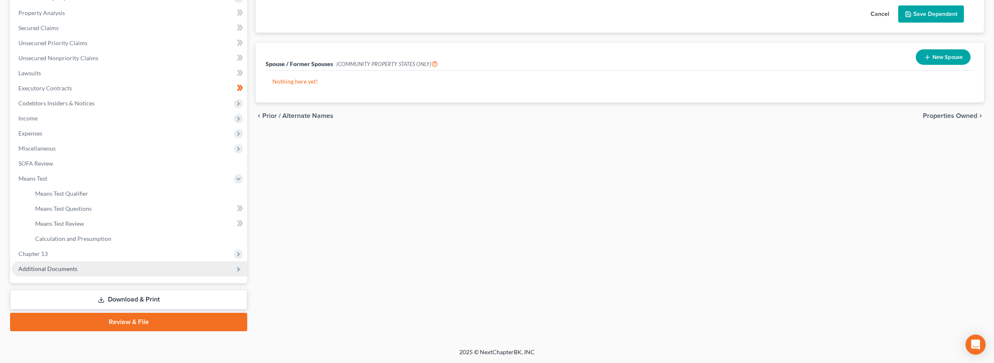
scroll to position [171, 0]
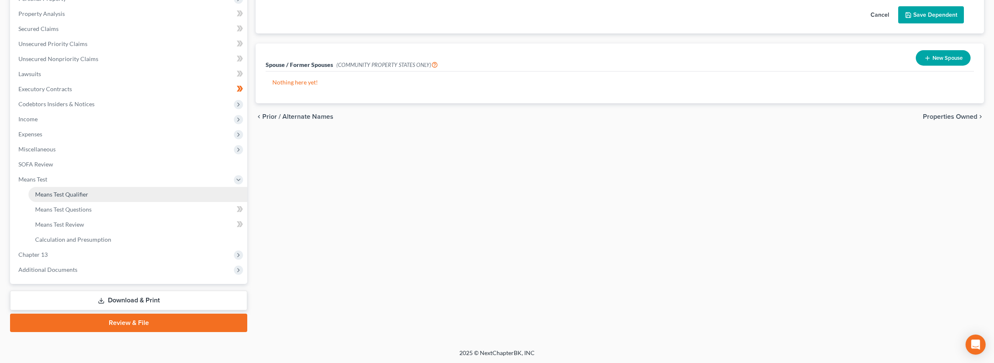
drag, startPoint x: 60, startPoint y: 193, endPoint x: 92, endPoint y: 190, distance: 32.8
click at [60, 193] on span "Means Test Qualifier" at bounding box center [61, 194] width 53 height 7
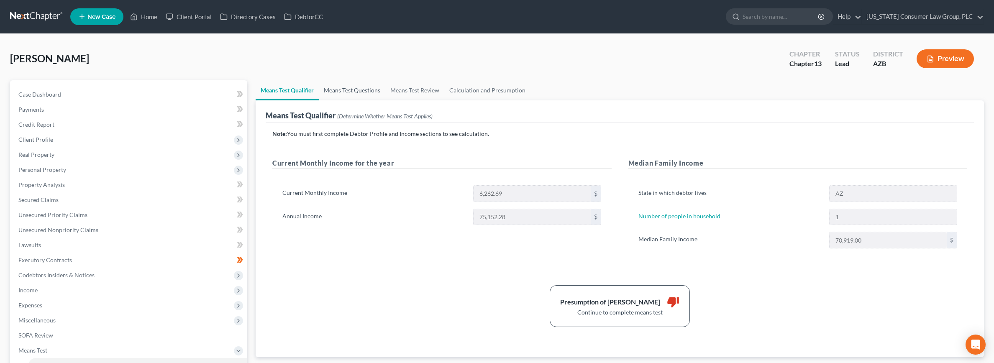
click at [358, 91] on link "Means Test Questions" at bounding box center [352, 90] width 67 height 20
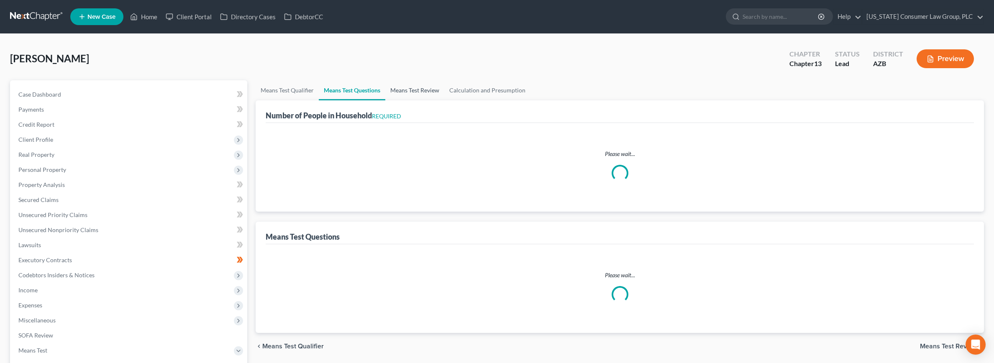
select select "0"
select select "60"
select select "1"
select select "60"
select select "1"
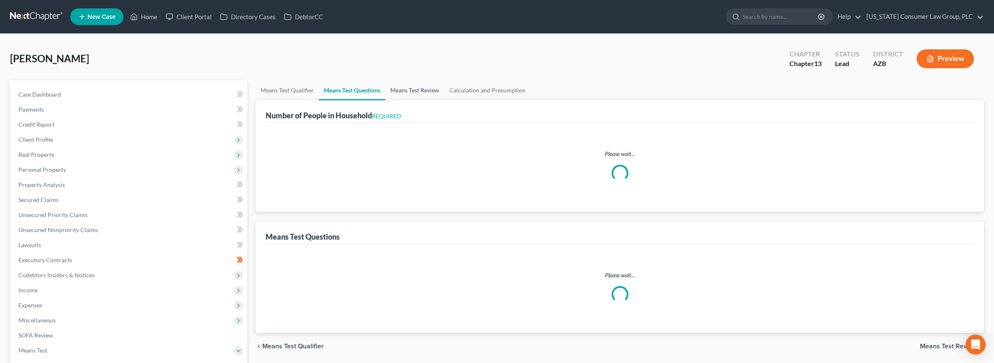
select select "1"
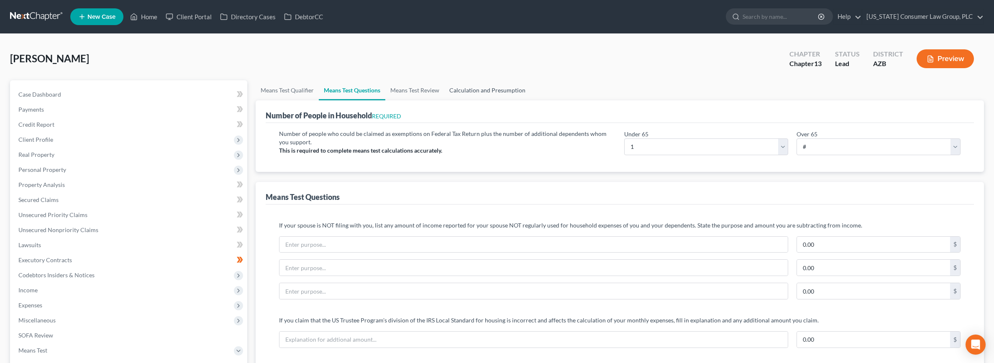
click at [482, 92] on link "Calculation and Presumption" at bounding box center [487, 90] width 86 height 20
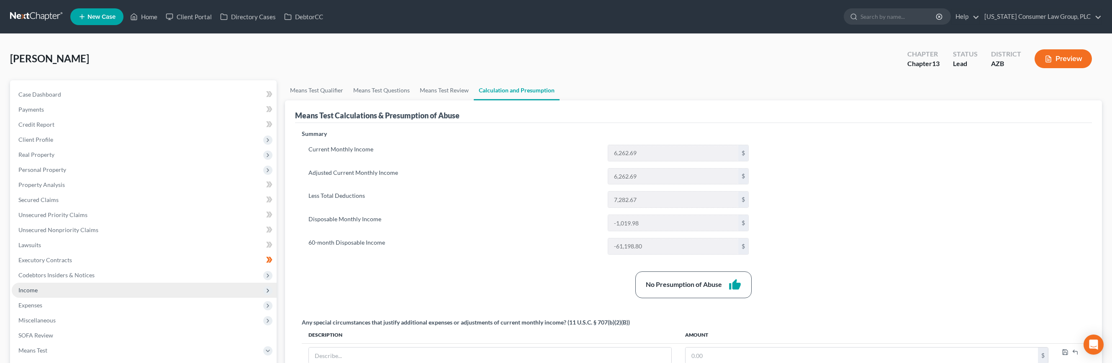
click at [32, 290] on span "Income" at bounding box center [27, 290] width 19 height 7
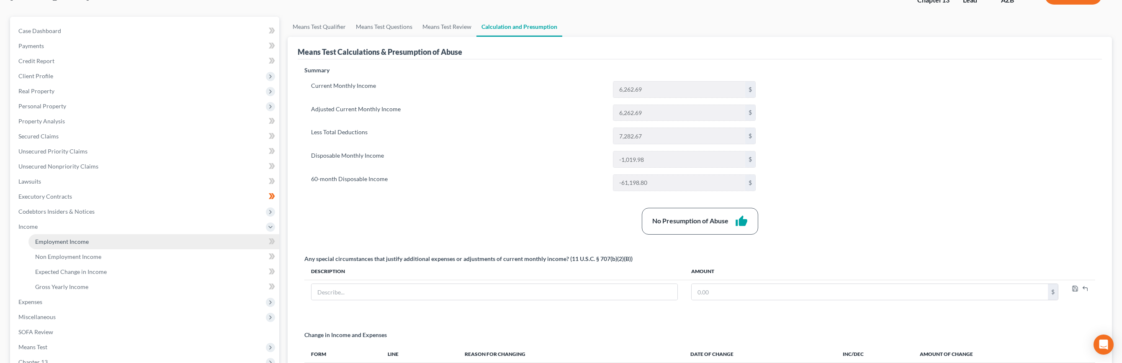
click at [69, 241] on span "Employment Income" at bounding box center [62, 241] width 54 height 7
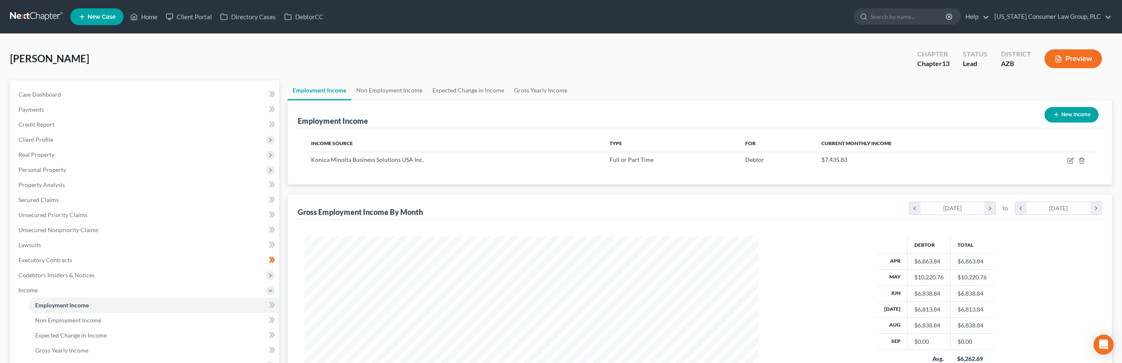
scroll to position [227, 471]
click at [46, 137] on span "Client Profile" at bounding box center [35, 139] width 35 height 7
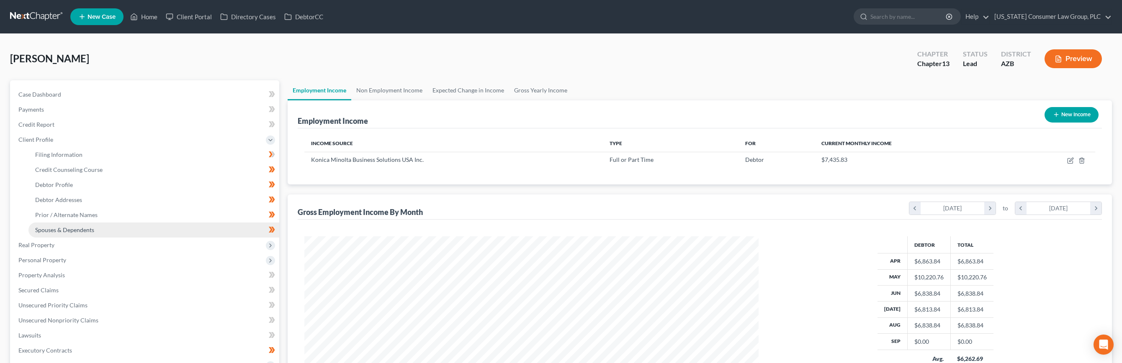
click at [62, 232] on span "Spouses & Dependents" at bounding box center [64, 229] width 59 height 7
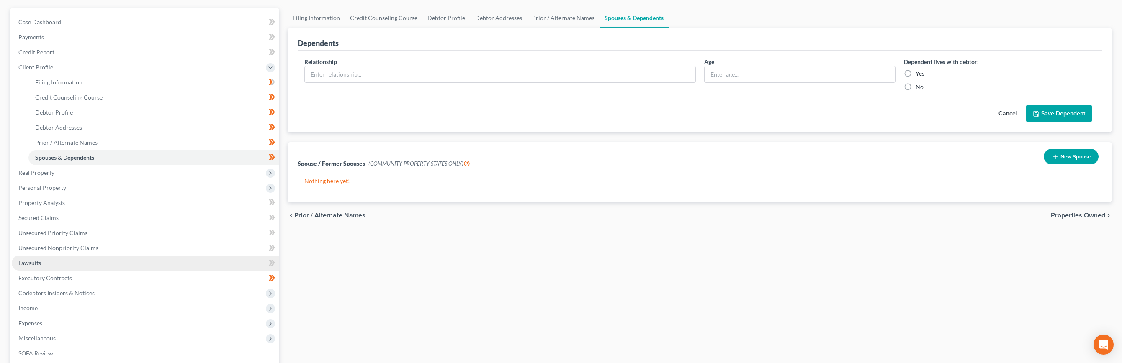
scroll to position [128, 0]
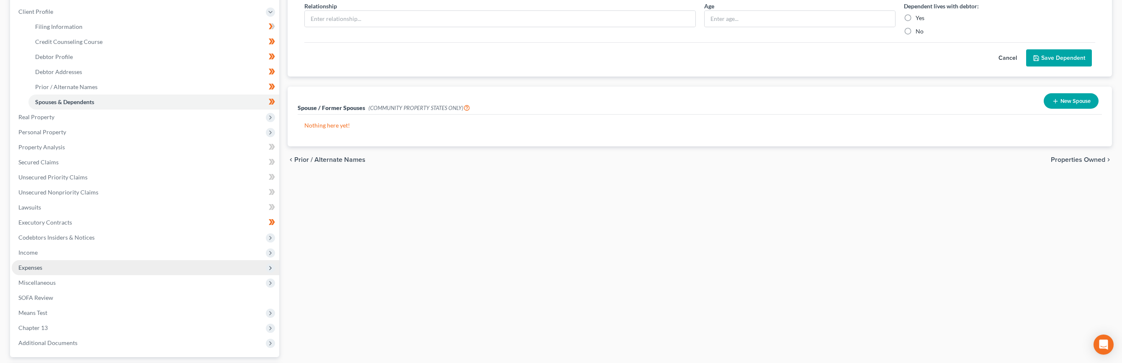
click at [36, 270] on span "Expenses" at bounding box center [30, 267] width 24 height 7
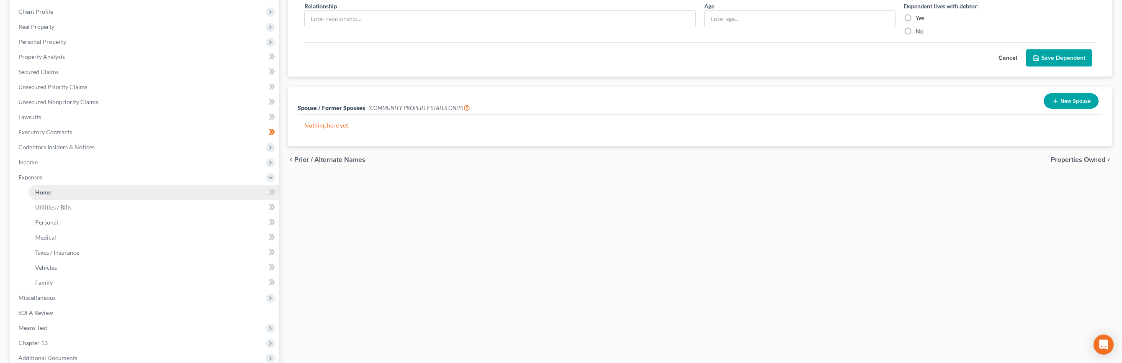
click at [58, 193] on link "Home" at bounding box center [153, 192] width 251 height 15
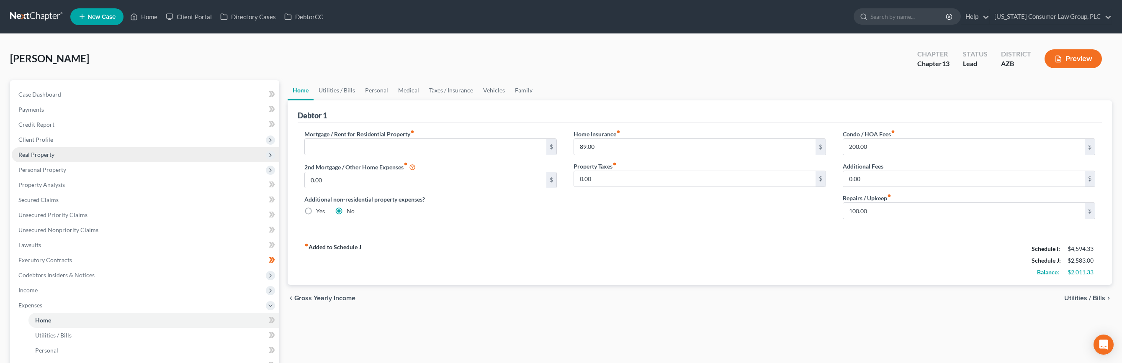
click at [43, 152] on span "Real Property" at bounding box center [36, 154] width 36 height 7
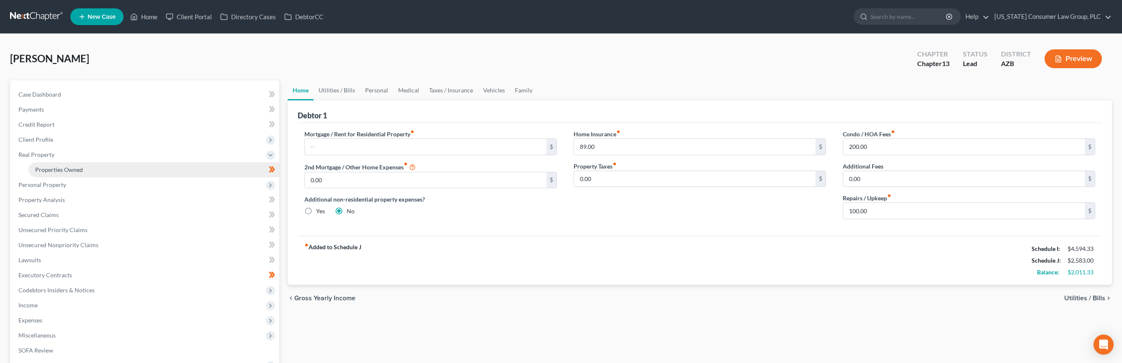
click at [47, 168] on span "Properties Owned" at bounding box center [59, 169] width 48 height 7
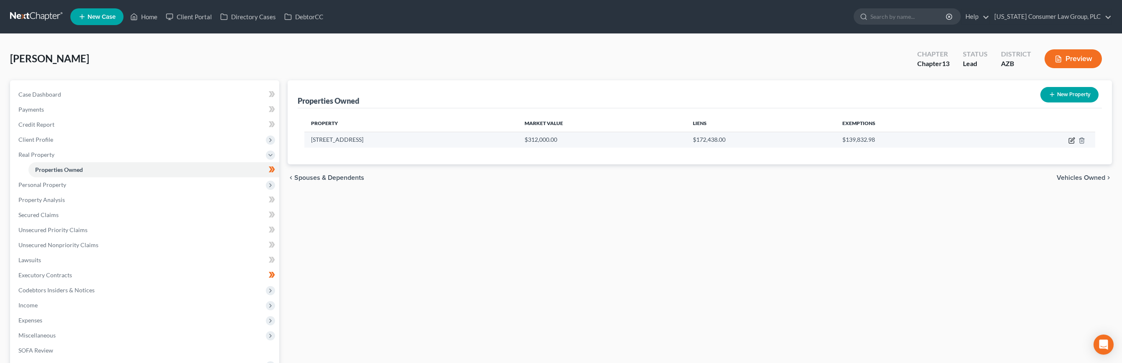
click at [1000, 141] on icon "button" at bounding box center [1071, 140] width 7 height 7
select select "3"
select select "0"
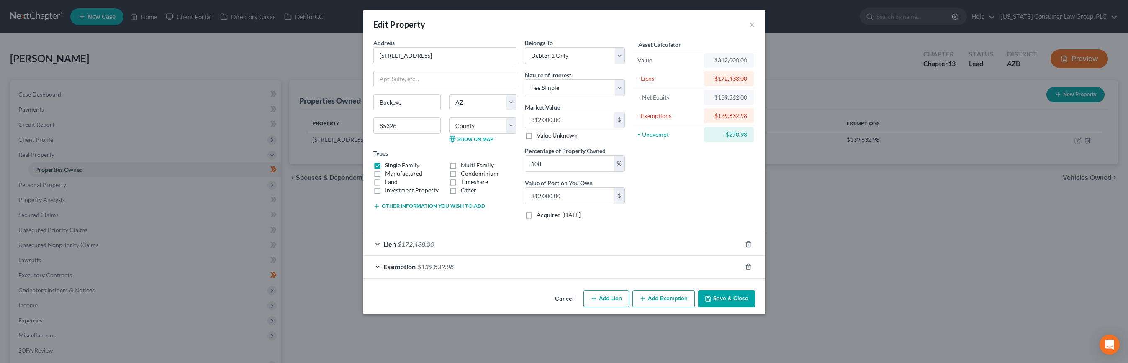
click at [384, 244] on span "Lien" at bounding box center [389, 244] width 13 height 8
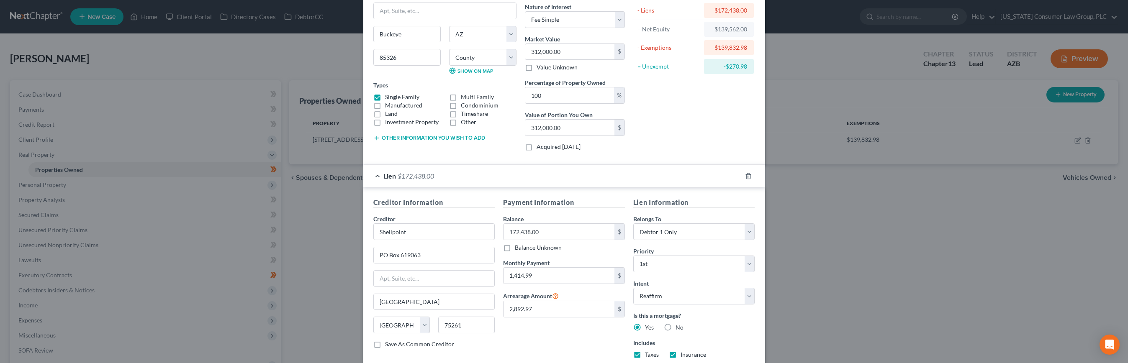
scroll to position [69, 0]
click at [542, 275] on input "1,414.99" at bounding box center [558, 275] width 111 height 16
click at [787, 94] on div "Edit Property × Address * 22597 W. Desert Bloom St. Buckeye State AL AK AR AZ C…" at bounding box center [564, 181] width 1128 height 363
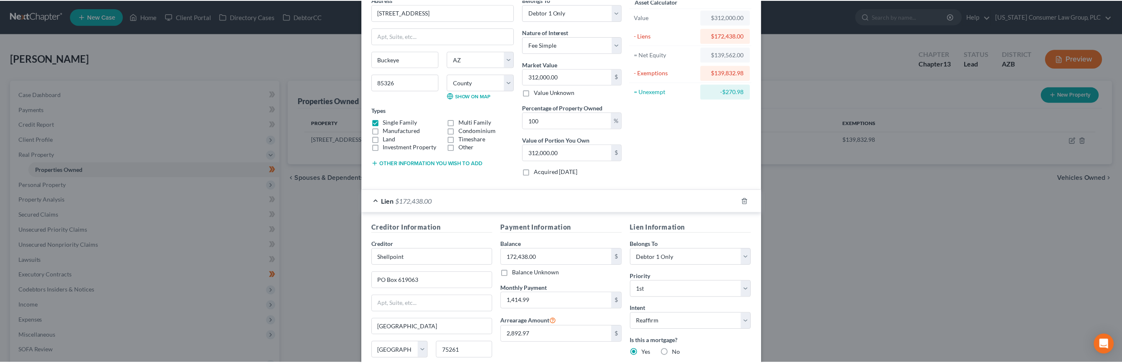
scroll to position [0, 0]
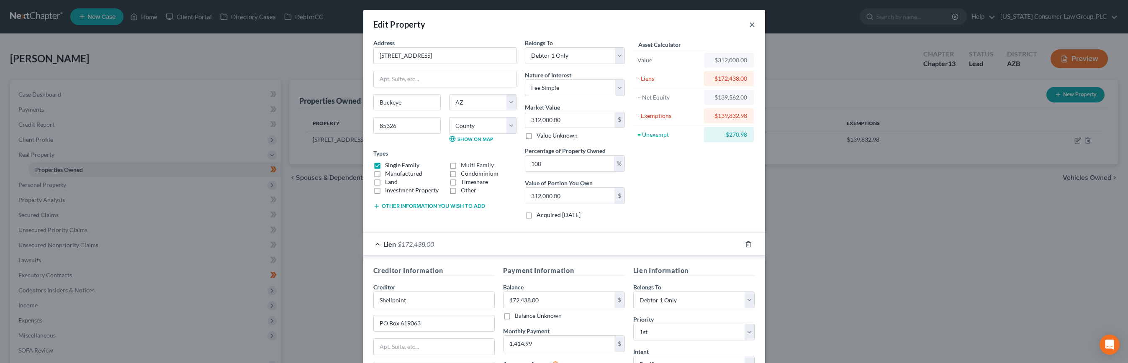
click at [749, 24] on button "×" at bounding box center [752, 24] width 6 height 10
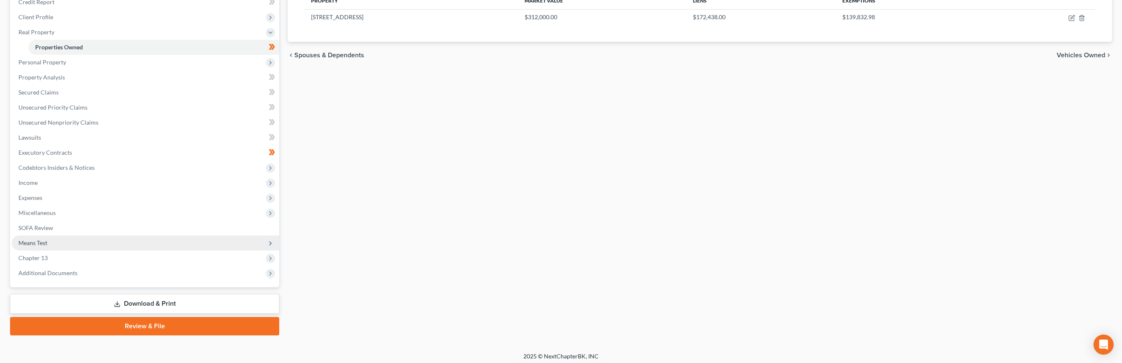
scroll to position [126, 0]
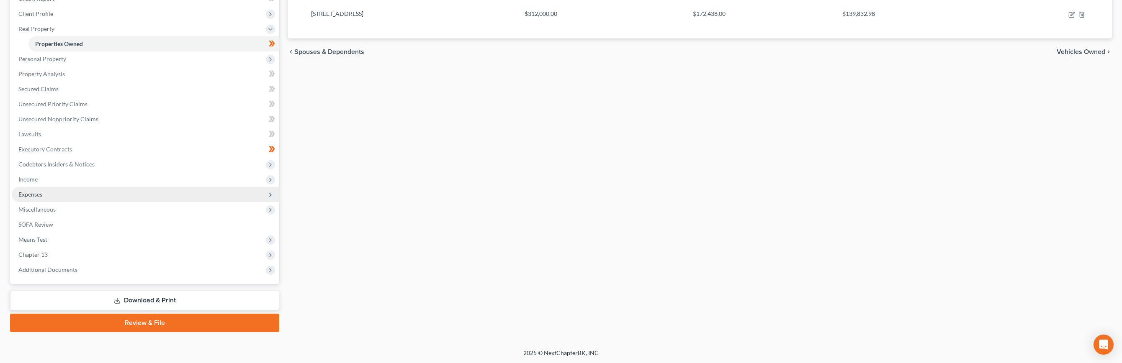
click at [44, 197] on span "Expenses" at bounding box center [145, 194] width 267 height 15
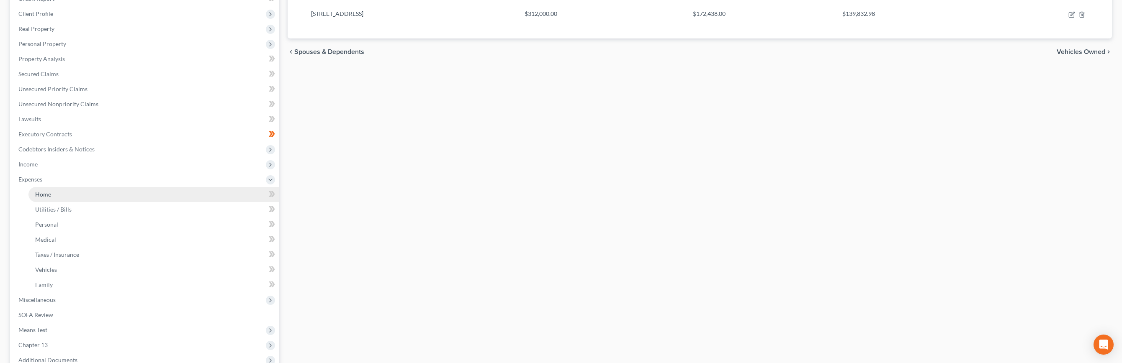
click at [53, 197] on link "Home" at bounding box center [153, 194] width 251 height 15
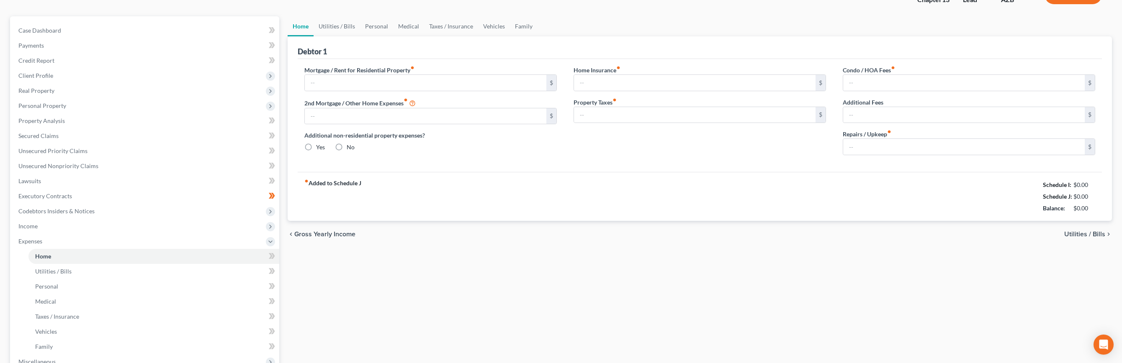
type input "0.00"
radio input "true"
type input "89.00"
type input "0.00"
type input "200.00"
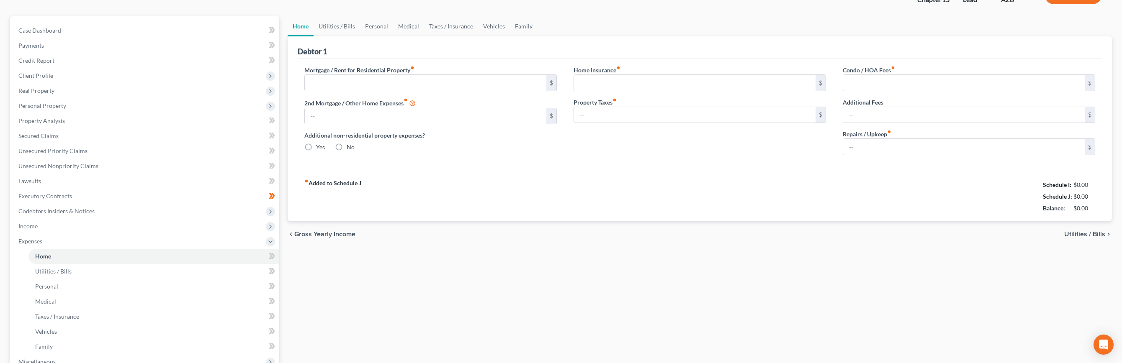
type input "0.00"
type input "100.00"
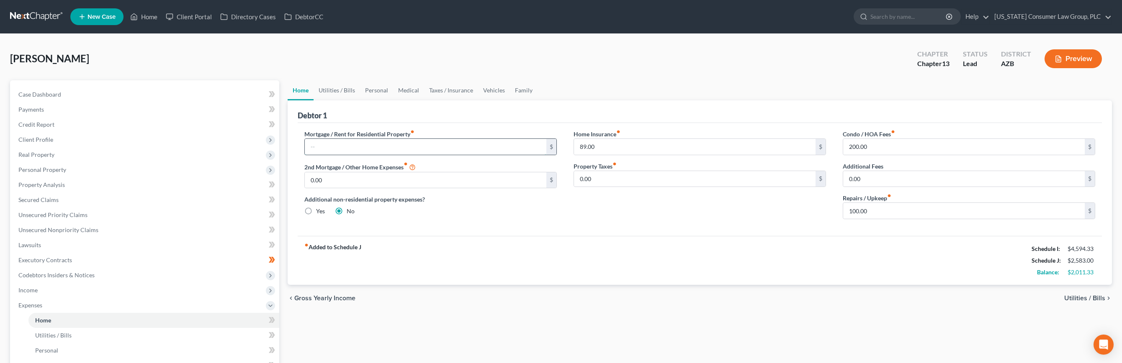
click at [347, 146] on input "text" at bounding box center [425, 147] width 241 height 16
paste input "1,414.99"
type input "1,414.99"
click at [491, 92] on link "Vehicles" at bounding box center [494, 90] width 32 height 20
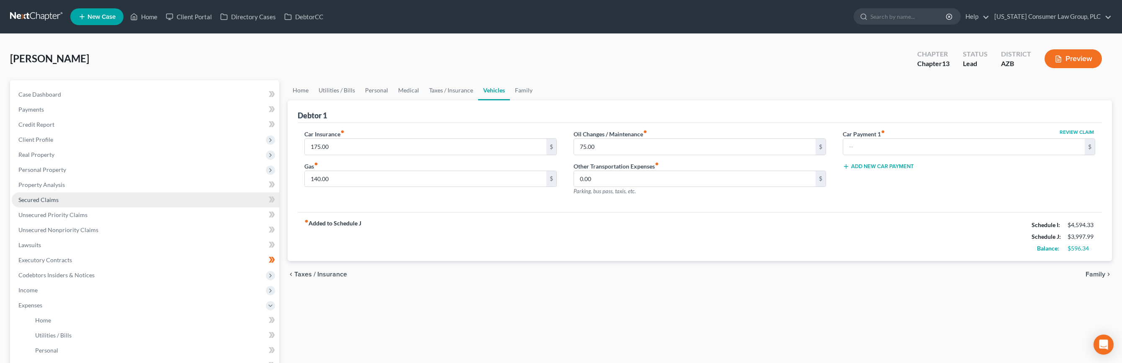
click at [48, 199] on span "Secured Claims" at bounding box center [38, 199] width 40 height 7
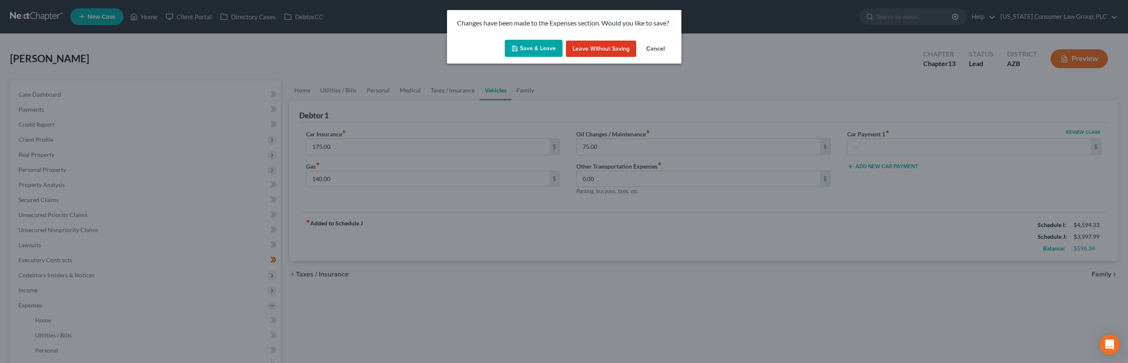
click at [524, 50] on button "Save & Leave" at bounding box center [534, 49] width 58 height 18
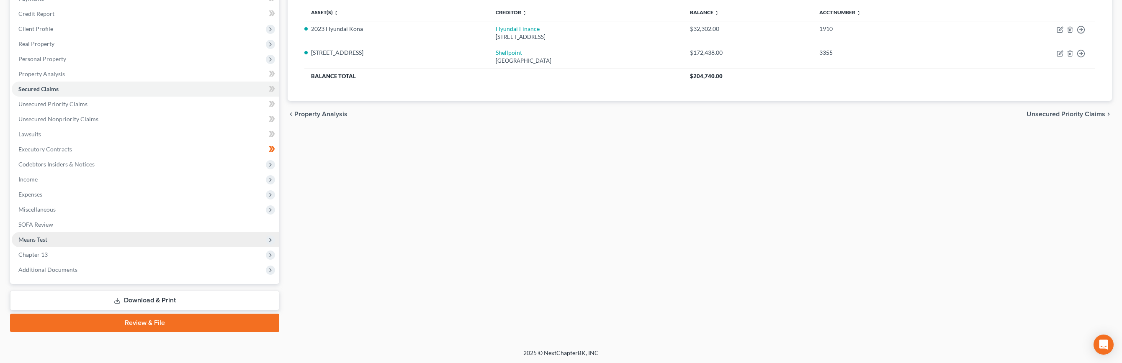
scroll to position [111, 0]
click at [44, 241] on span "Means Test" at bounding box center [32, 239] width 29 height 7
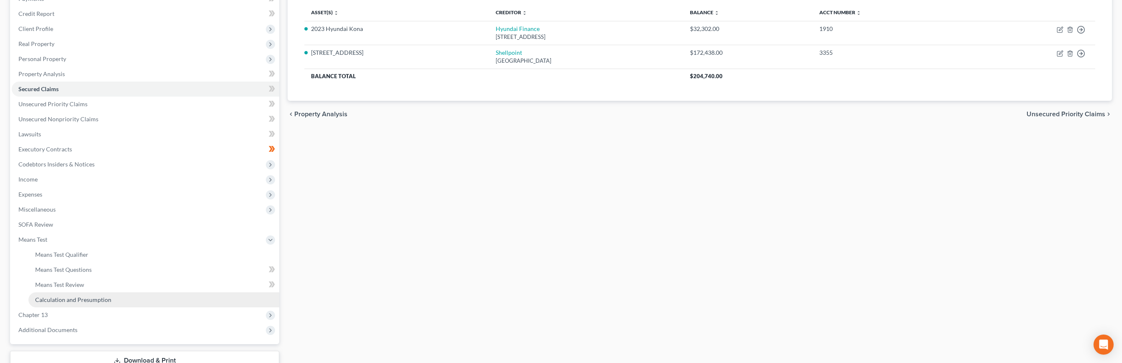
click at [59, 298] on span "Calculation and Presumption" at bounding box center [73, 299] width 76 height 7
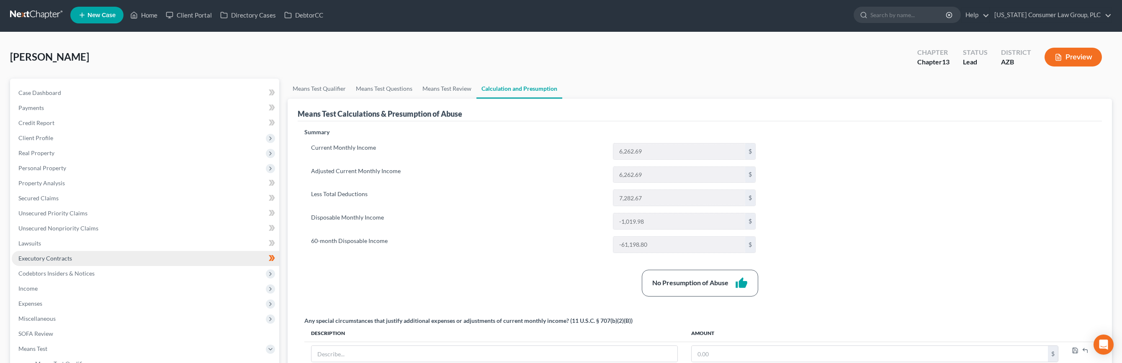
scroll to position [65, 0]
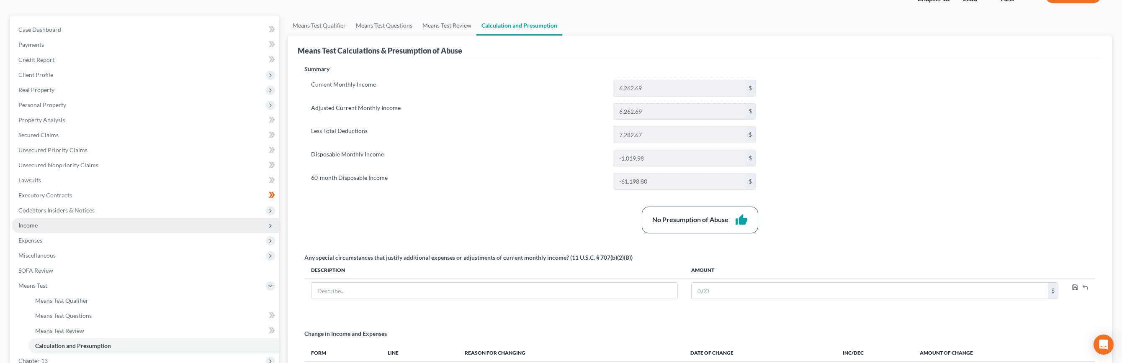
click at [27, 223] on span "Income" at bounding box center [27, 225] width 19 height 7
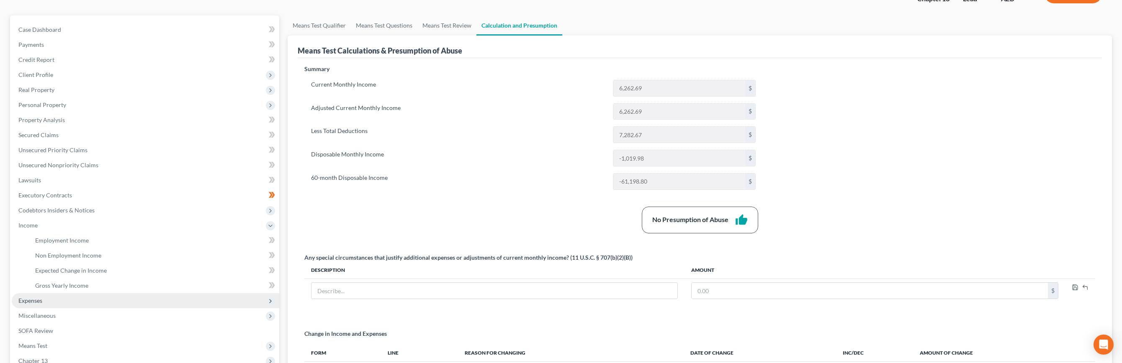
click at [28, 300] on span "Expenses" at bounding box center [30, 300] width 24 height 7
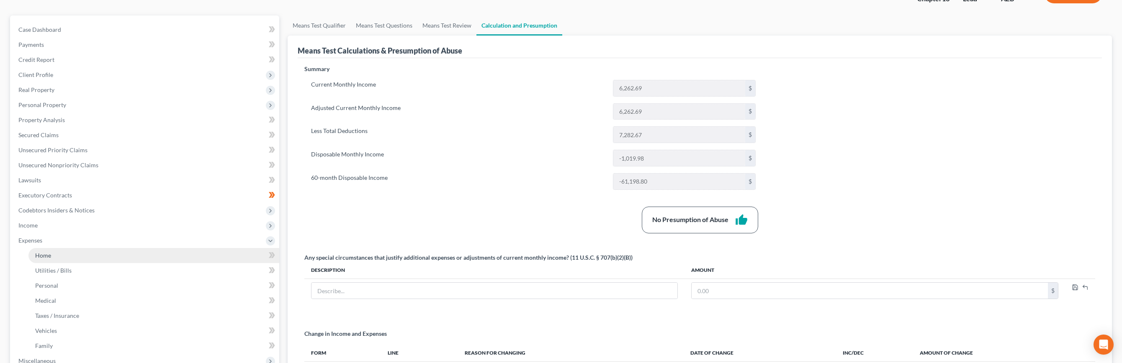
drag, startPoint x: 47, startPoint y: 254, endPoint x: 57, endPoint y: 255, distance: 9.6
click at [47, 254] on span "Home" at bounding box center [43, 255] width 16 height 7
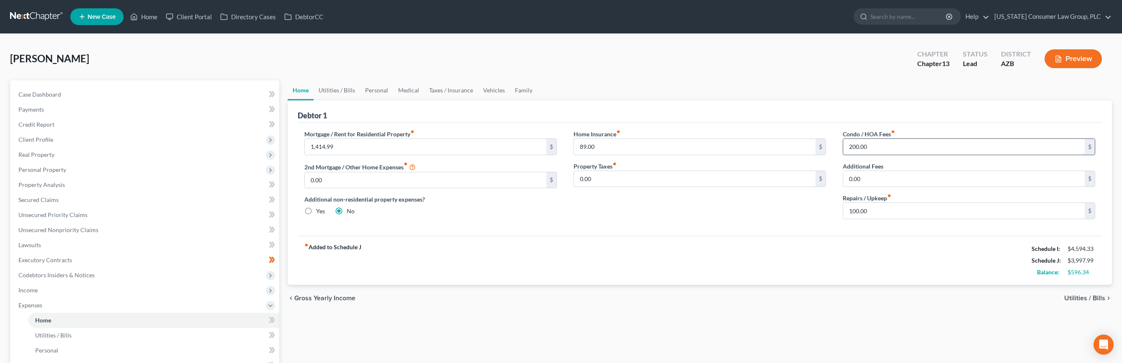
click at [873, 146] on input "200.00" at bounding box center [963, 147] width 241 height 16
drag, startPoint x: 886, startPoint y: 146, endPoint x: 796, endPoint y: 139, distance: 90.3
click at [796, 139] on div "Mortgage / Rent for Residential Property fiber_manual_record 1,414.99 $ 2nd Mor…" at bounding box center [699, 178] width 807 height 96
type input "66.66"
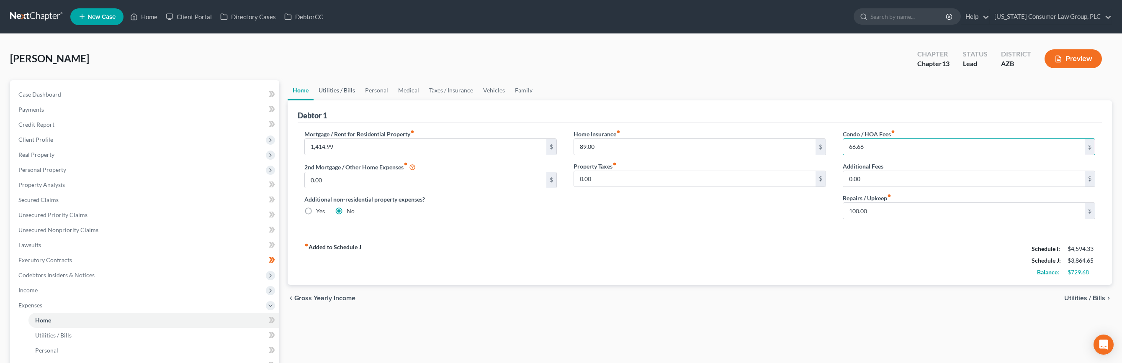
click at [342, 94] on link "Utilities / Bills" at bounding box center [336, 90] width 46 height 20
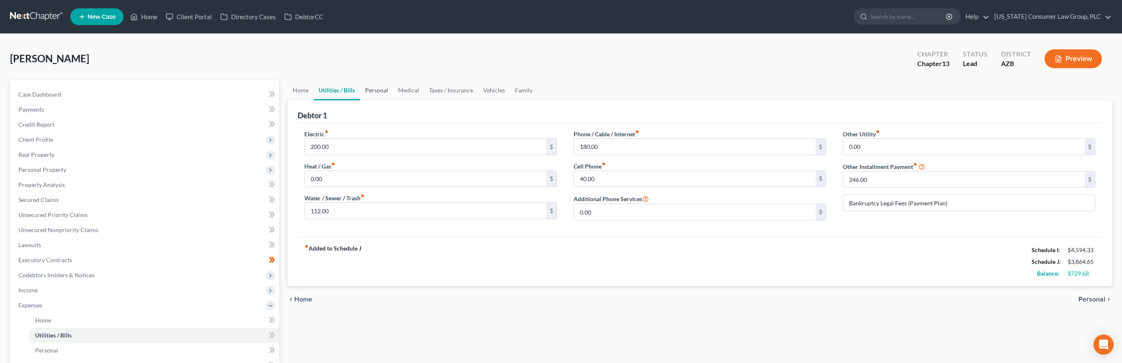
click at [372, 92] on link "Personal" at bounding box center [376, 90] width 33 height 20
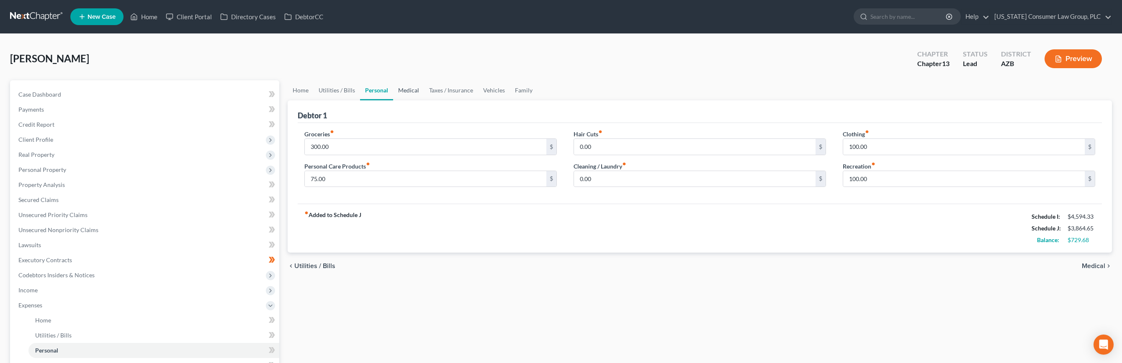
click at [404, 89] on link "Medical" at bounding box center [408, 90] width 31 height 20
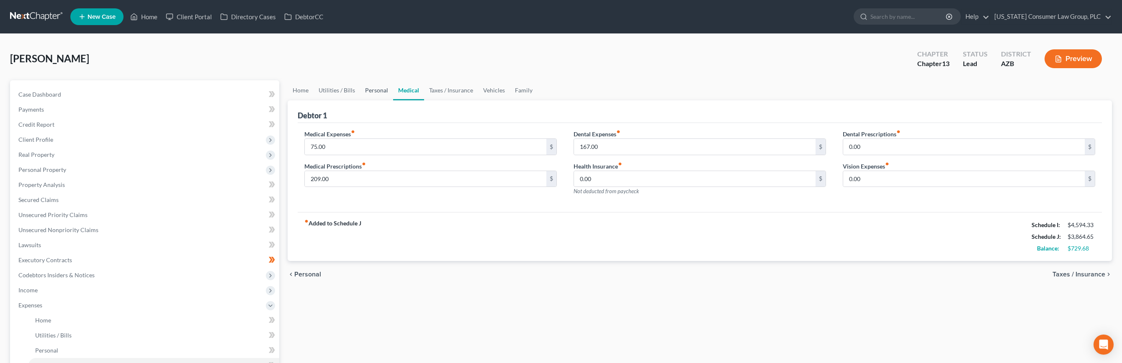
click at [365, 90] on link "Personal" at bounding box center [376, 90] width 33 height 20
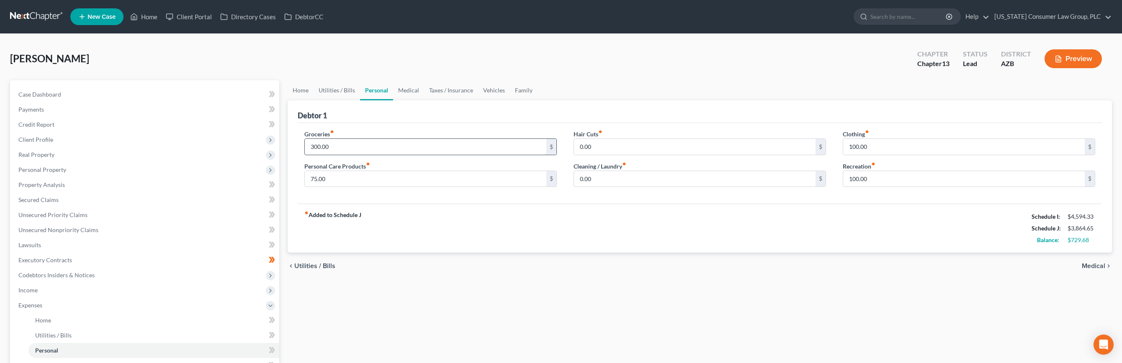
drag, startPoint x: 349, startPoint y: 144, endPoint x: 356, endPoint y: 145, distance: 6.7
click at [356, 145] on input "300.00" at bounding box center [425, 147] width 241 height 16
type input "490"
drag, startPoint x: 616, startPoint y: 177, endPoint x: 575, endPoint y: 174, distance: 41.1
click at [575, 174] on input "0.00" at bounding box center [694, 179] width 241 height 16
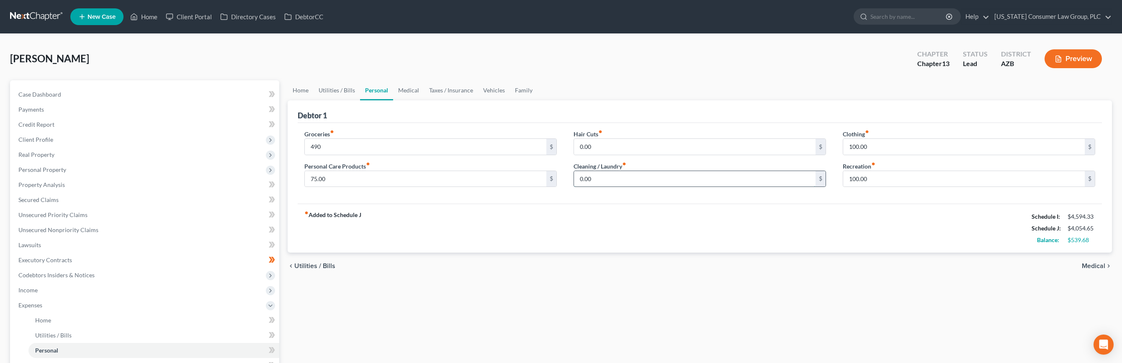
drag, startPoint x: 600, startPoint y: 179, endPoint x: 578, endPoint y: 175, distance: 22.5
click at [578, 175] on input "0.00" at bounding box center [694, 179] width 241 height 16
type input "25"
click at [606, 145] on input "0.00" at bounding box center [694, 147] width 241 height 16
type input "35"
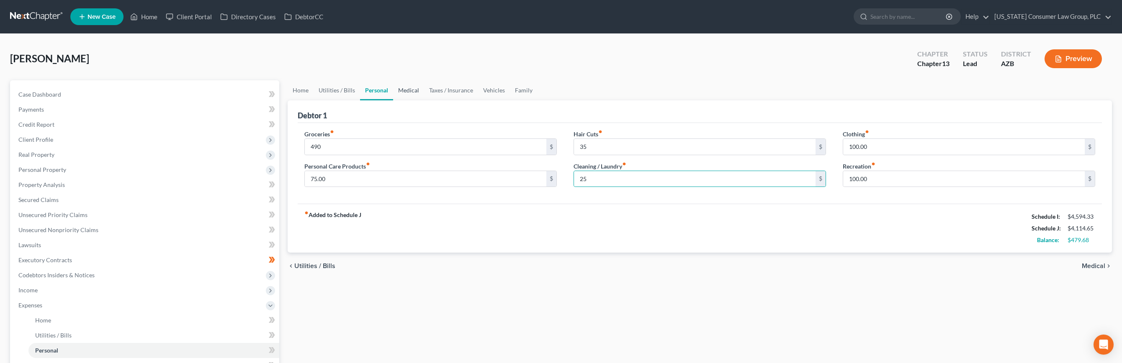
click at [415, 88] on link "Medical" at bounding box center [408, 90] width 31 height 20
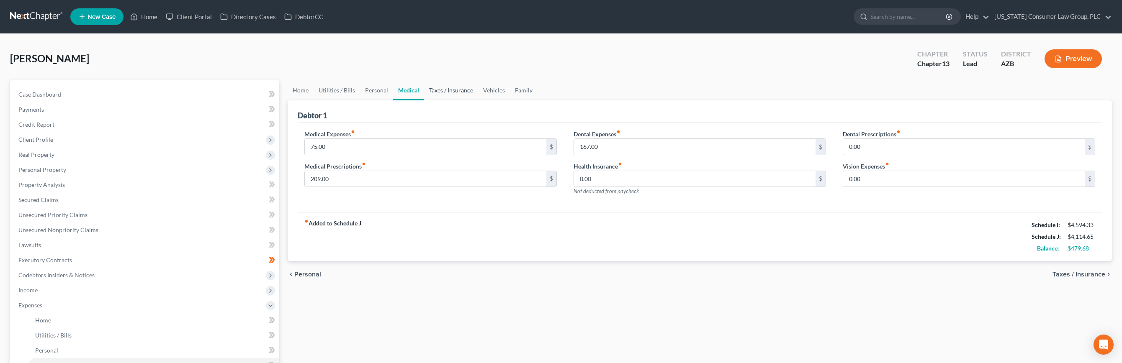
click at [439, 92] on link "Taxes / Insurance" at bounding box center [451, 90] width 54 height 20
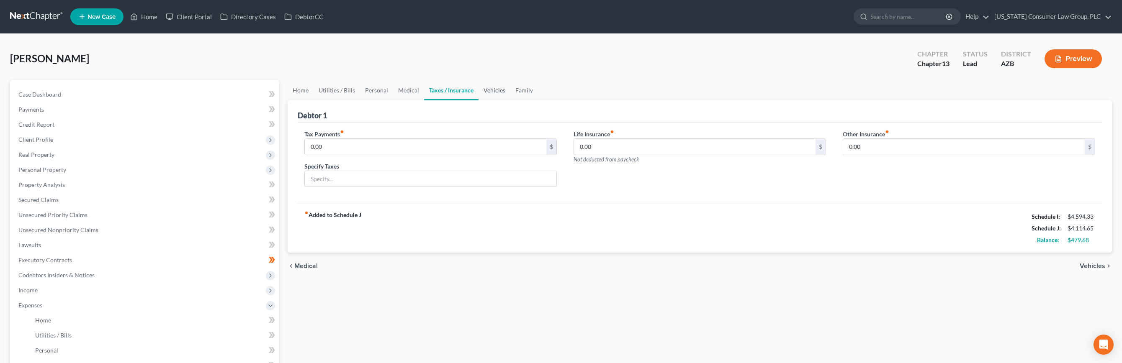
click at [483, 90] on link "Vehicles" at bounding box center [494, 90] width 32 height 20
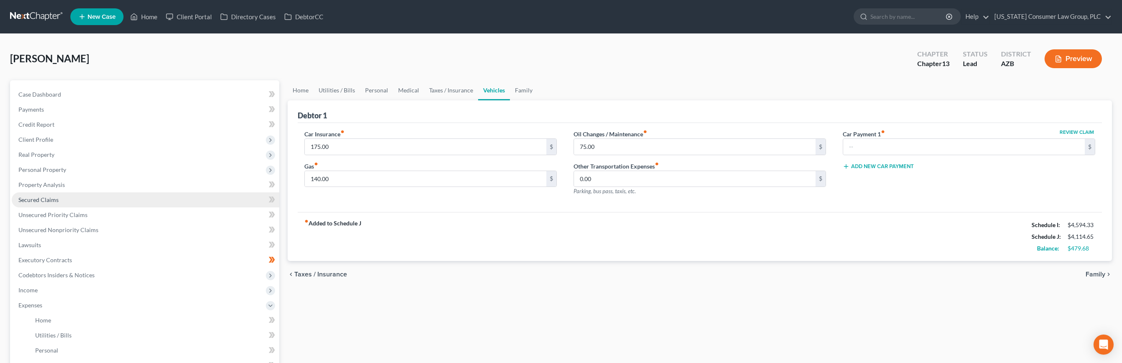
click at [36, 201] on span "Secured Claims" at bounding box center [38, 199] width 40 height 7
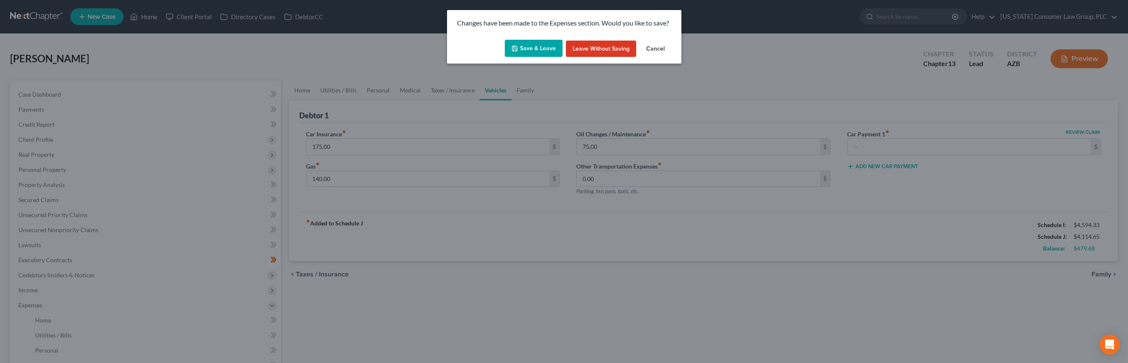
drag, startPoint x: 532, startPoint y: 51, endPoint x: 526, endPoint y: 54, distance: 6.6
click at [532, 51] on button "Save & Leave" at bounding box center [534, 49] width 58 height 18
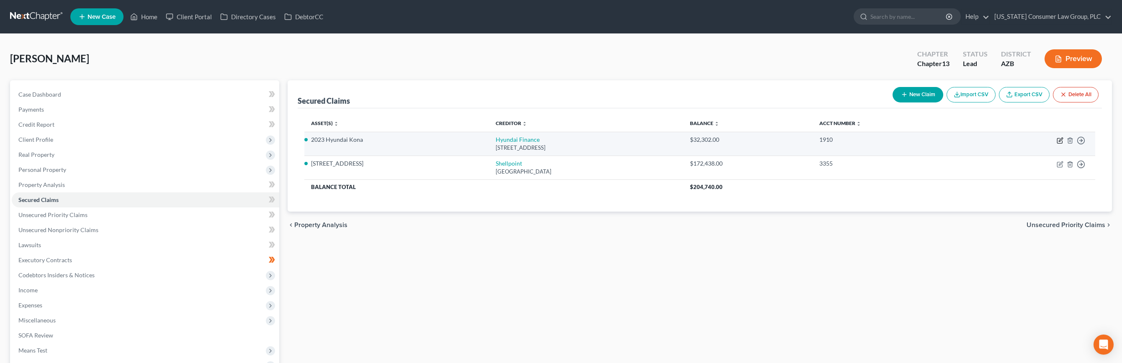
click at [1000, 140] on icon "button" at bounding box center [1059, 140] width 7 height 7
select select "4"
select select "2"
select select "0"
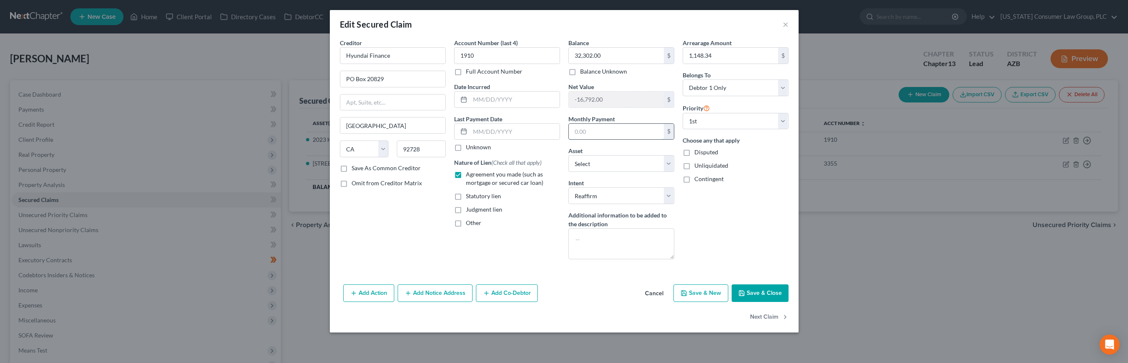
click at [594, 132] on input "text" at bounding box center [616, 132] width 95 height 16
click at [760, 289] on button "Save & Close" at bounding box center [760, 294] width 57 height 18
type input "578.00"
select select "7"
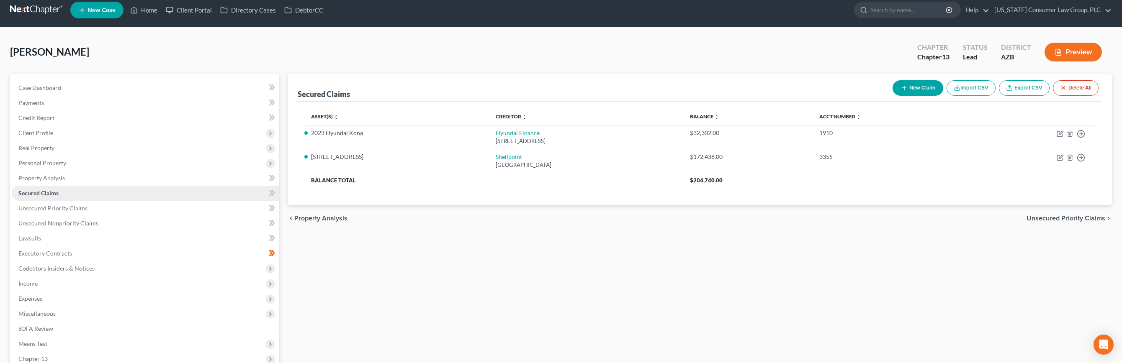
scroll to position [65, 0]
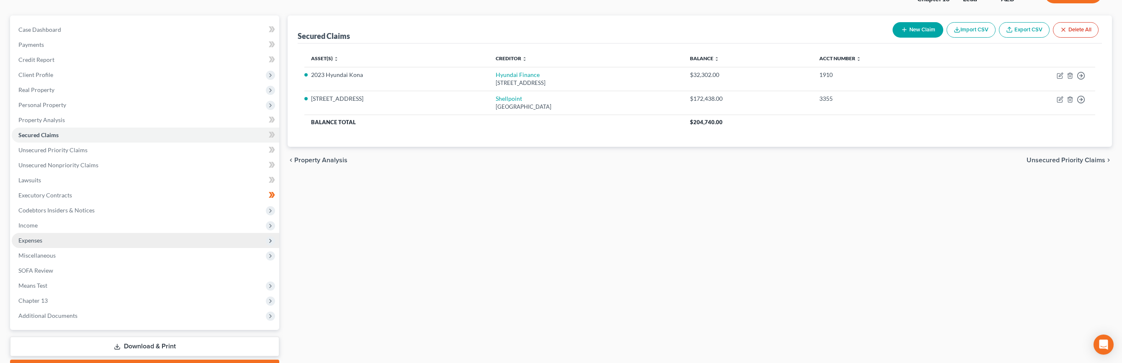
click at [41, 239] on span "Expenses" at bounding box center [30, 240] width 24 height 7
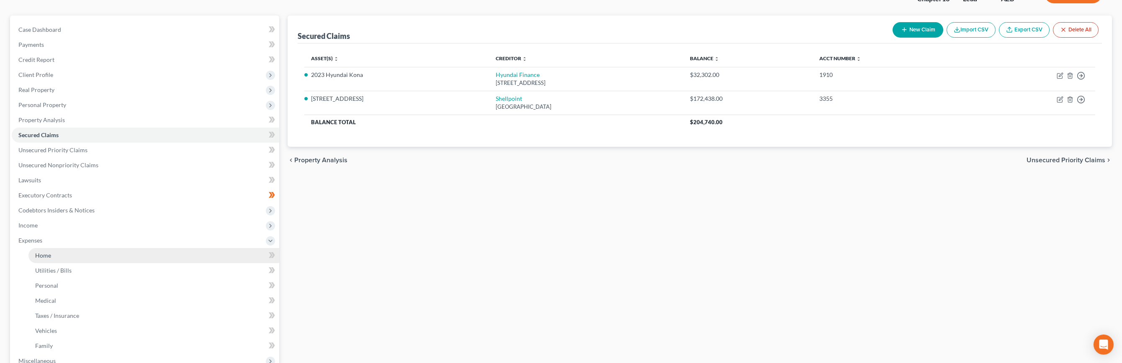
click at [45, 252] on span "Home" at bounding box center [43, 255] width 16 height 7
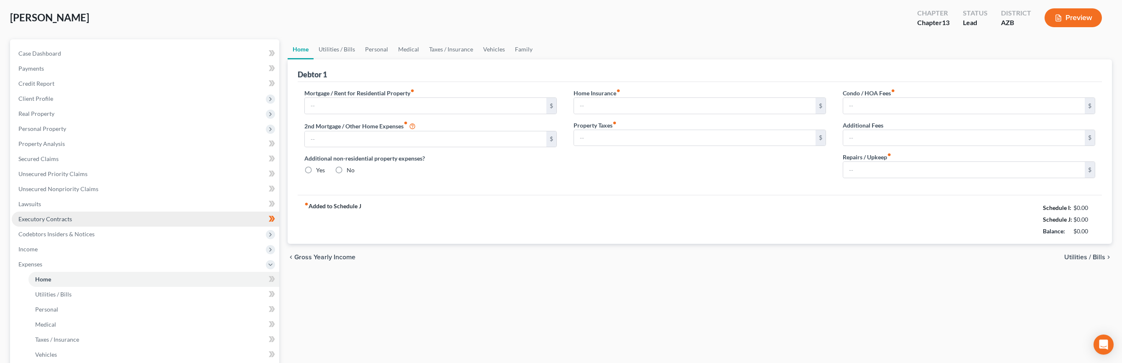
type input "1,414.99"
type input "0.00"
radio input "true"
type input "89.00"
type input "0.00"
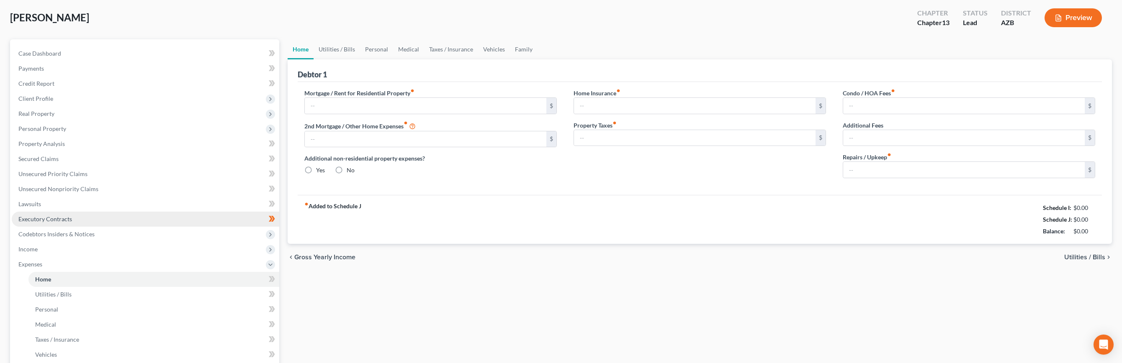
type input "66.66"
type input "0.00"
type input "100.00"
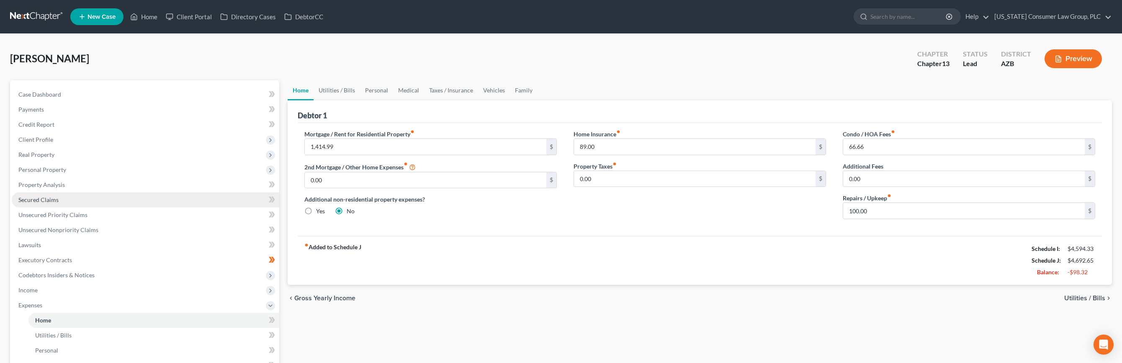
click at [41, 196] on span "Secured Claims" at bounding box center [38, 199] width 40 height 7
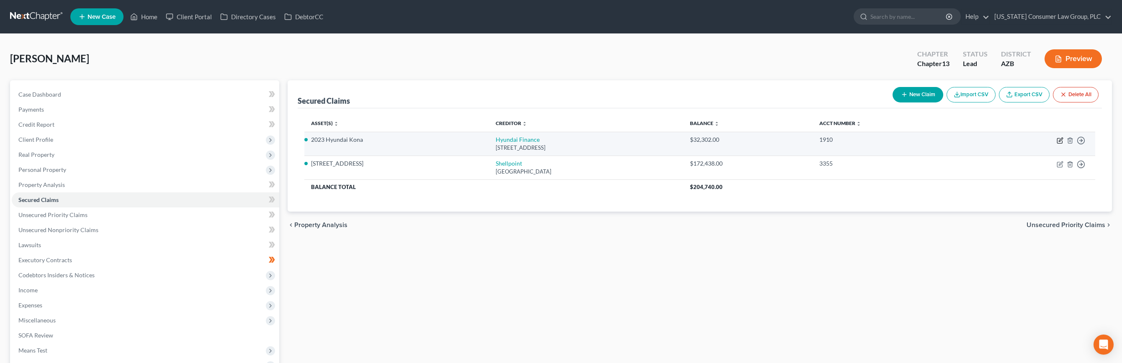
click at [1000, 142] on icon "button" at bounding box center [1059, 140] width 7 height 7
select select "4"
select select "7"
select select "2"
select select "0"
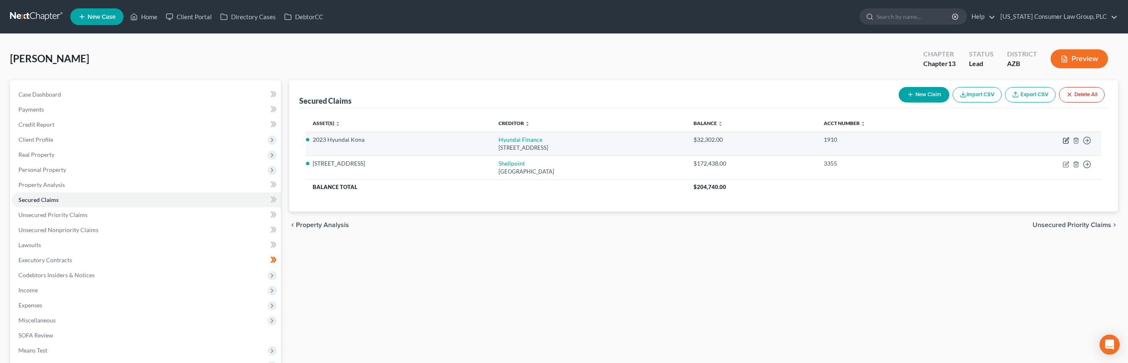
select select "0"
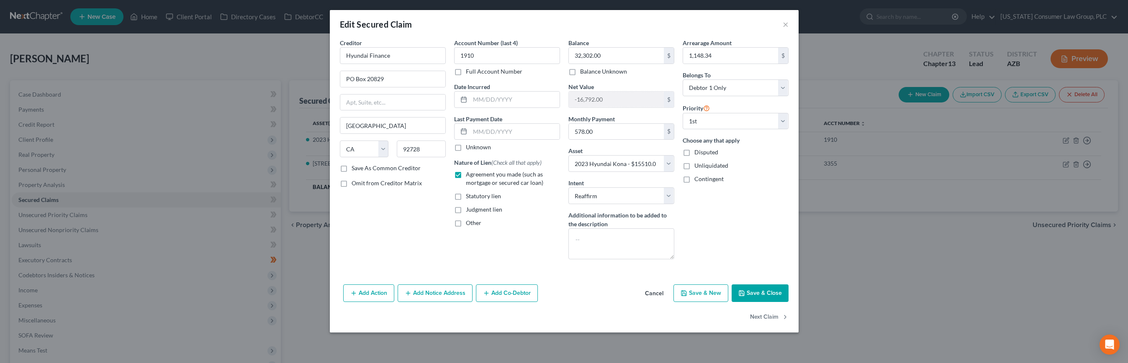
click at [764, 298] on button "Save & Close" at bounding box center [760, 294] width 57 height 18
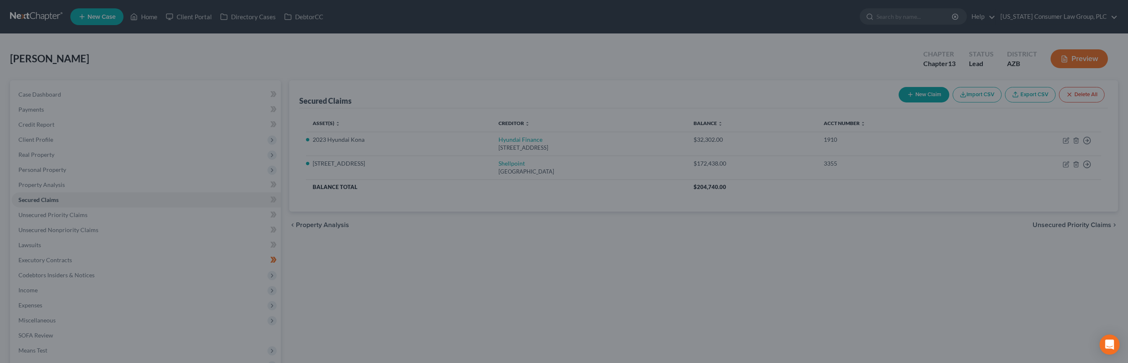
select select "7"
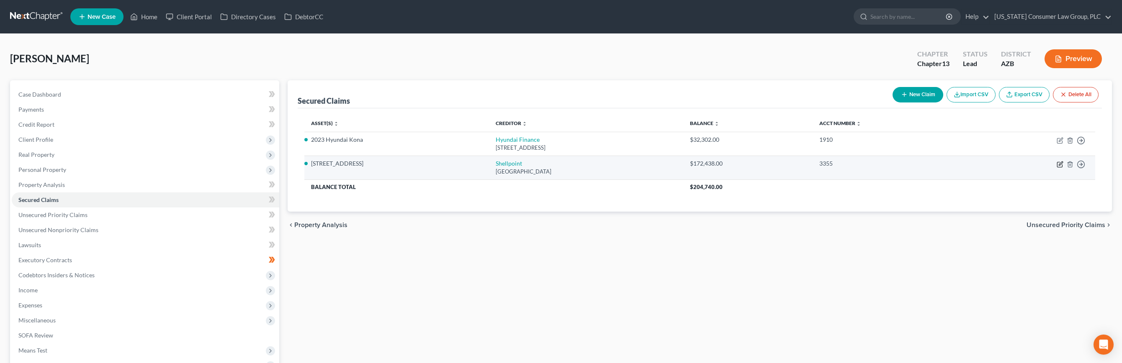
click at [1000, 165] on icon "button" at bounding box center [1059, 164] width 7 height 7
select select "45"
select select "2"
select select "0"
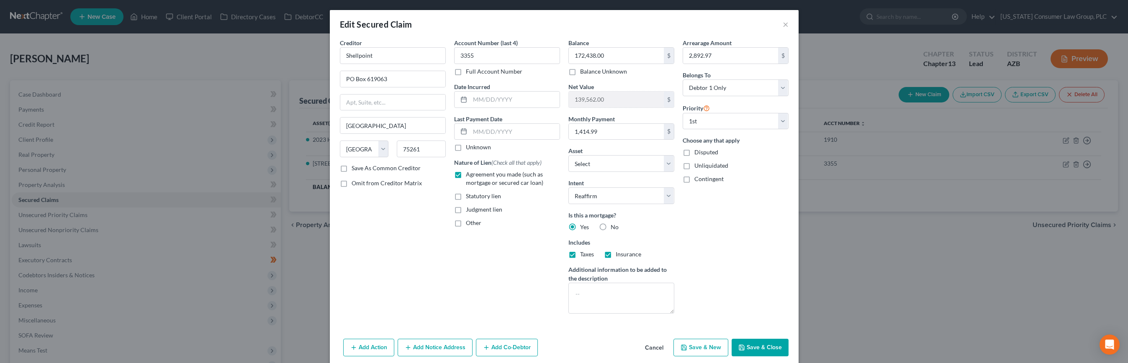
click at [750, 347] on button "Save & Close" at bounding box center [760, 348] width 57 height 18
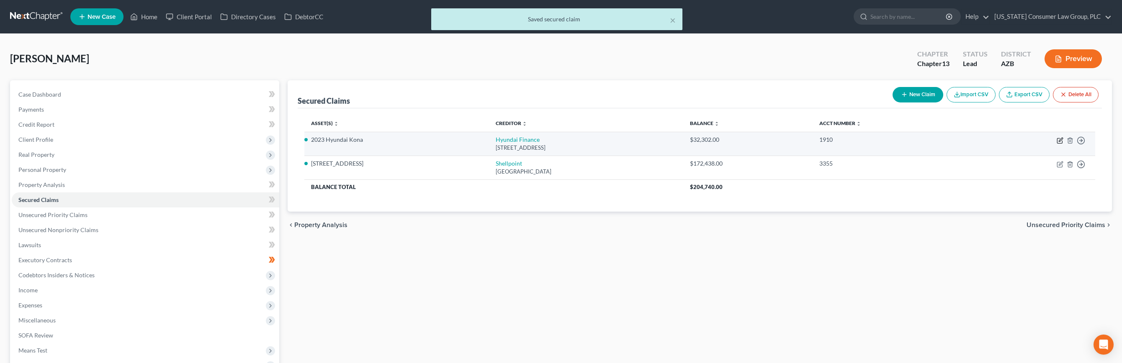
click at [1000, 141] on icon "button" at bounding box center [1059, 141] width 5 height 5
select select "4"
select select "2"
select select "0"
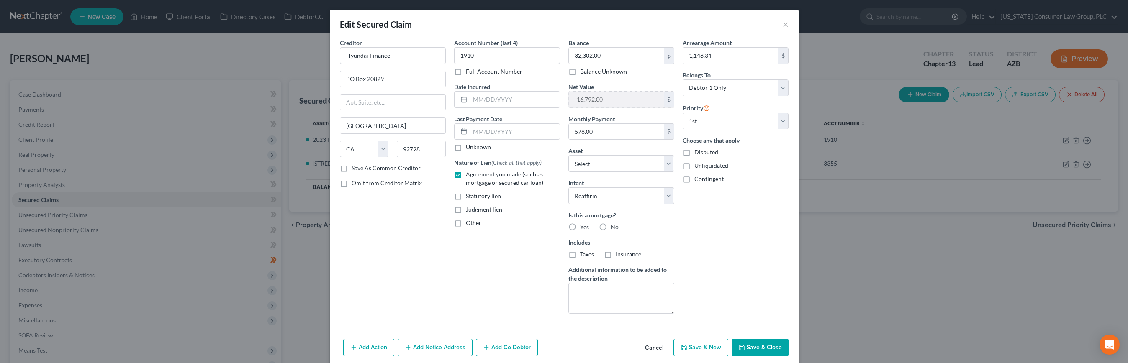
click at [757, 344] on button "Save & Close" at bounding box center [760, 348] width 57 height 18
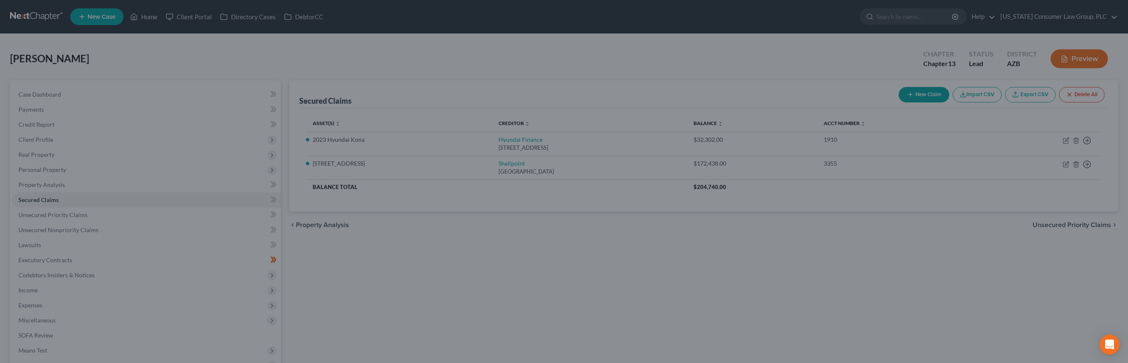
select select "7"
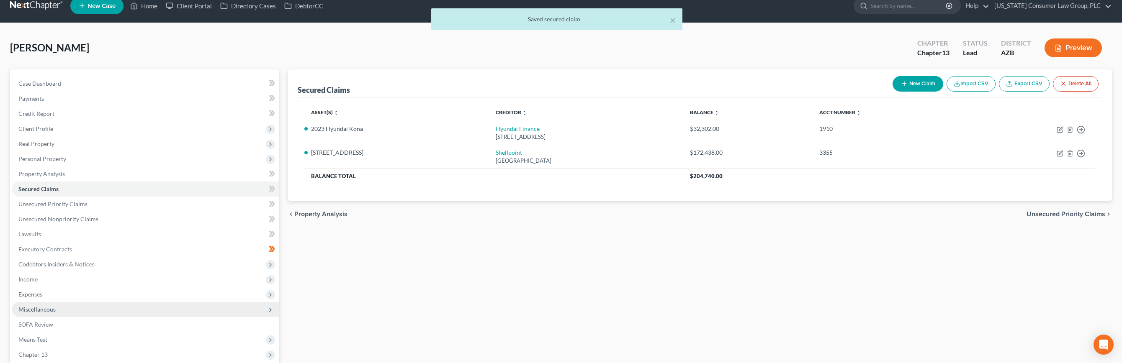
scroll to position [73, 0]
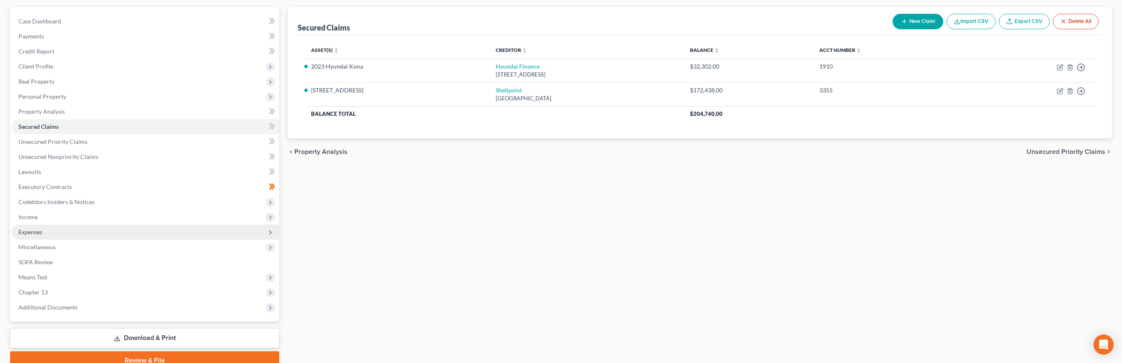
click at [37, 230] on span "Expenses" at bounding box center [30, 232] width 24 height 7
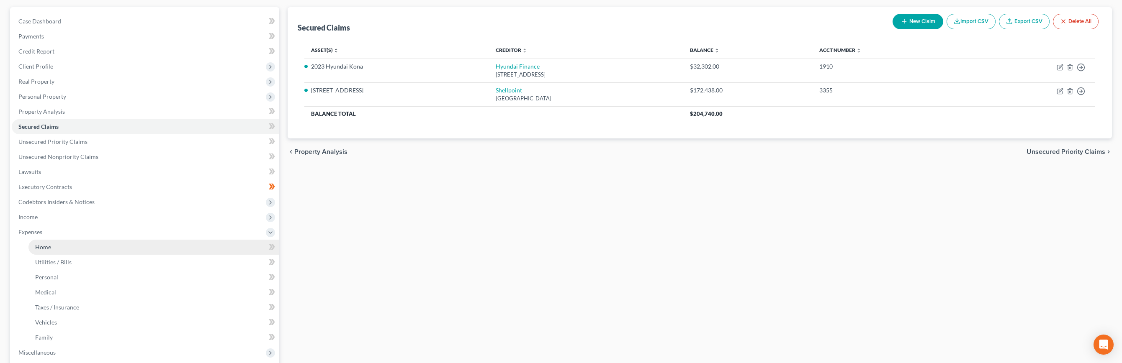
click at [39, 243] on link "Home" at bounding box center [153, 247] width 251 height 15
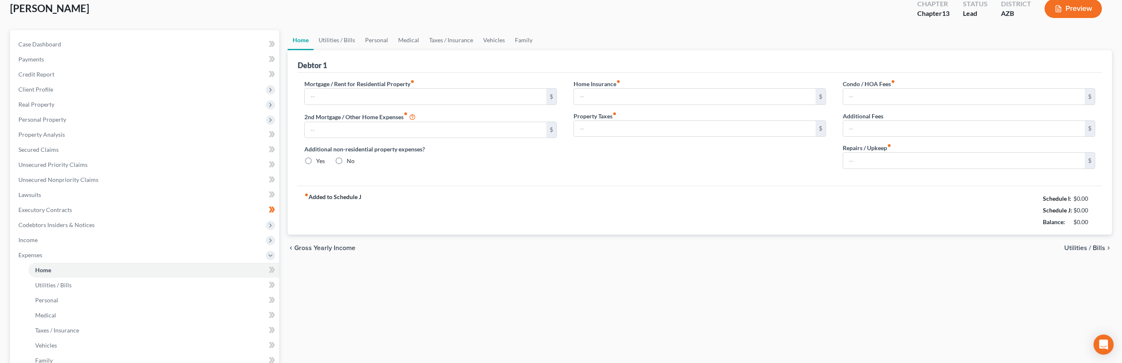
type input "1,414.99"
type input "0.00"
radio input "true"
type input "89.00"
type input "0.00"
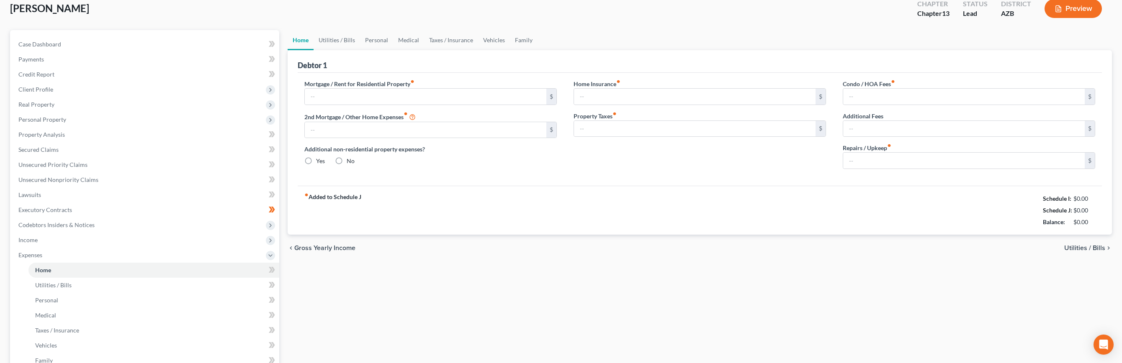
type input "66.66"
type input "0.00"
type input "100.00"
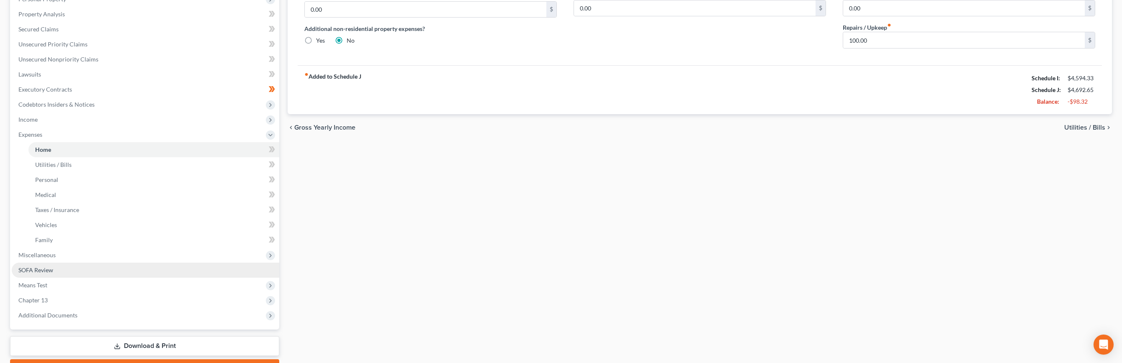
scroll to position [176, 0]
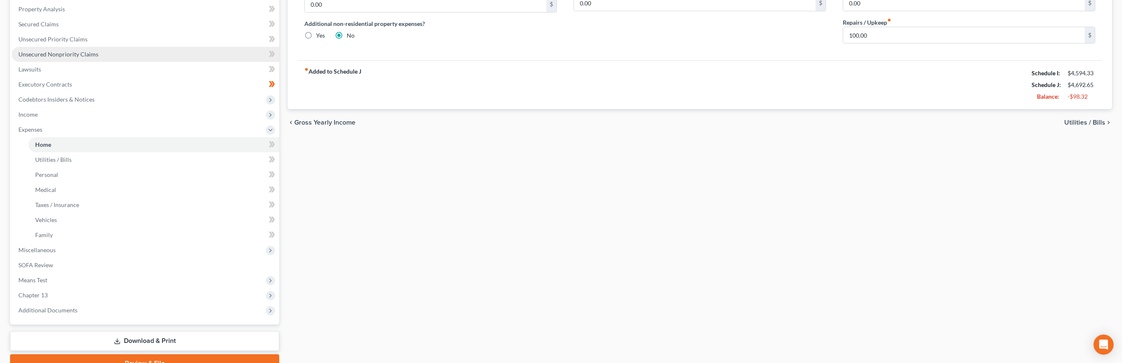
click at [72, 56] on span "Unsecured Nonpriority Claims" at bounding box center [58, 54] width 80 height 7
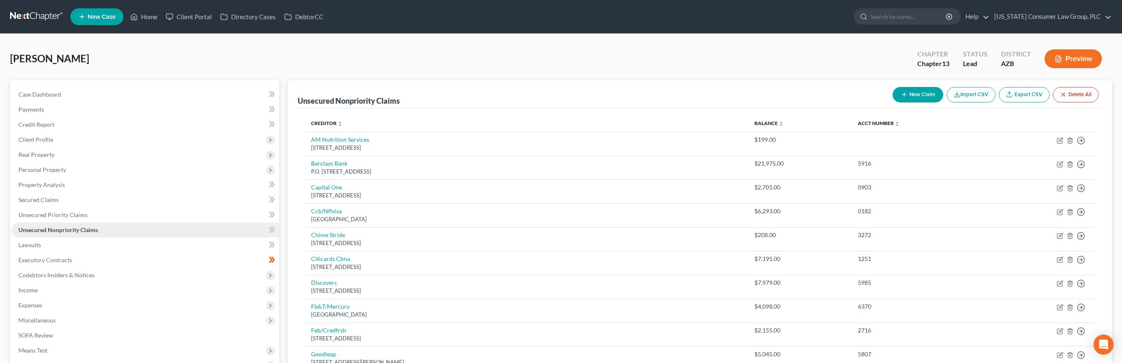
scroll to position [2, 0]
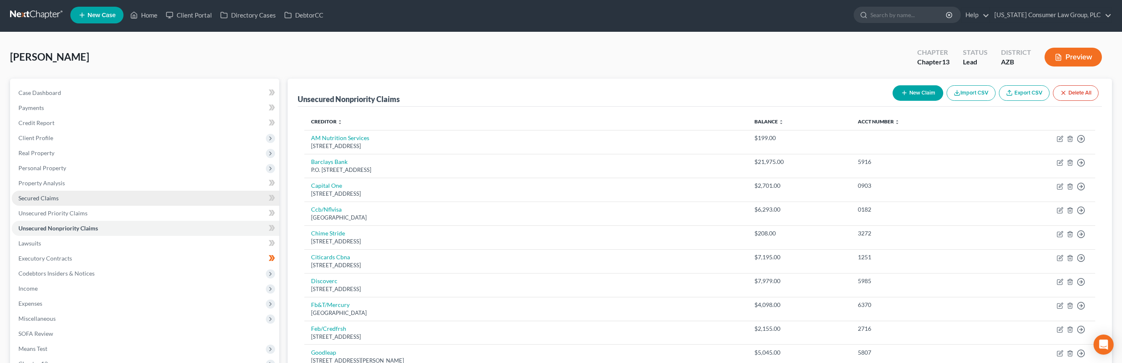
click at [42, 198] on span "Secured Claims" at bounding box center [38, 198] width 40 height 7
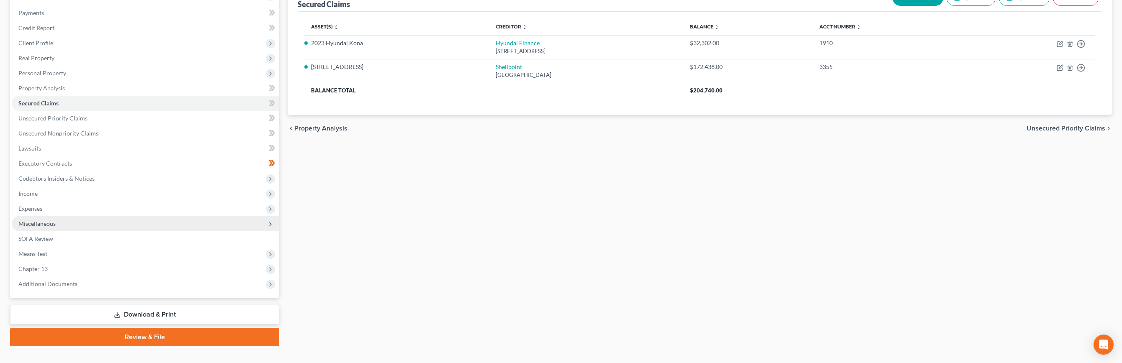
scroll to position [111, 0]
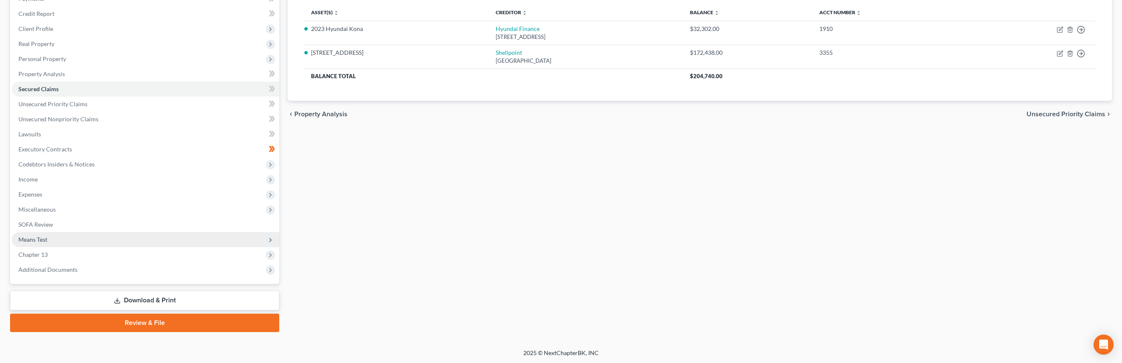
click at [38, 241] on span "Means Test" at bounding box center [32, 239] width 29 height 7
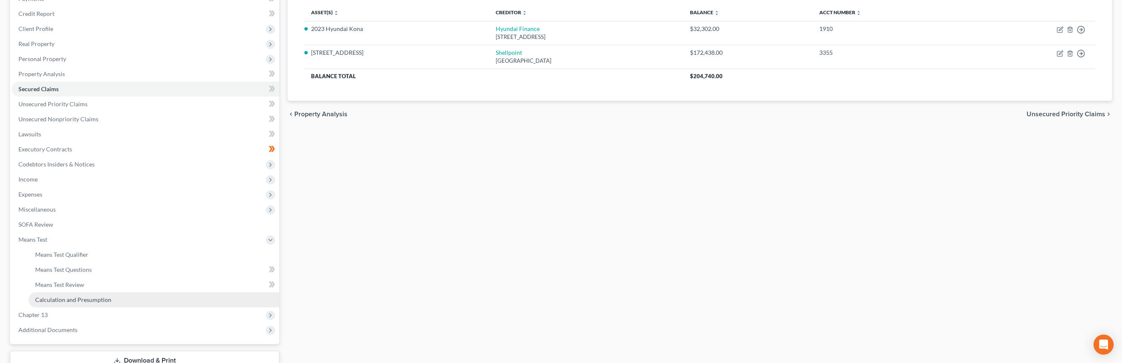
click at [64, 295] on link "Calculation and Presumption" at bounding box center [153, 300] width 251 height 15
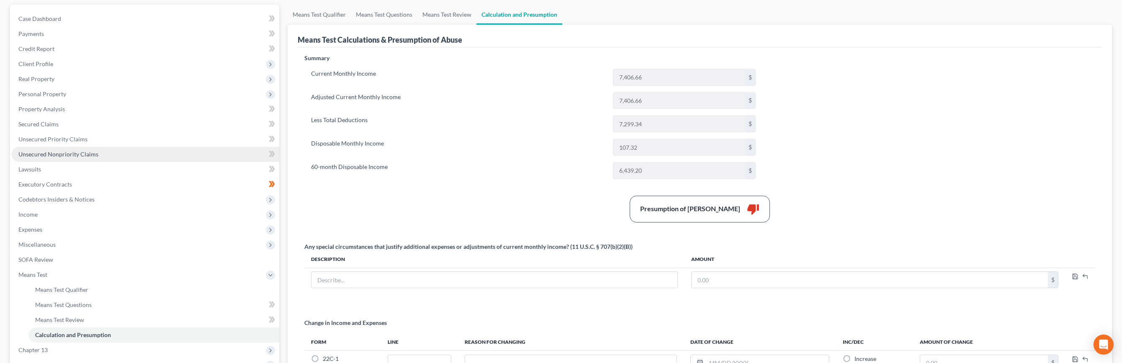
click at [66, 159] on link "Unsecured Nonpriority Claims" at bounding box center [145, 154] width 267 height 15
